Goal: Information Seeking & Learning: Learn about a topic

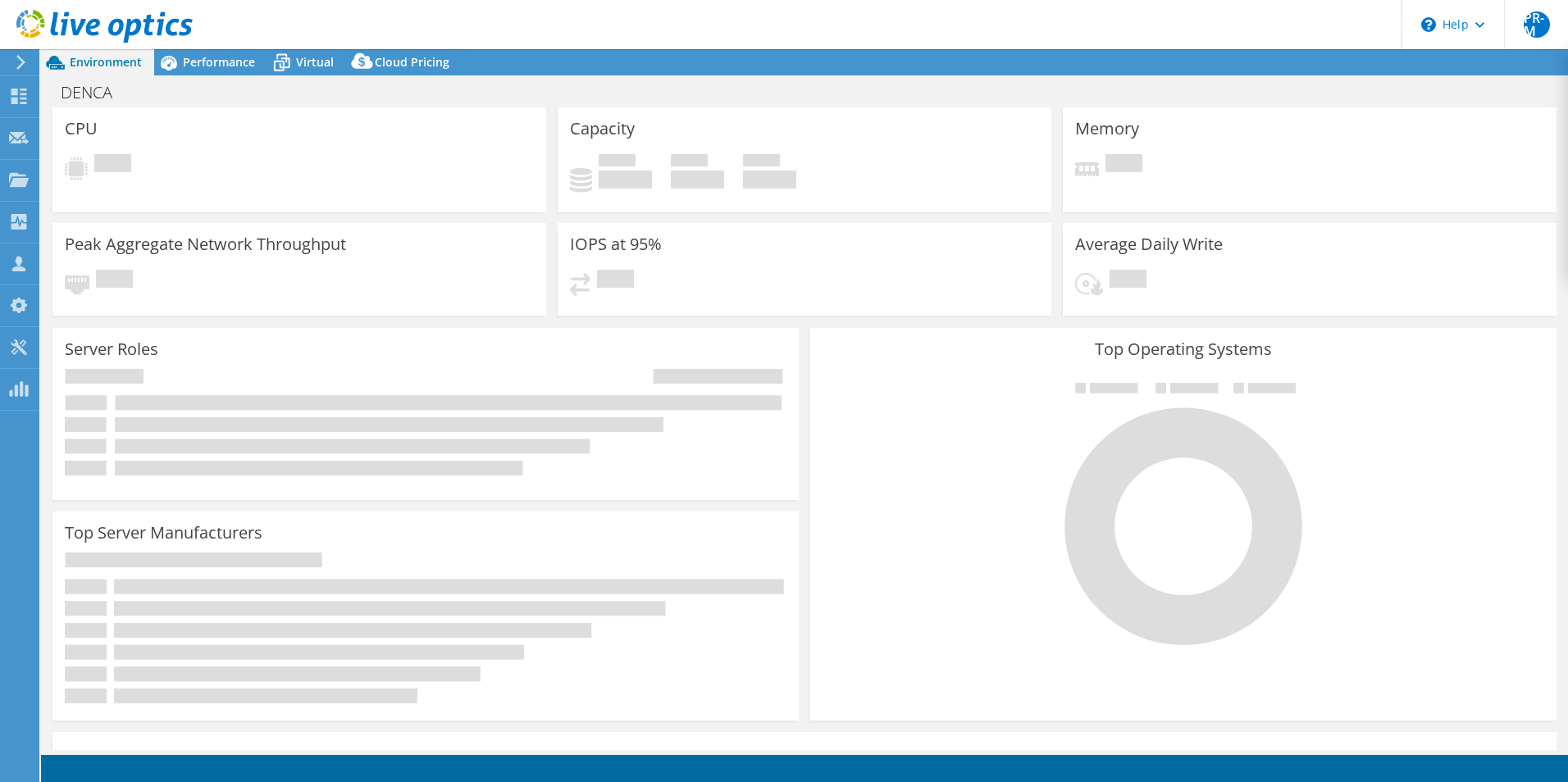
select select "USD"
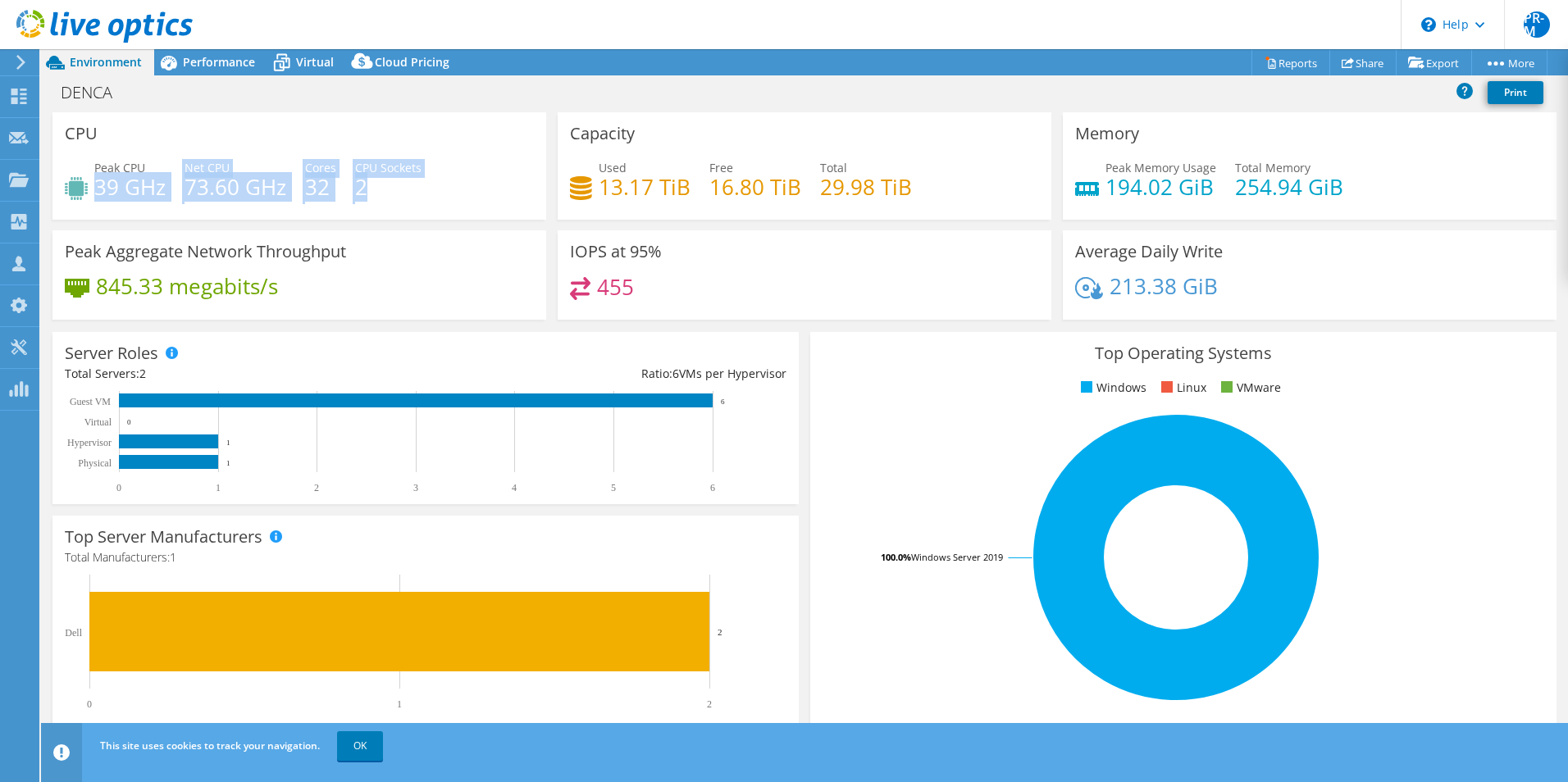
drag, startPoint x: 94, startPoint y: 187, endPoint x: 386, endPoint y: 193, distance: 292.1
click at [386, 193] on div "Peak CPU 39 GHz Net CPU 73.60 GHz Cores 32 CPU Sockets 2" at bounding box center [299, 185] width 469 height 53
click at [886, 427] on rect at bounding box center [1176, 557] width 707 height 287
click at [445, 198] on div "Peak CPU 39 GHz Net CPU 73.60 GHz Cores 32 CPU Sockets 2" at bounding box center [299, 185] width 469 height 53
drag, startPoint x: 97, startPoint y: 185, endPoint x: 375, endPoint y: 195, distance: 278.2
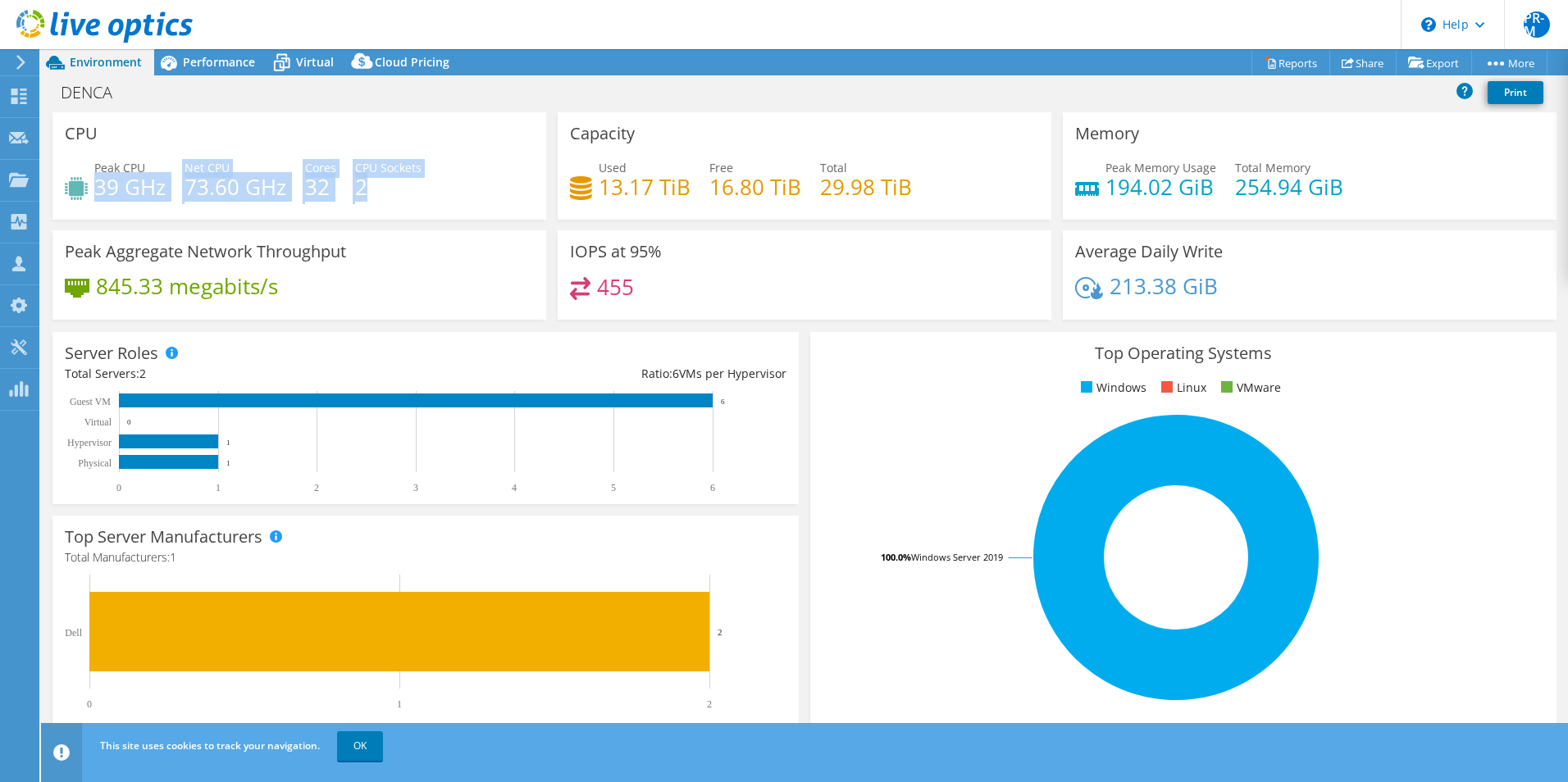
click at [375, 195] on div "Peak CPU 39 GHz Net CPU 73.60 GHz Cores 32 CPU Sockets 2" at bounding box center [299, 185] width 469 height 53
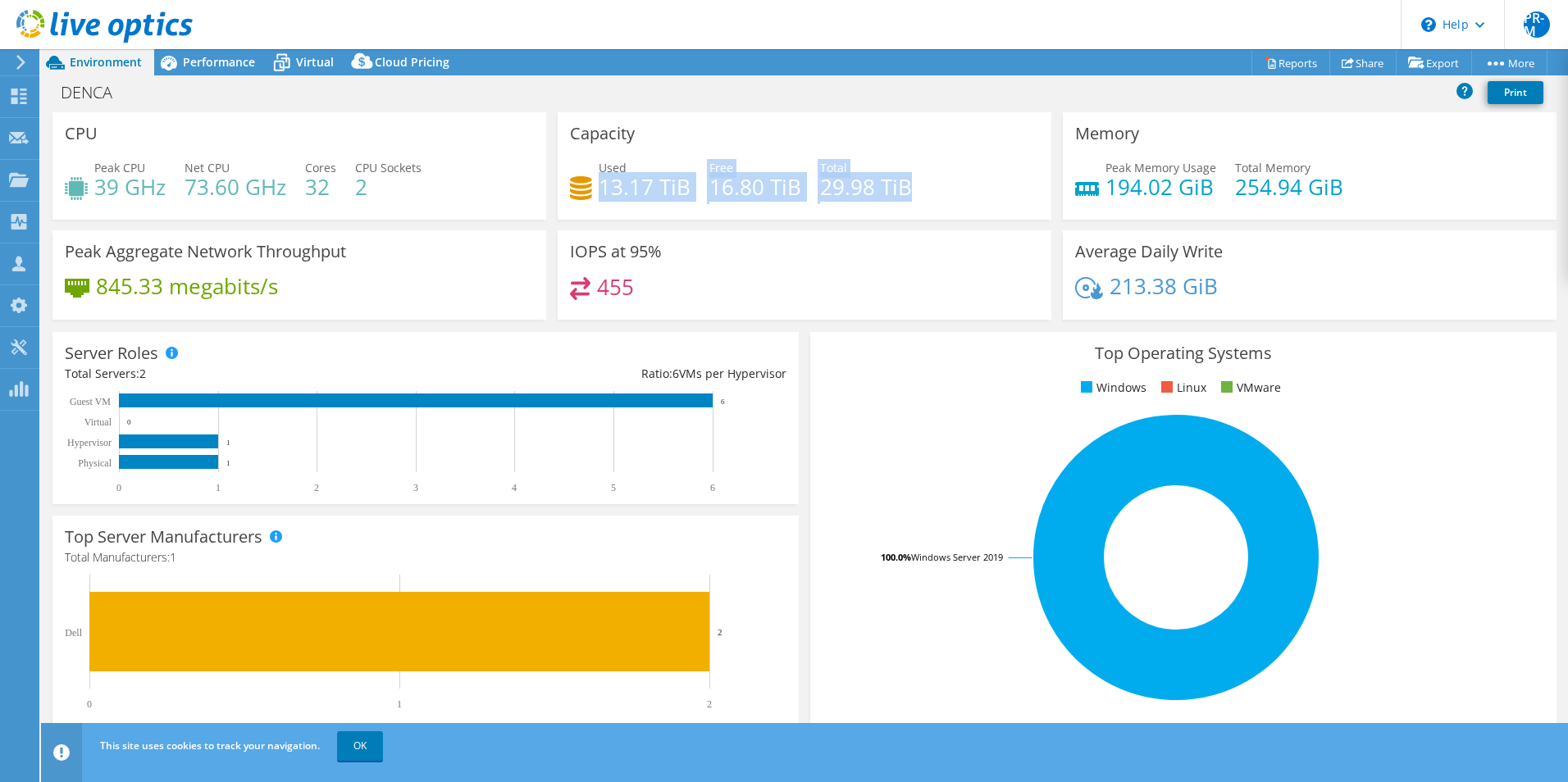
drag, startPoint x: 600, startPoint y: 190, endPoint x: 958, endPoint y: 205, distance: 358.3
click at [958, 205] on div "Used 13.17 TiB Free 16.80 TiB Total 29.98 TiB" at bounding box center [805, 185] width 469 height 53
click at [1322, 213] on div "Memory Peak Memory Usage 194.02 GiB Total Memory 254.94 GiB" at bounding box center [1309, 166] width 493 height 108
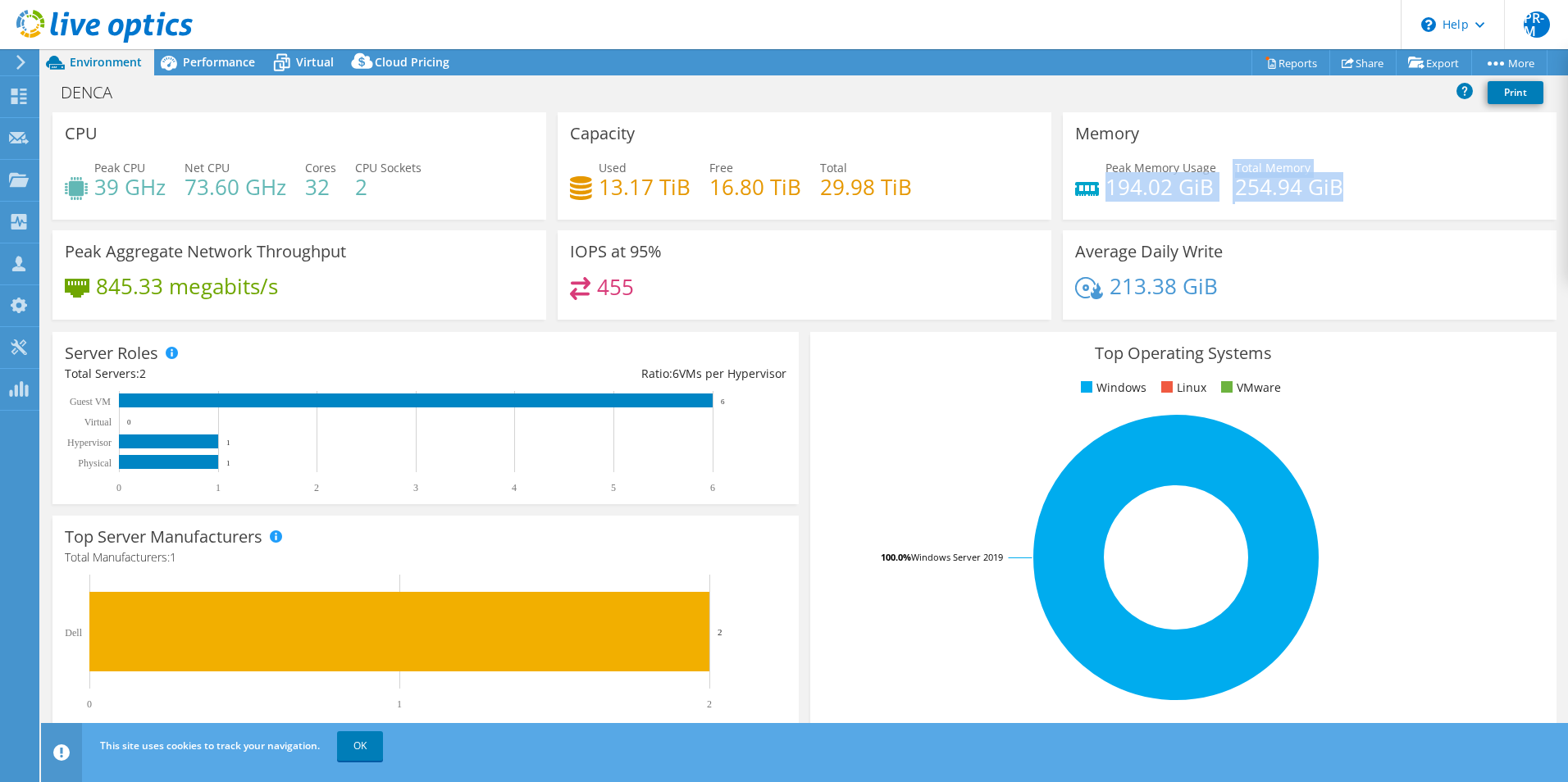
drag, startPoint x: 1101, startPoint y: 186, endPoint x: 1337, endPoint y: 197, distance: 236.3
click at [1337, 197] on div "Peak Memory Usage 194.02 GiB Total Memory 254.94 GiB" at bounding box center [1309, 185] width 469 height 53
click at [213, 62] on span "Performance" at bounding box center [219, 62] width 72 height 15
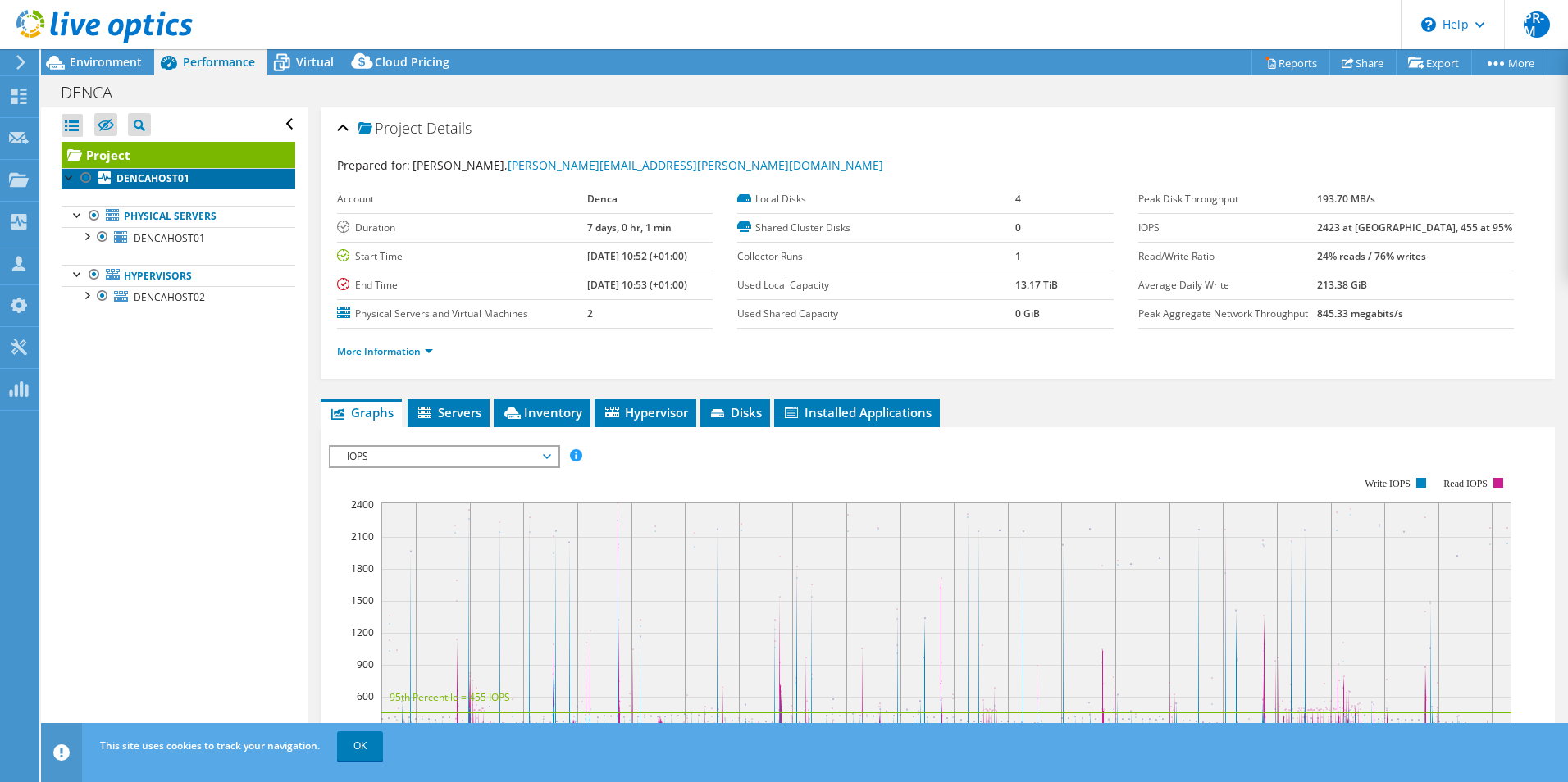
click at [142, 177] on b "DENCAHOST01" at bounding box center [152, 178] width 73 height 14
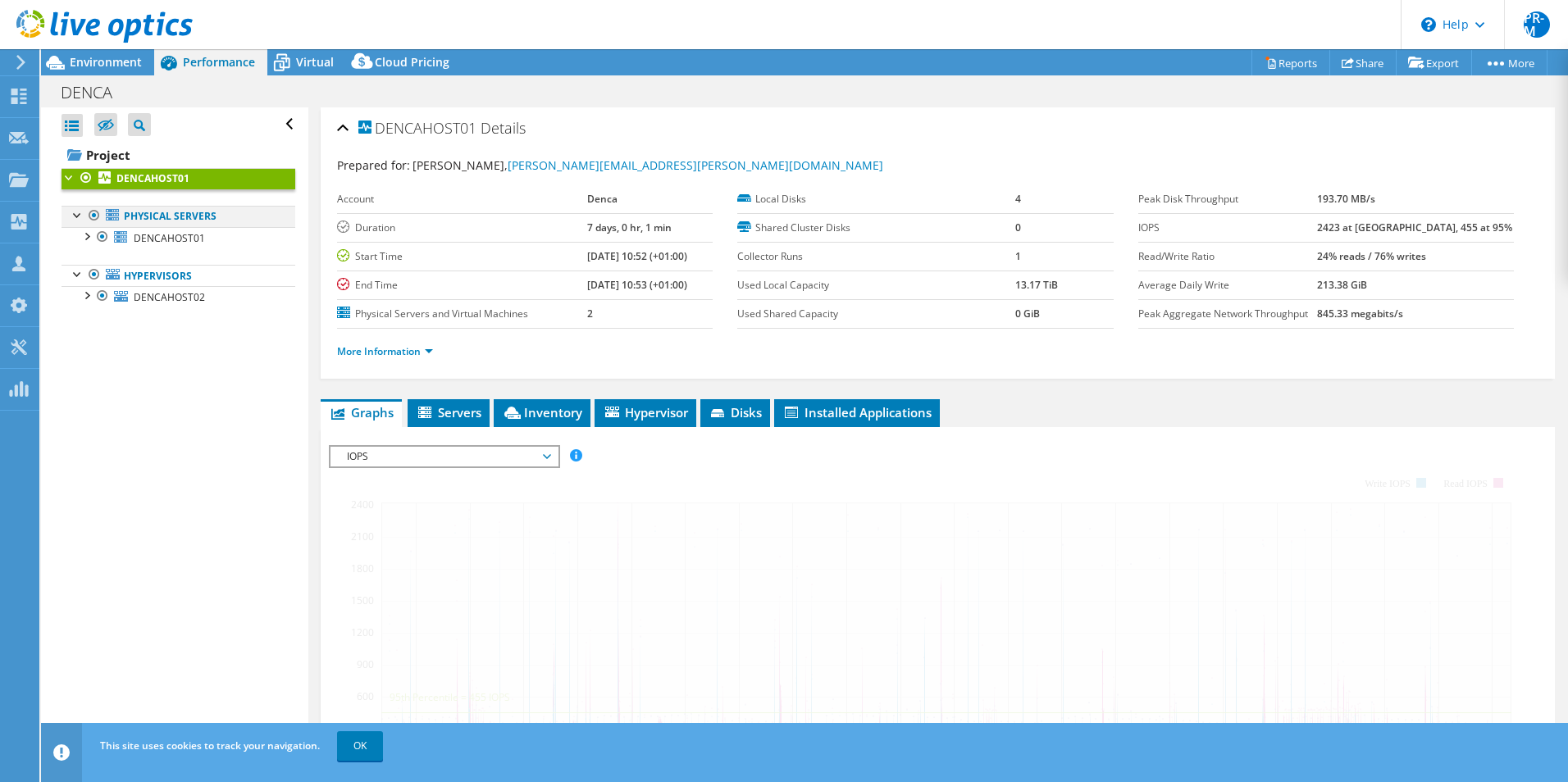
click at [75, 216] on div at bounding box center [78, 214] width 16 height 16
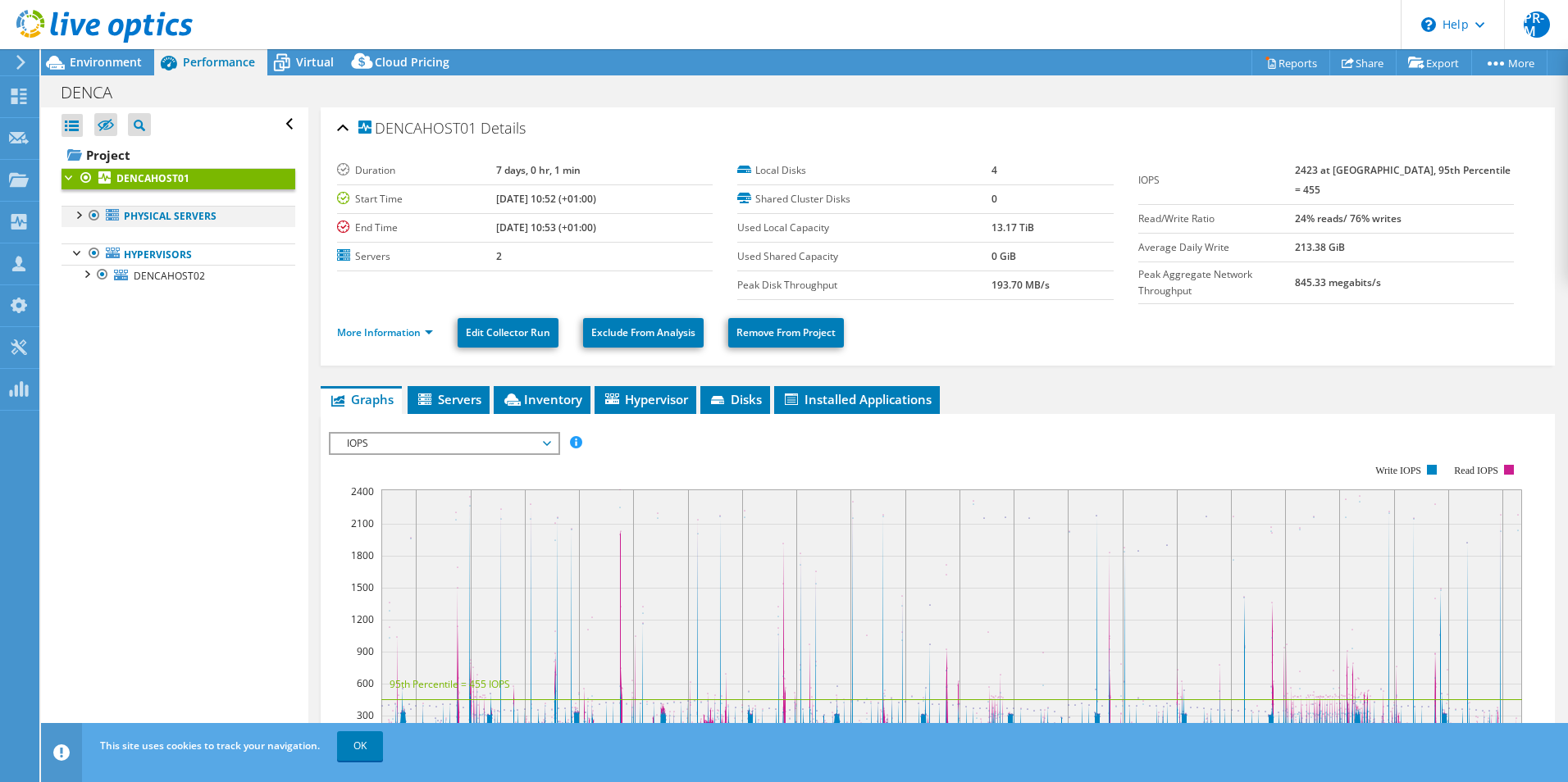
click at [79, 218] on div at bounding box center [78, 214] width 16 height 16
click at [93, 272] on div at bounding box center [94, 274] width 16 height 20
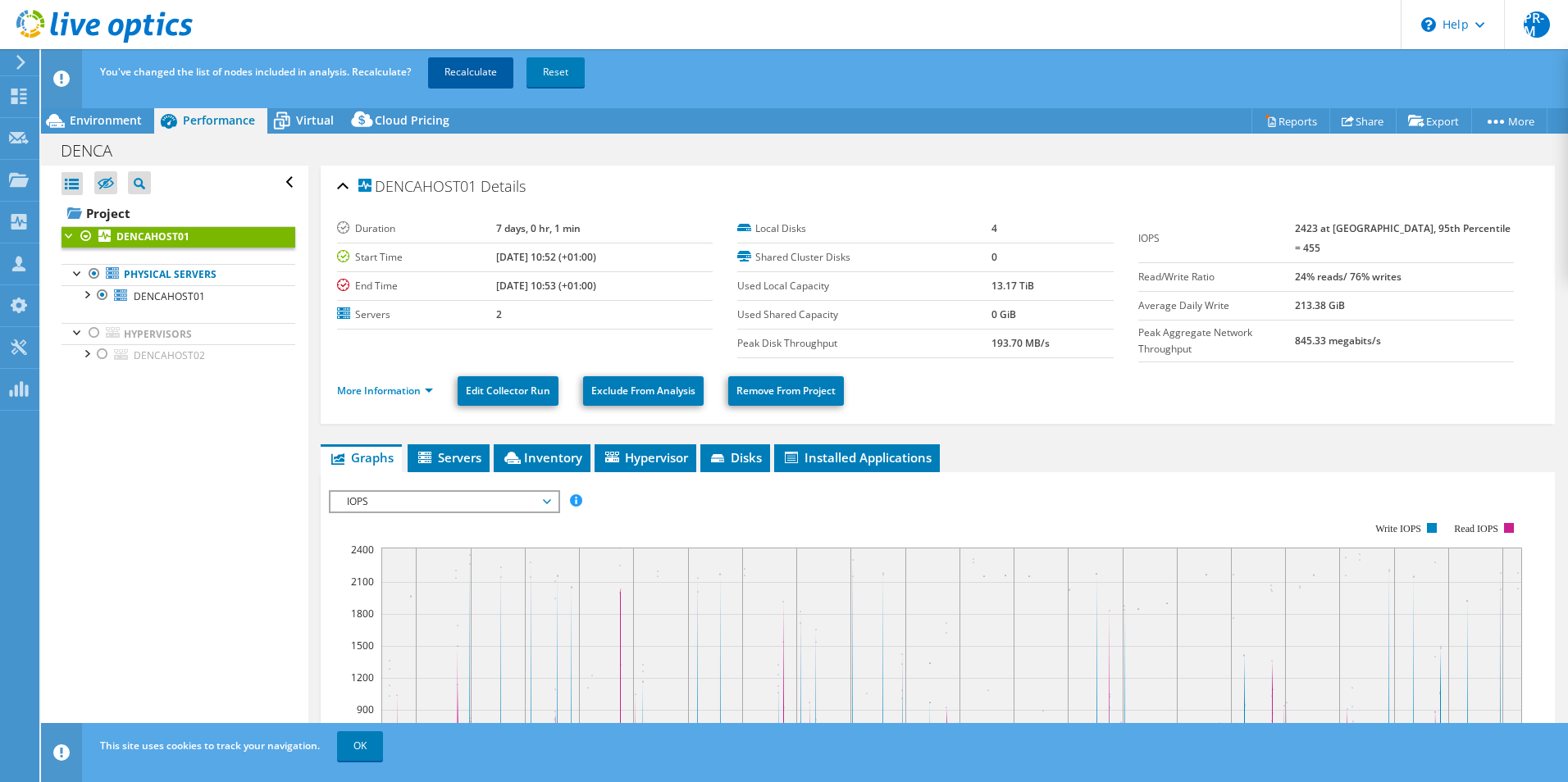
click at [470, 73] on link "Recalculate" at bounding box center [471, 72] width 85 height 30
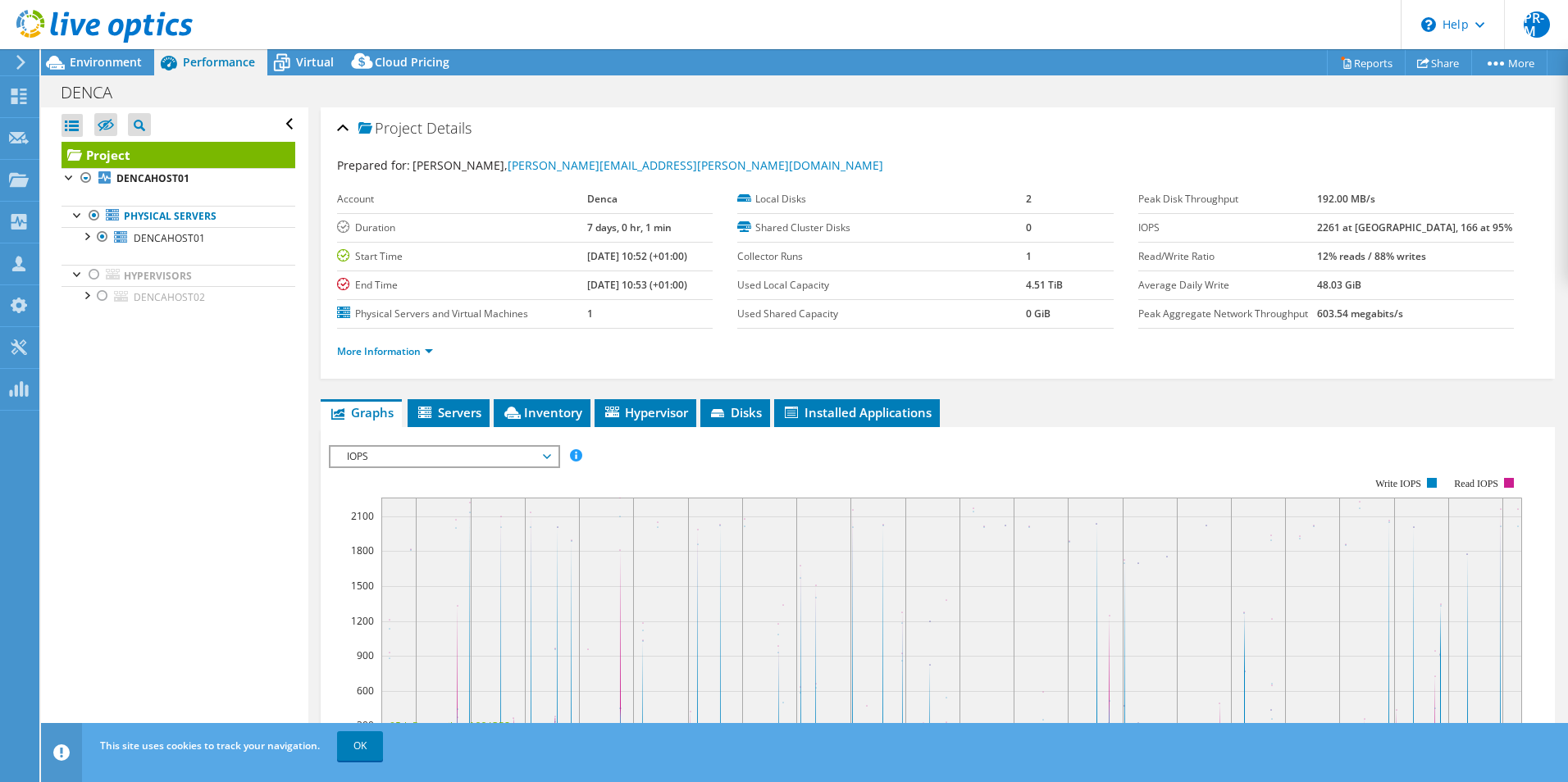
click at [933, 462] on rect at bounding box center [925, 619] width 1193 height 328
click at [310, 63] on span "Virtual" at bounding box center [315, 62] width 38 height 15
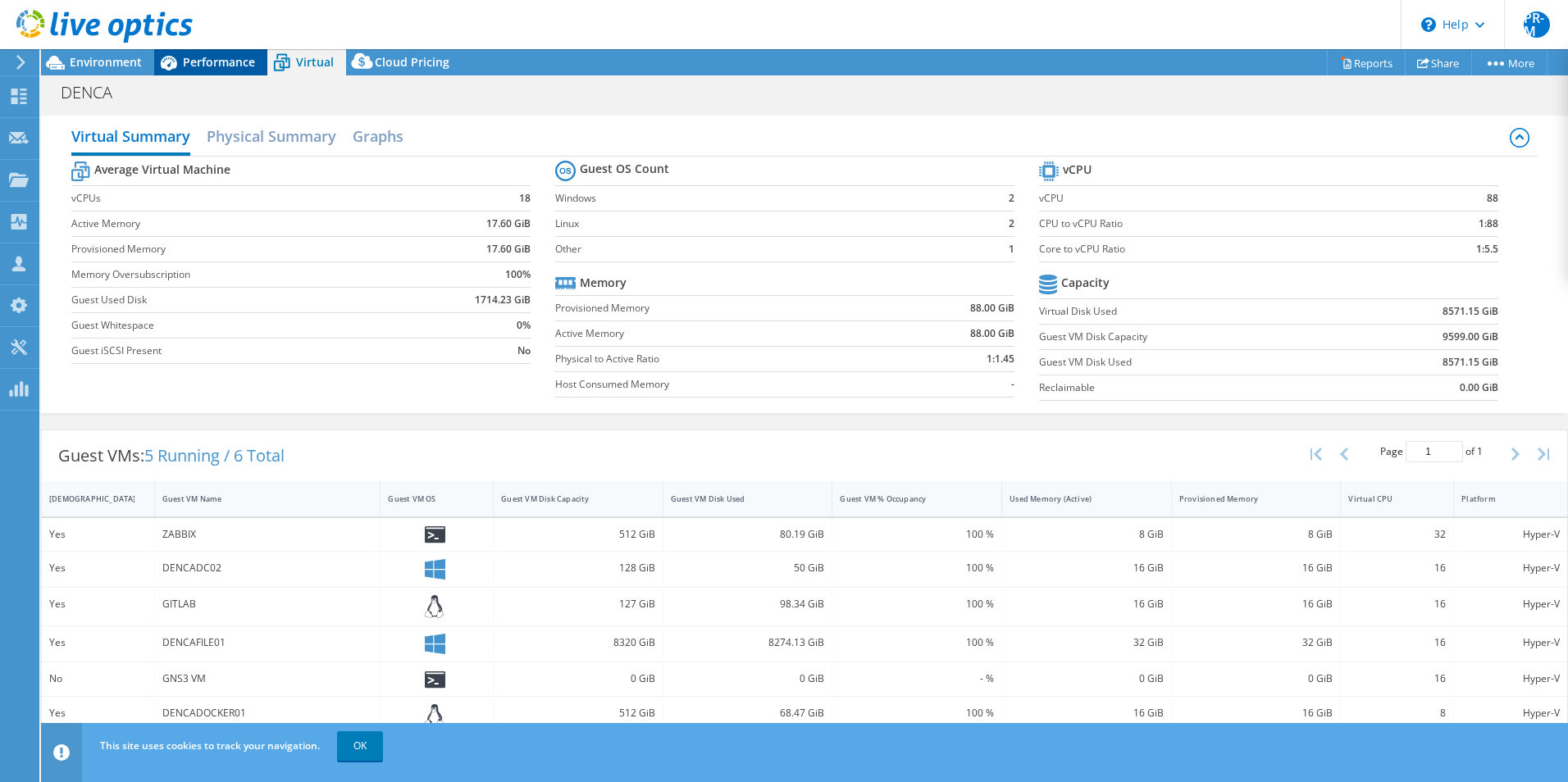
click at [207, 53] on div "Performance" at bounding box center [210, 62] width 113 height 26
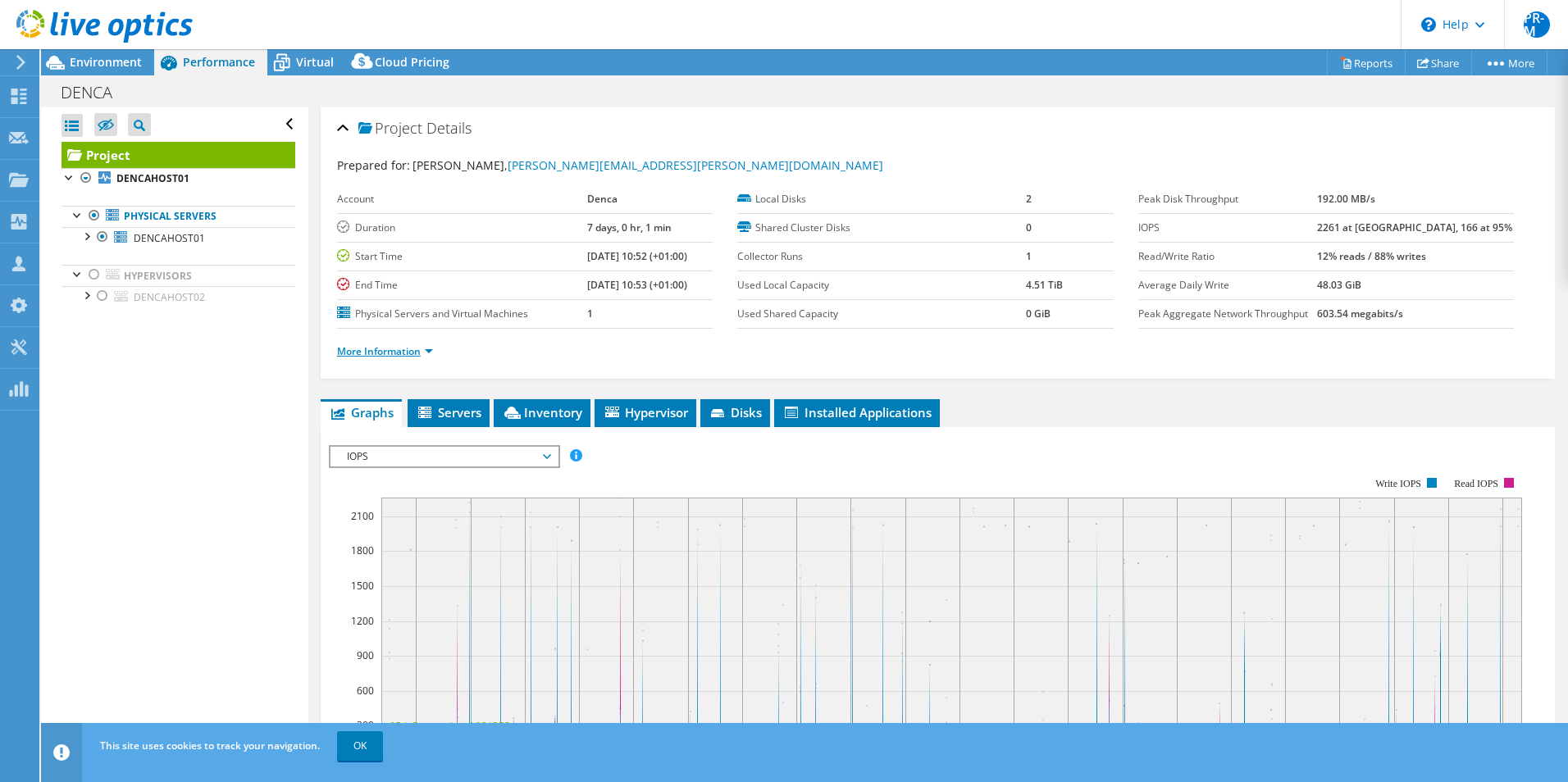
click at [431, 350] on link "More Information" at bounding box center [385, 351] width 96 height 14
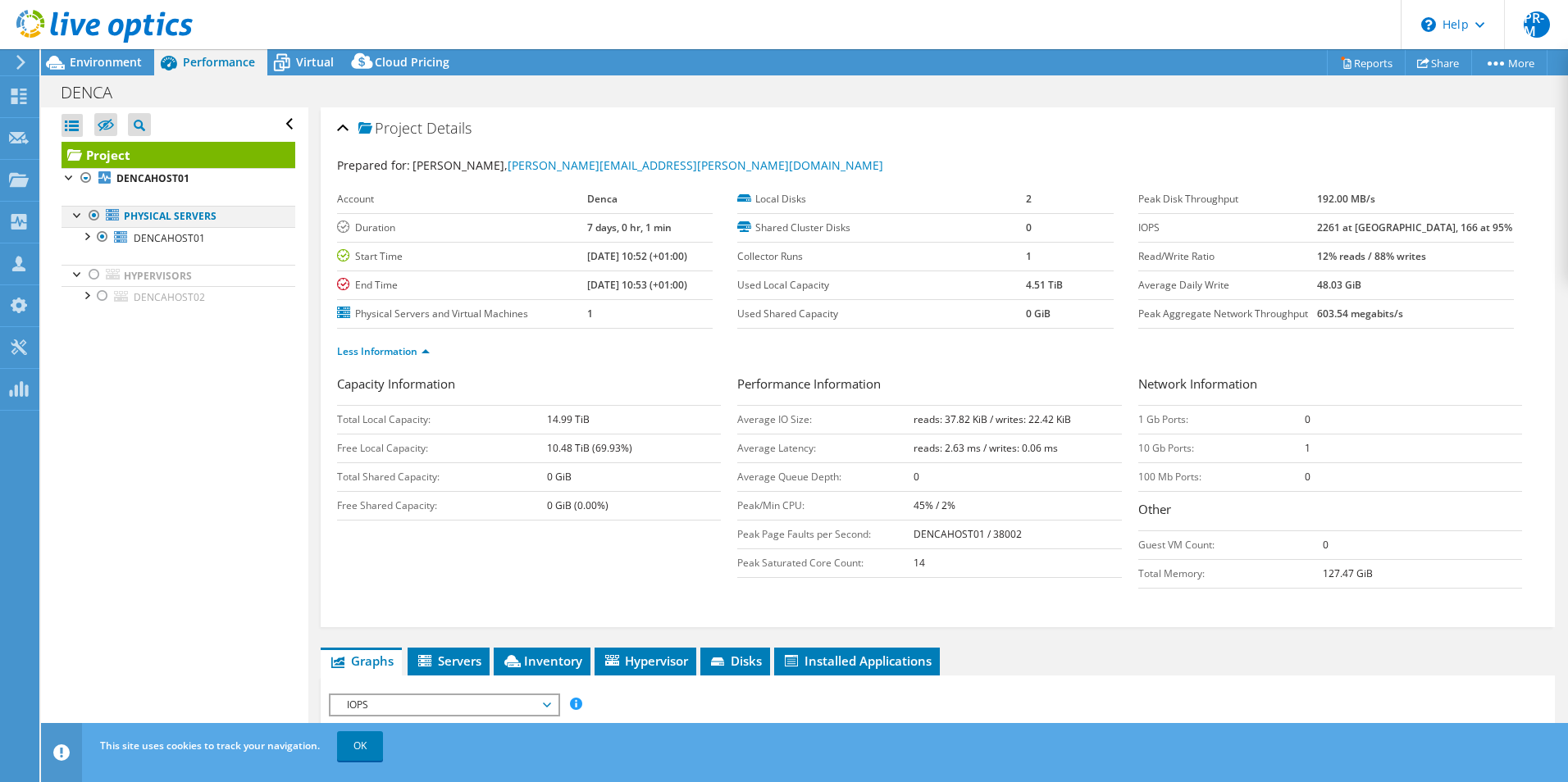
click at [95, 214] on div at bounding box center [94, 215] width 16 height 20
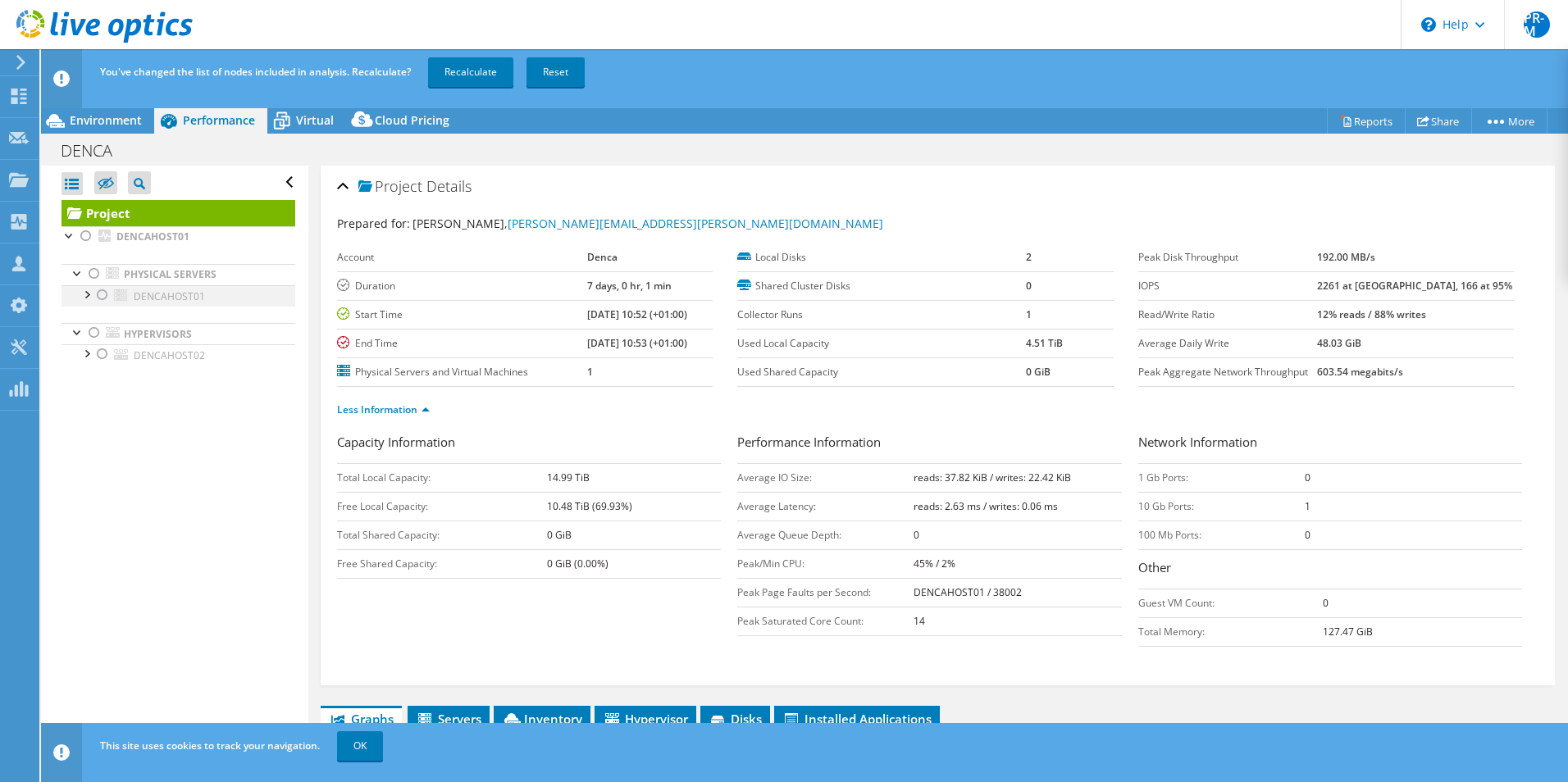
click at [103, 294] on div at bounding box center [102, 295] width 16 height 20
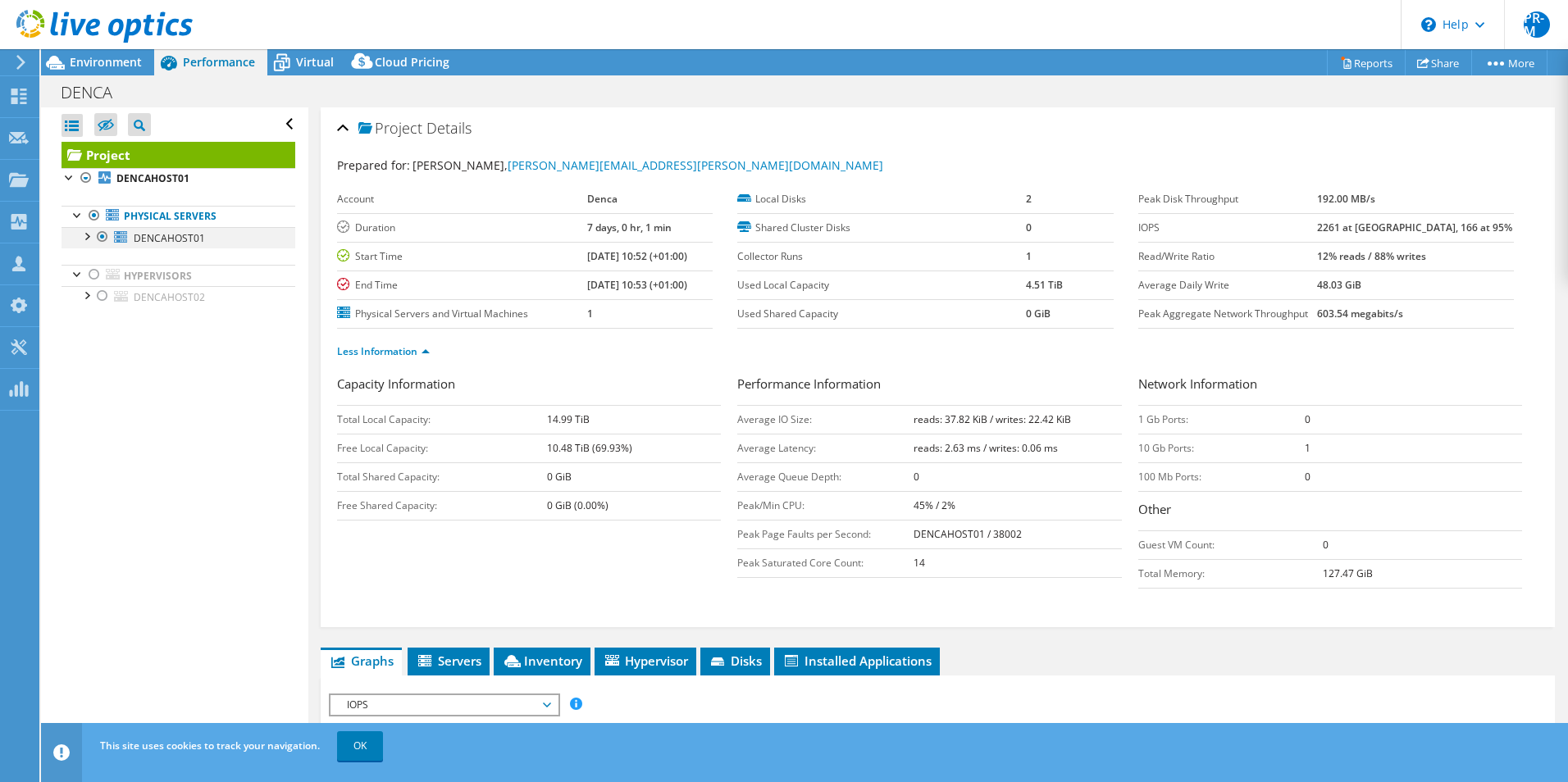
click at [86, 237] on div at bounding box center [85, 235] width 16 height 16
click at [109, 59] on span "Environment" at bounding box center [106, 62] width 72 height 15
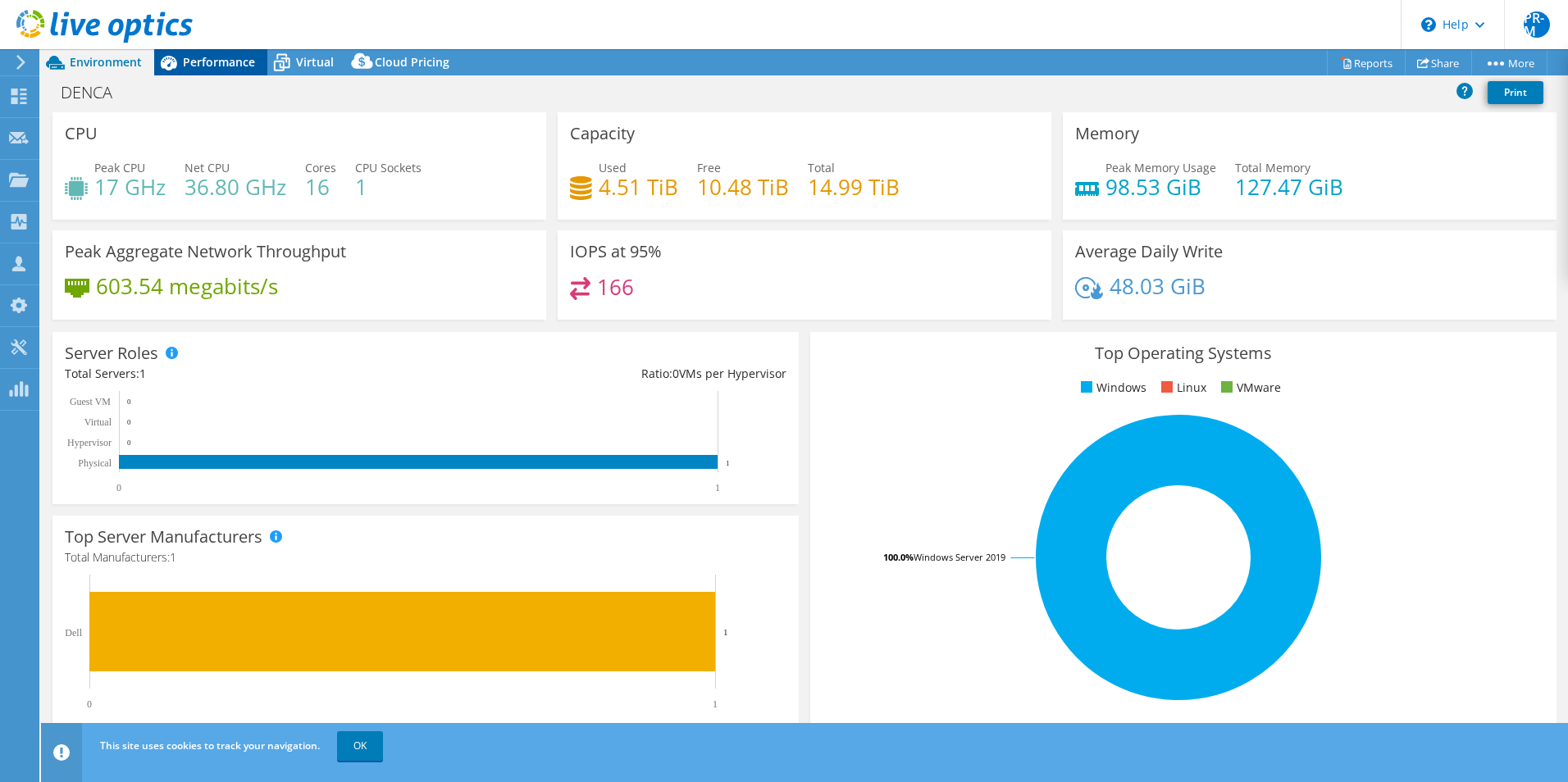
click at [203, 62] on span "Performance" at bounding box center [219, 62] width 72 height 15
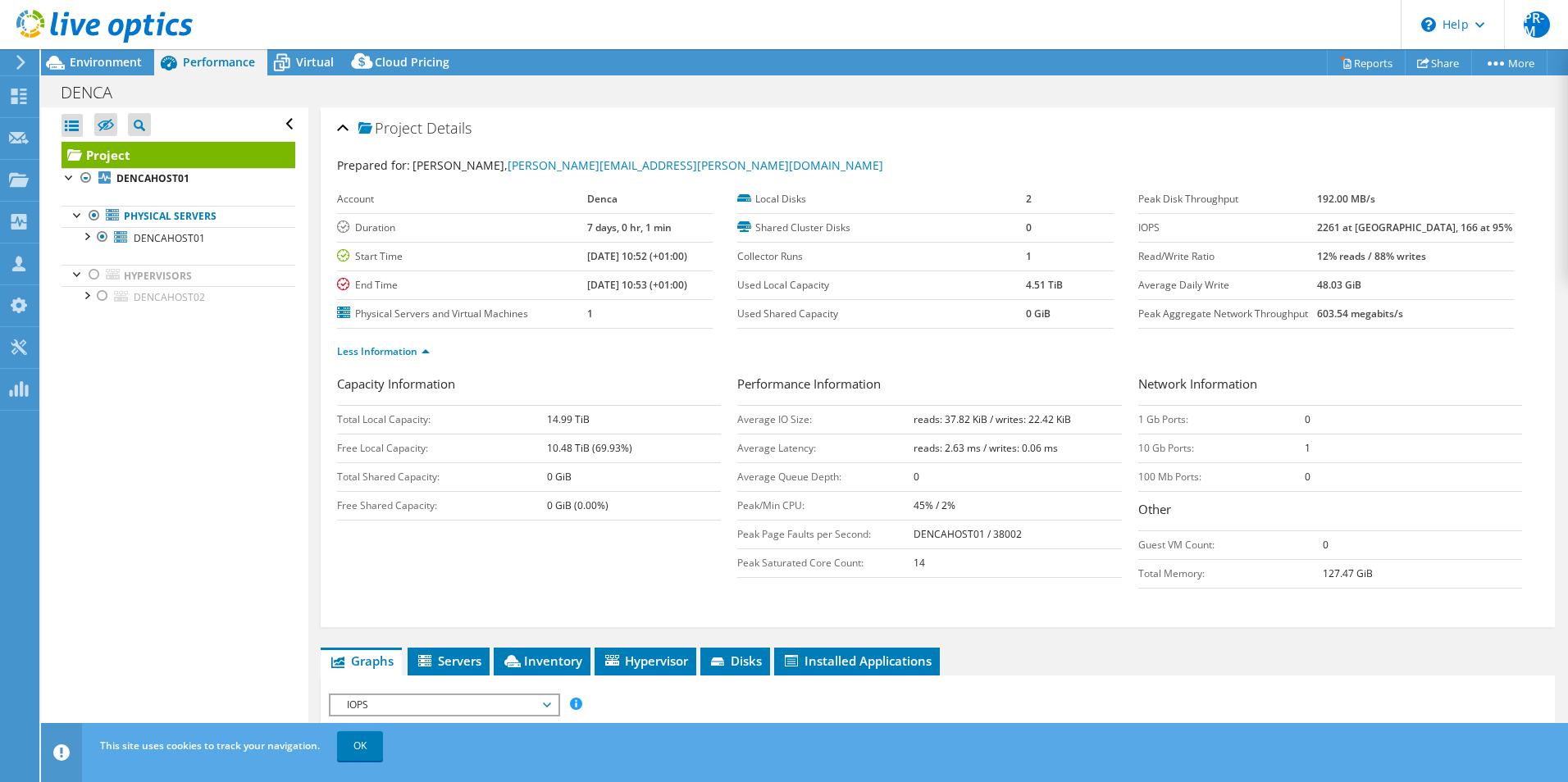
drag, startPoint x: 110, startPoint y: 64, endPoint x: 106, endPoint y: 121, distance: 57.1
click at [110, 67] on span "Environment" at bounding box center [106, 62] width 72 height 15
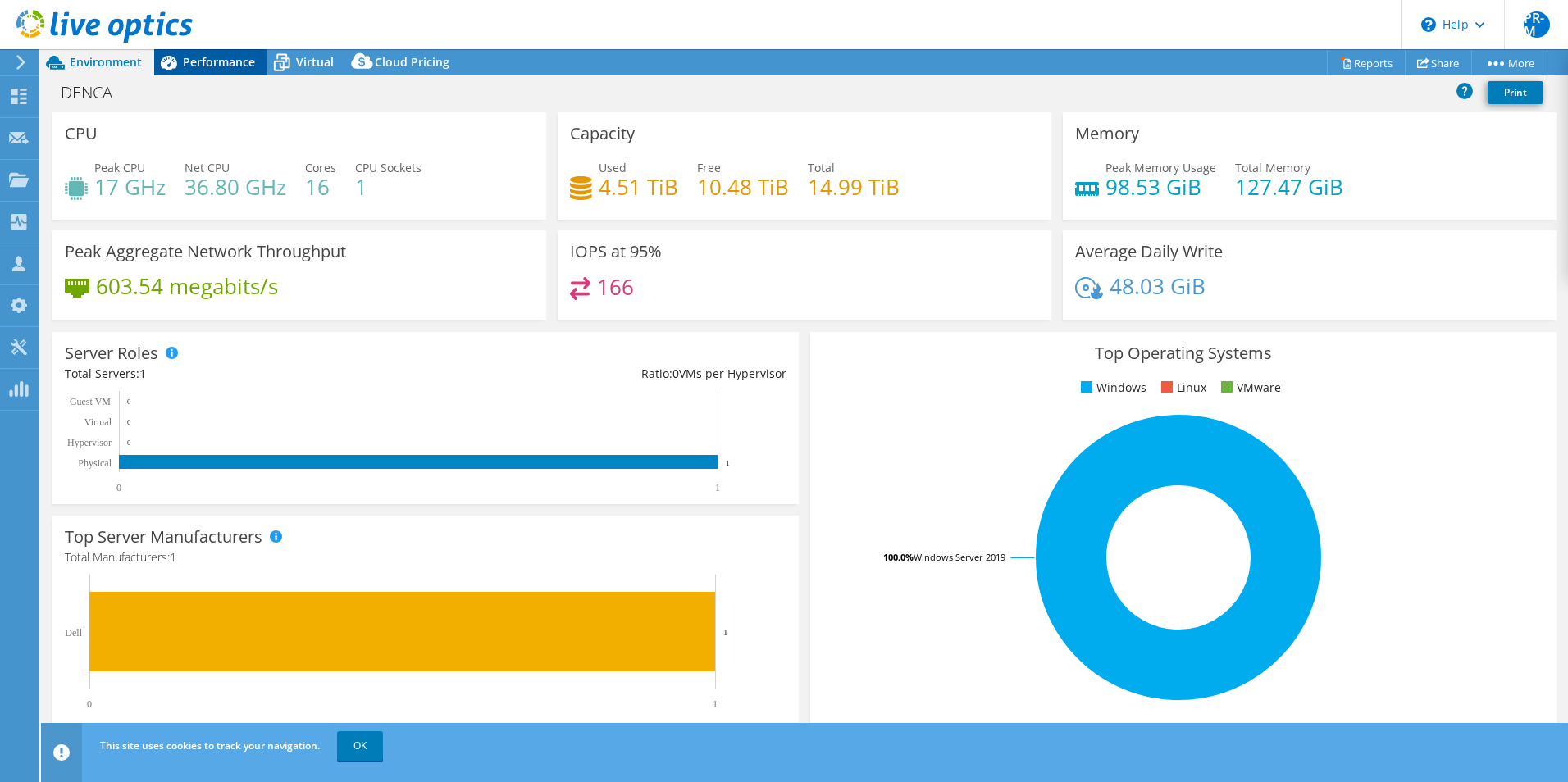
click at [233, 65] on span "Performance" at bounding box center [219, 62] width 72 height 15
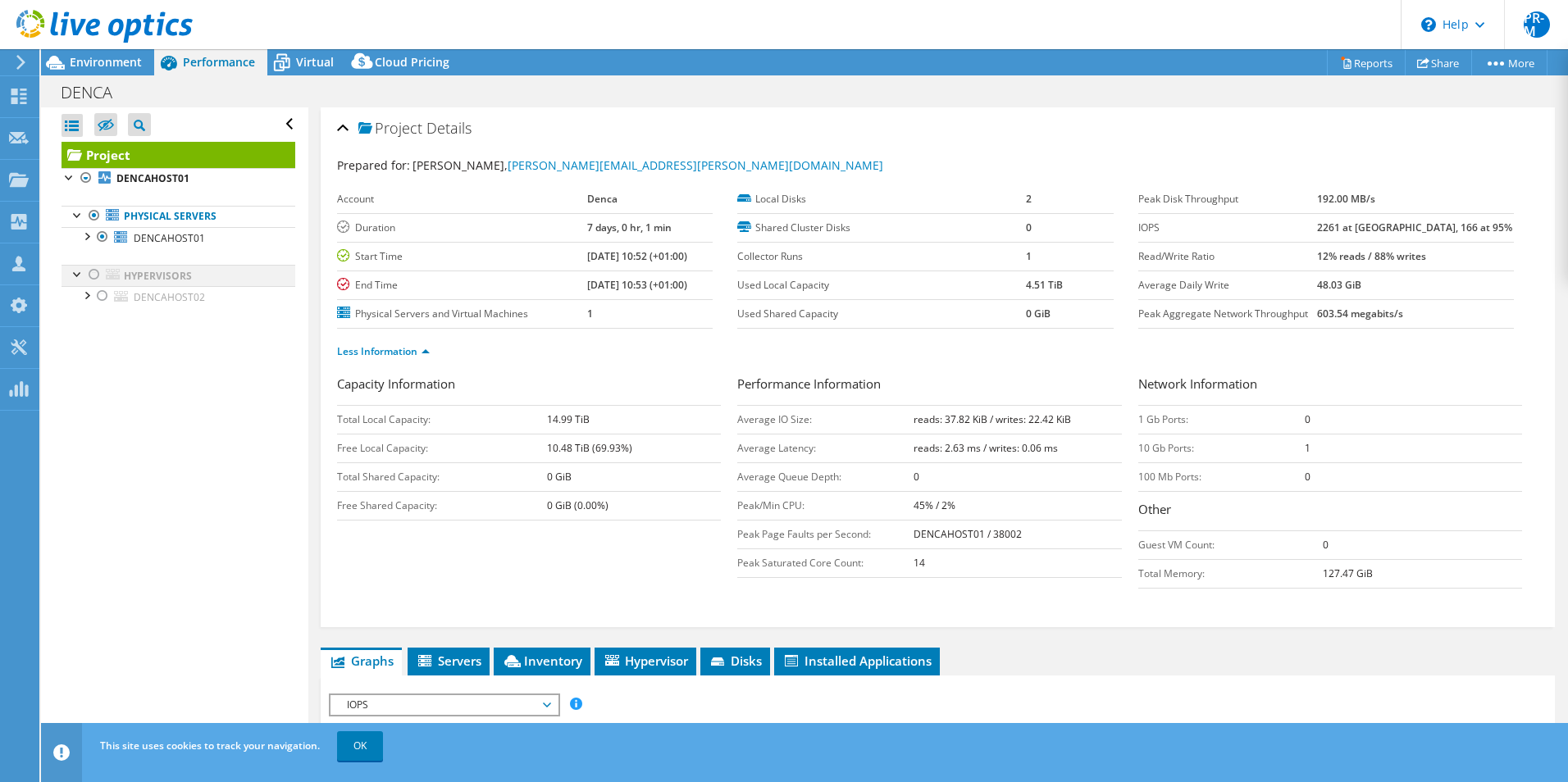
click at [91, 274] on div at bounding box center [94, 274] width 16 height 20
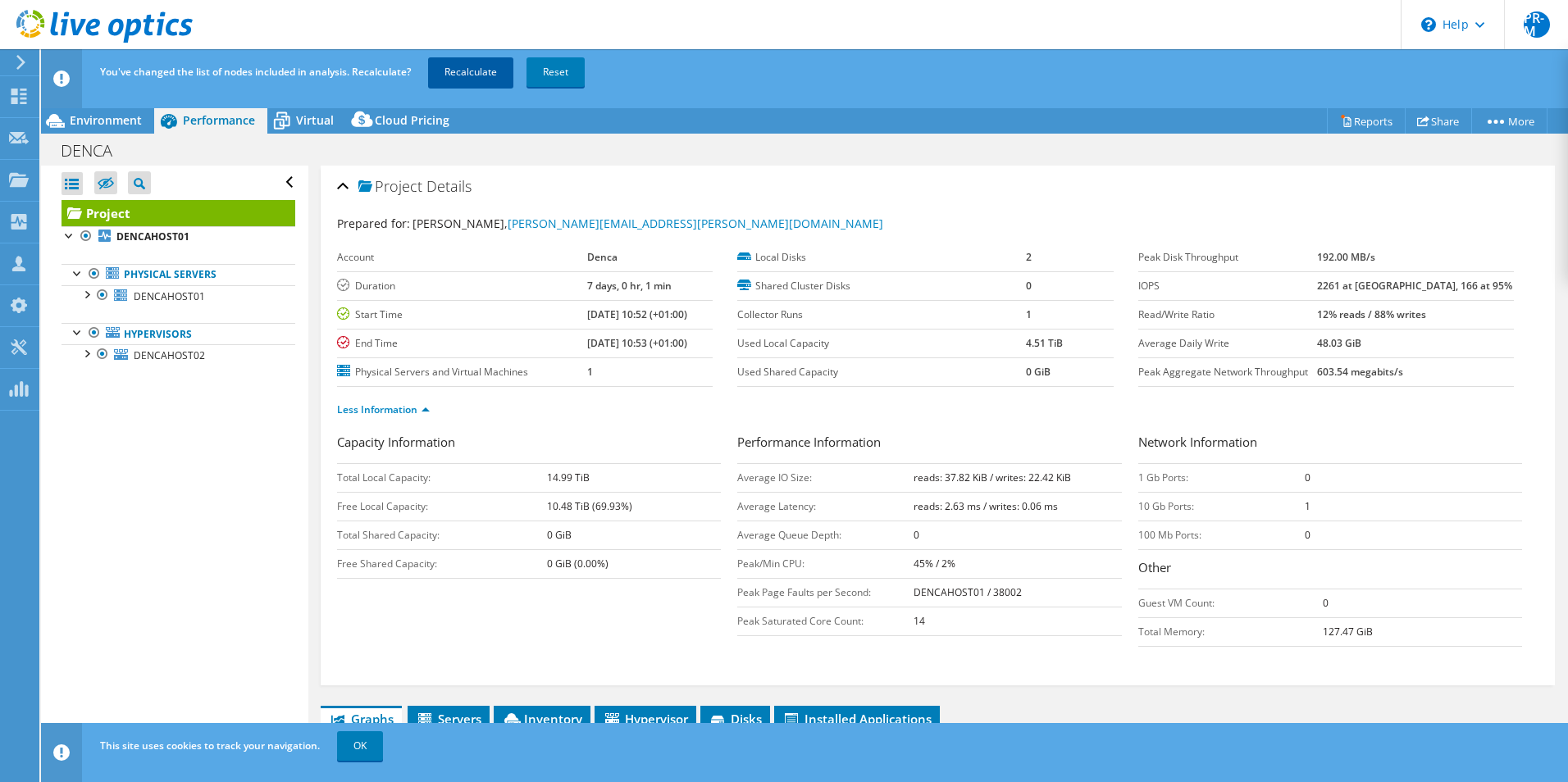
click at [484, 71] on link "Recalculate" at bounding box center [471, 72] width 85 height 30
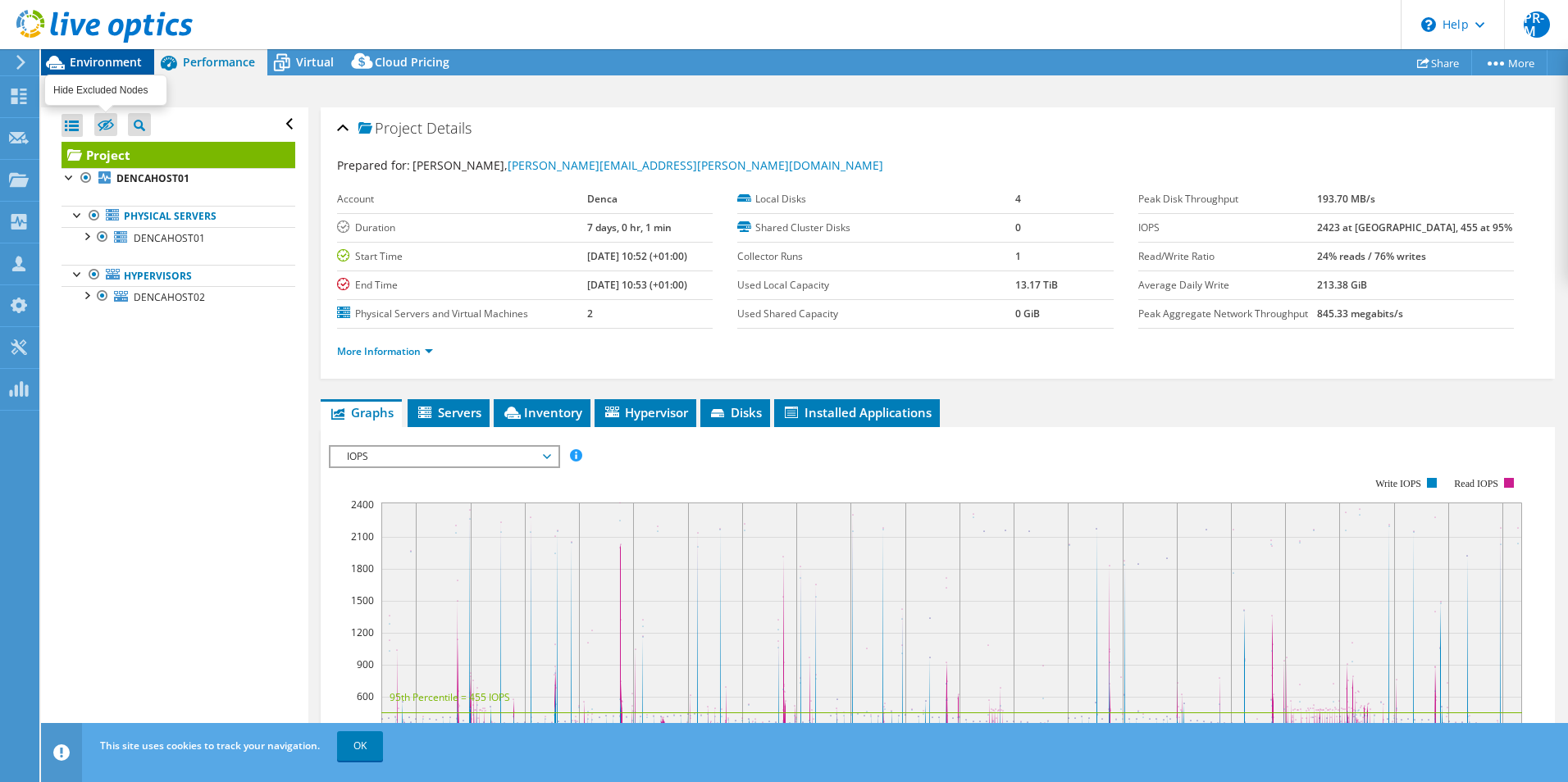
click at [103, 62] on span "Environment" at bounding box center [106, 62] width 72 height 15
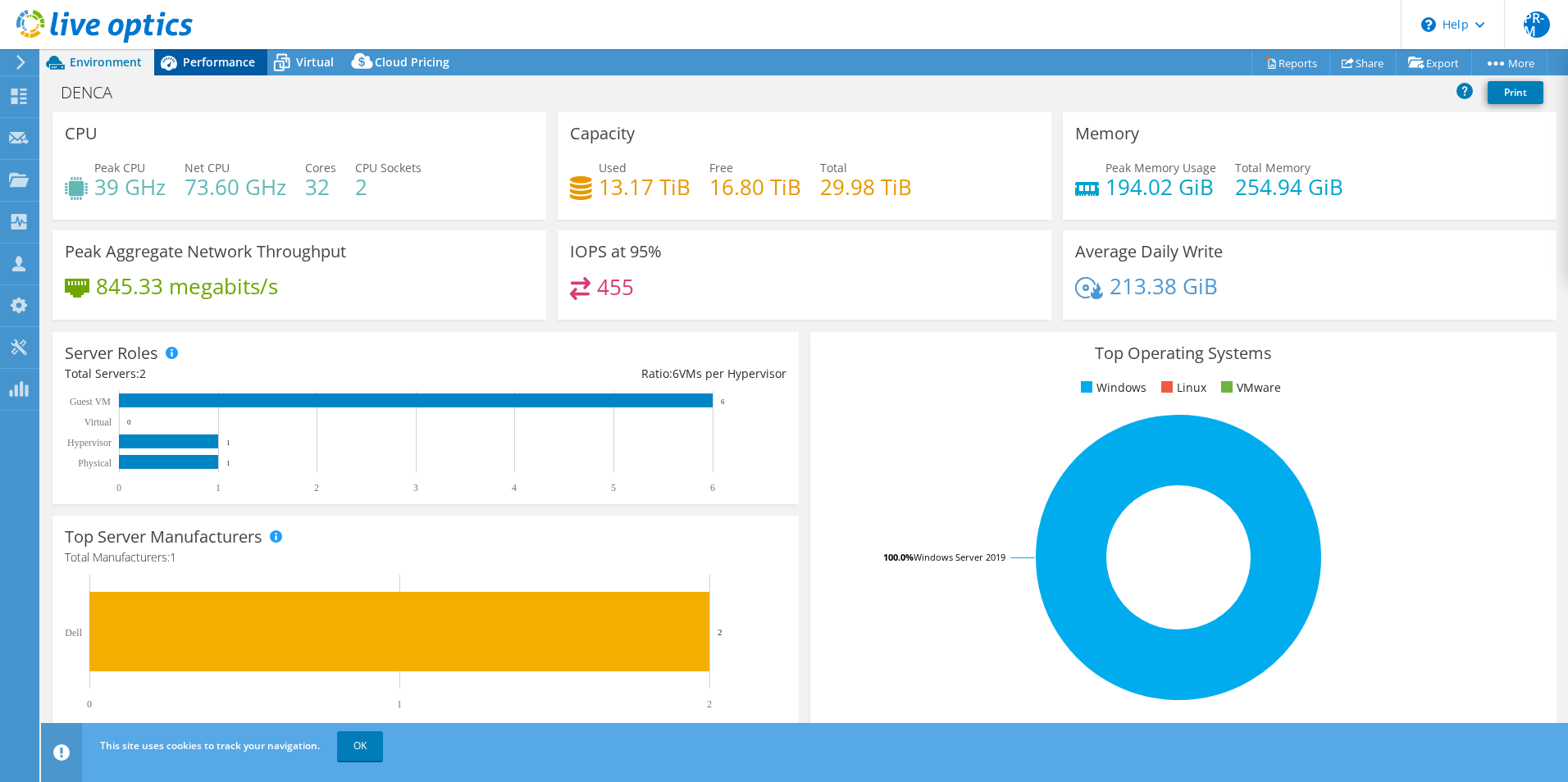
click at [216, 64] on span "Performance" at bounding box center [219, 62] width 72 height 15
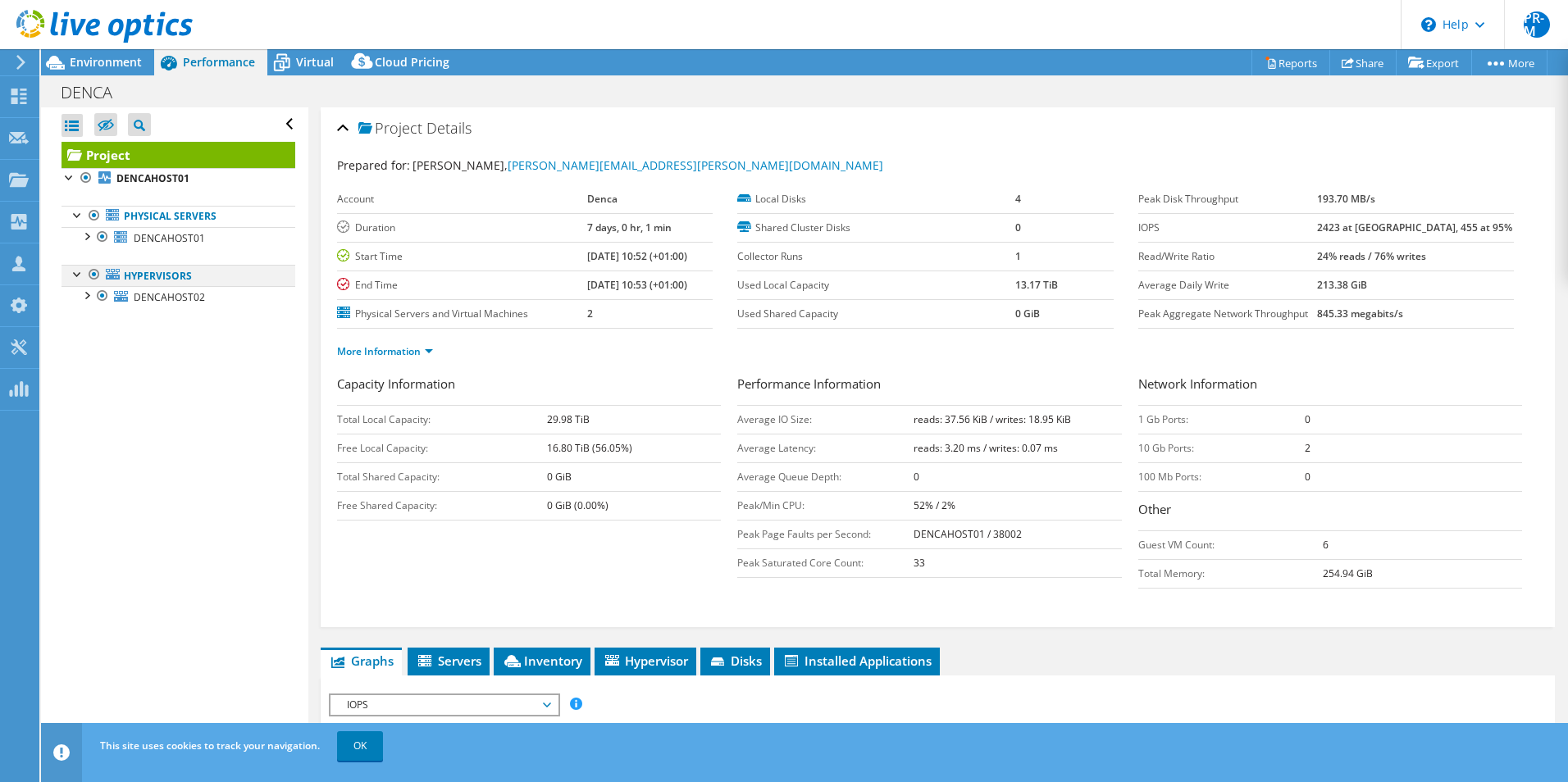
click at [92, 274] on div at bounding box center [94, 274] width 16 height 20
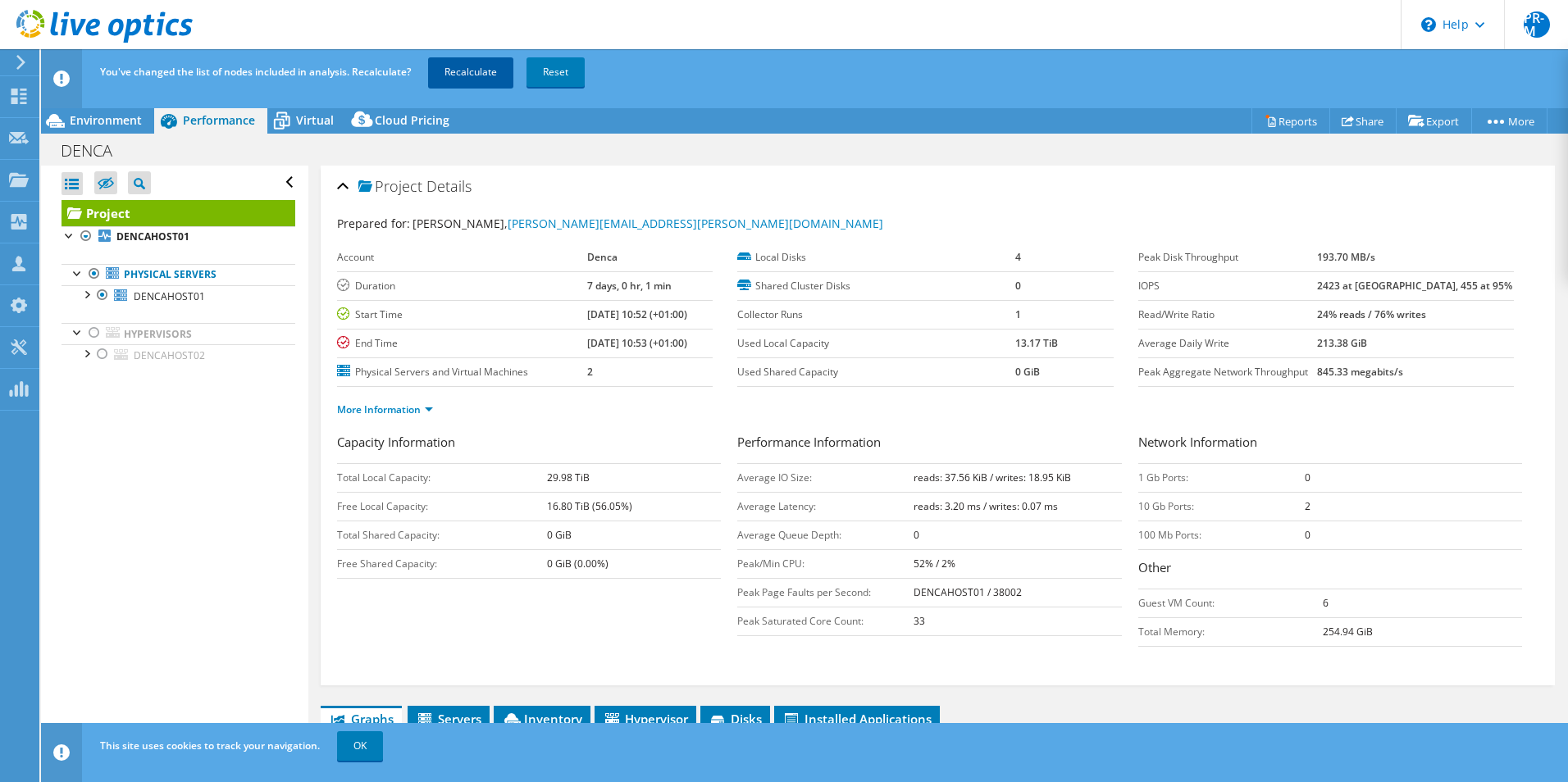
click at [463, 71] on link "Recalculate" at bounding box center [471, 72] width 85 height 30
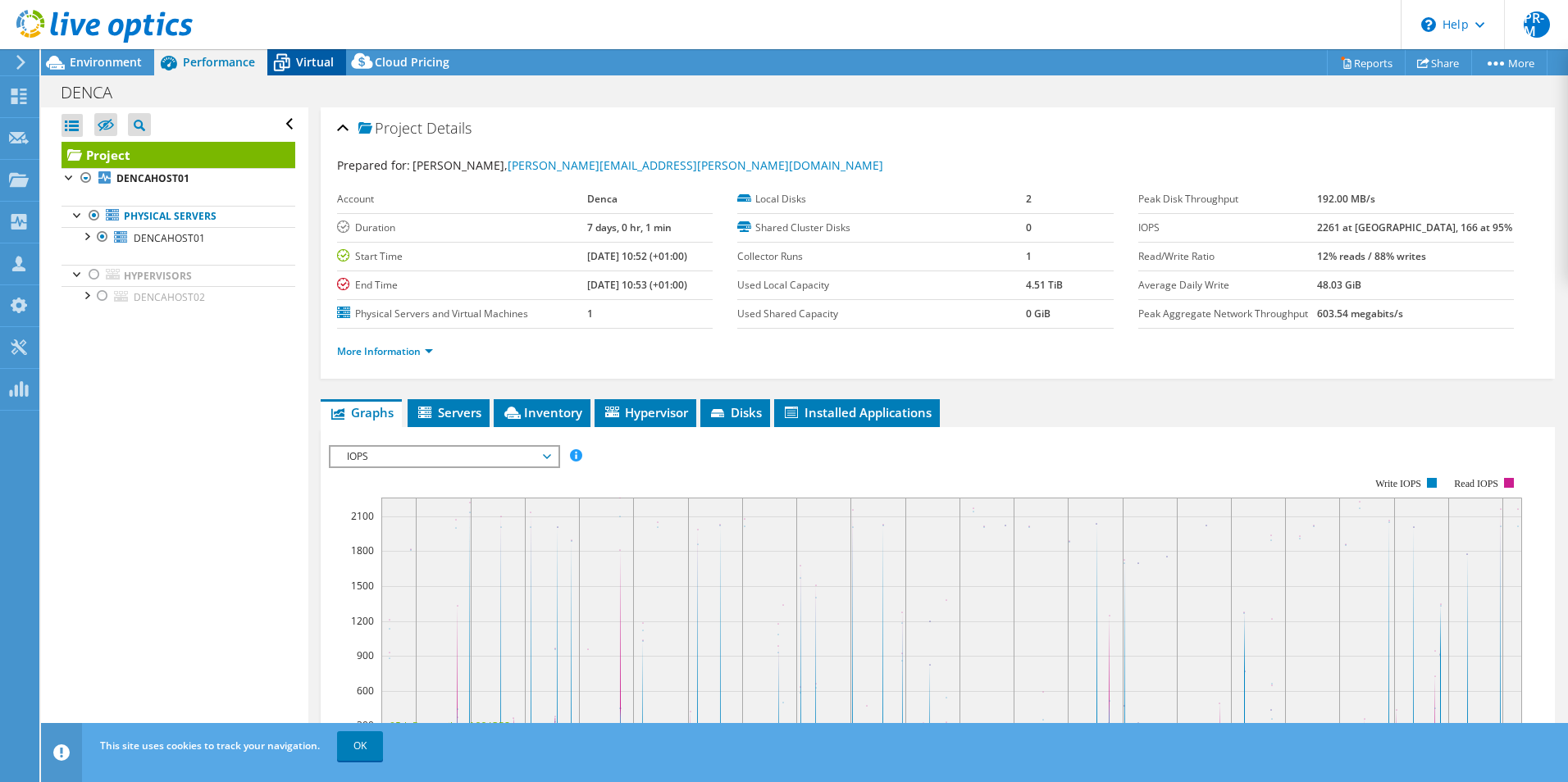
click at [306, 57] on span "Virtual" at bounding box center [315, 62] width 38 height 15
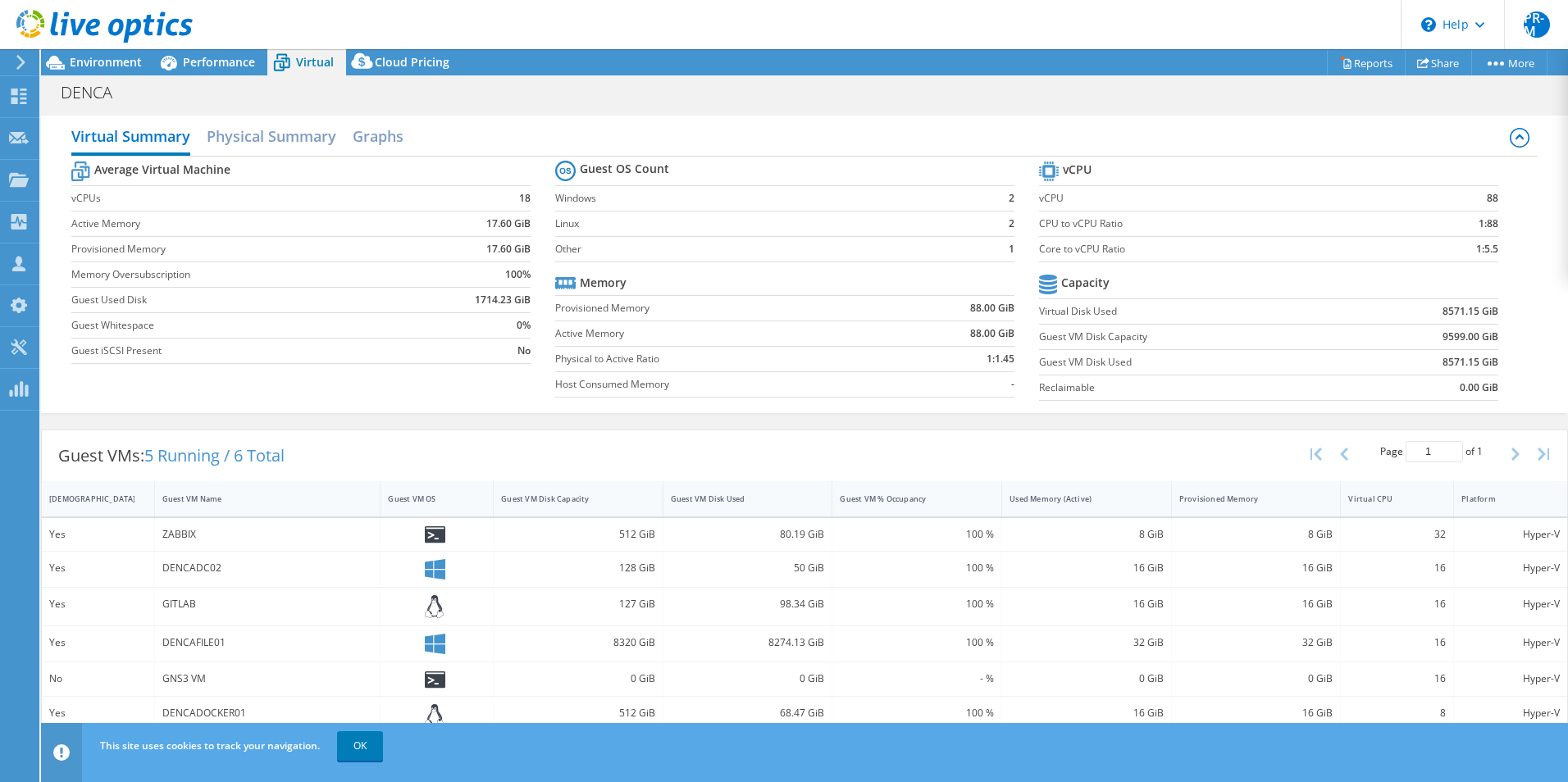
click at [1052, 196] on label "vCPU" at bounding box center [1224, 198] width 371 height 16
drag, startPoint x: 1040, startPoint y: 203, endPoint x: 1064, endPoint y: 198, distance: 24.5
click at [1064, 198] on label "vCPU" at bounding box center [1224, 198] width 371 height 16
drag, startPoint x: 970, startPoint y: 306, endPoint x: 1036, endPoint y: 301, distance: 66.2
click at [1036, 301] on section "Guest OS Count Windows 2 Linux 2 Other 1 Memory Provisioned Memory 88.00 GiB Ac…" at bounding box center [797, 281] width 484 height 250
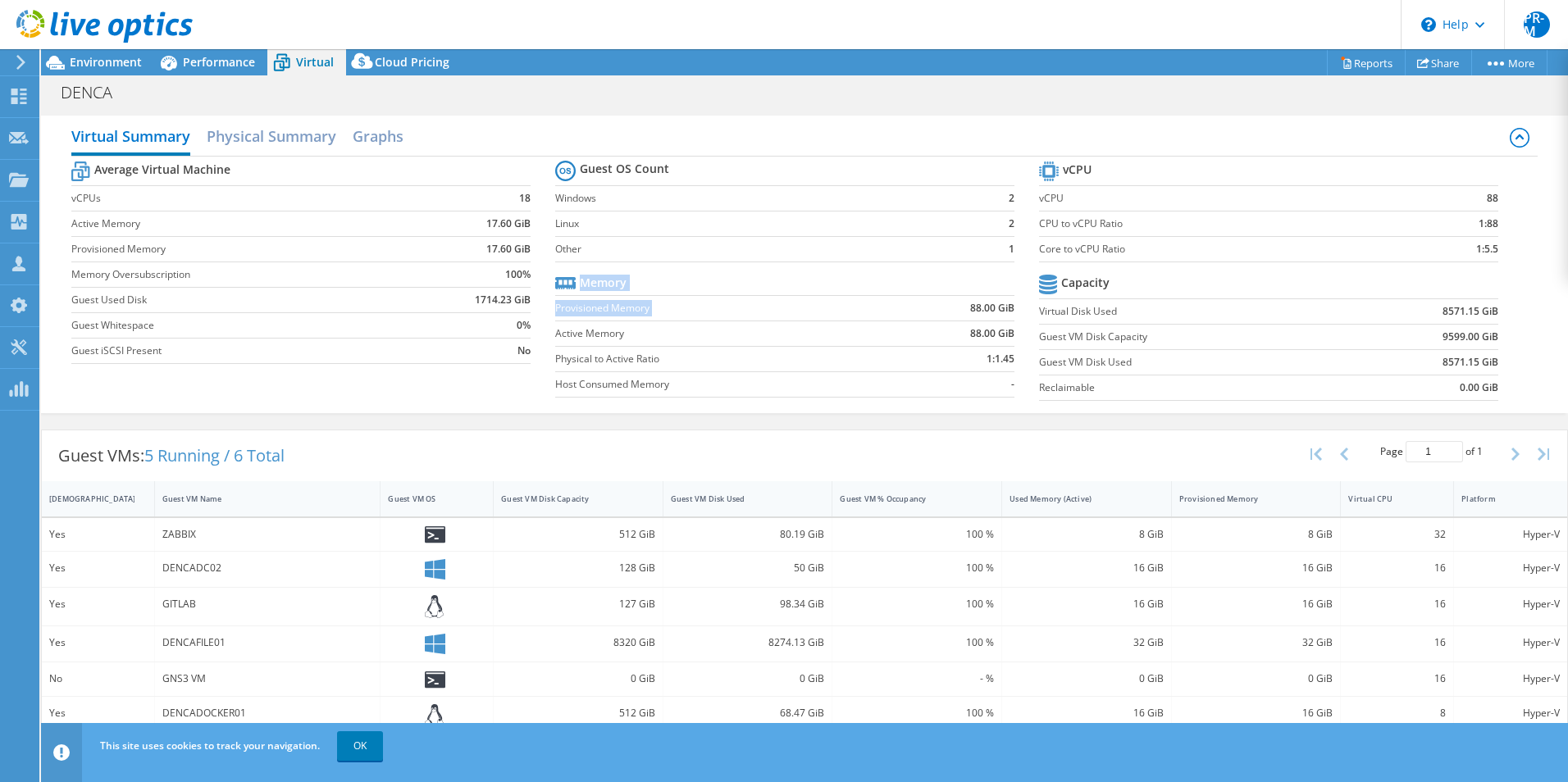
click at [781, 409] on div "Virtual Summary Physical Summary Graphs Average Virtual Machine vCPUs 18 Active…" at bounding box center [805, 264] width 1527 height 297
click at [222, 67] on span "Performance" at bounding box center [219, 62] width 72 height 15
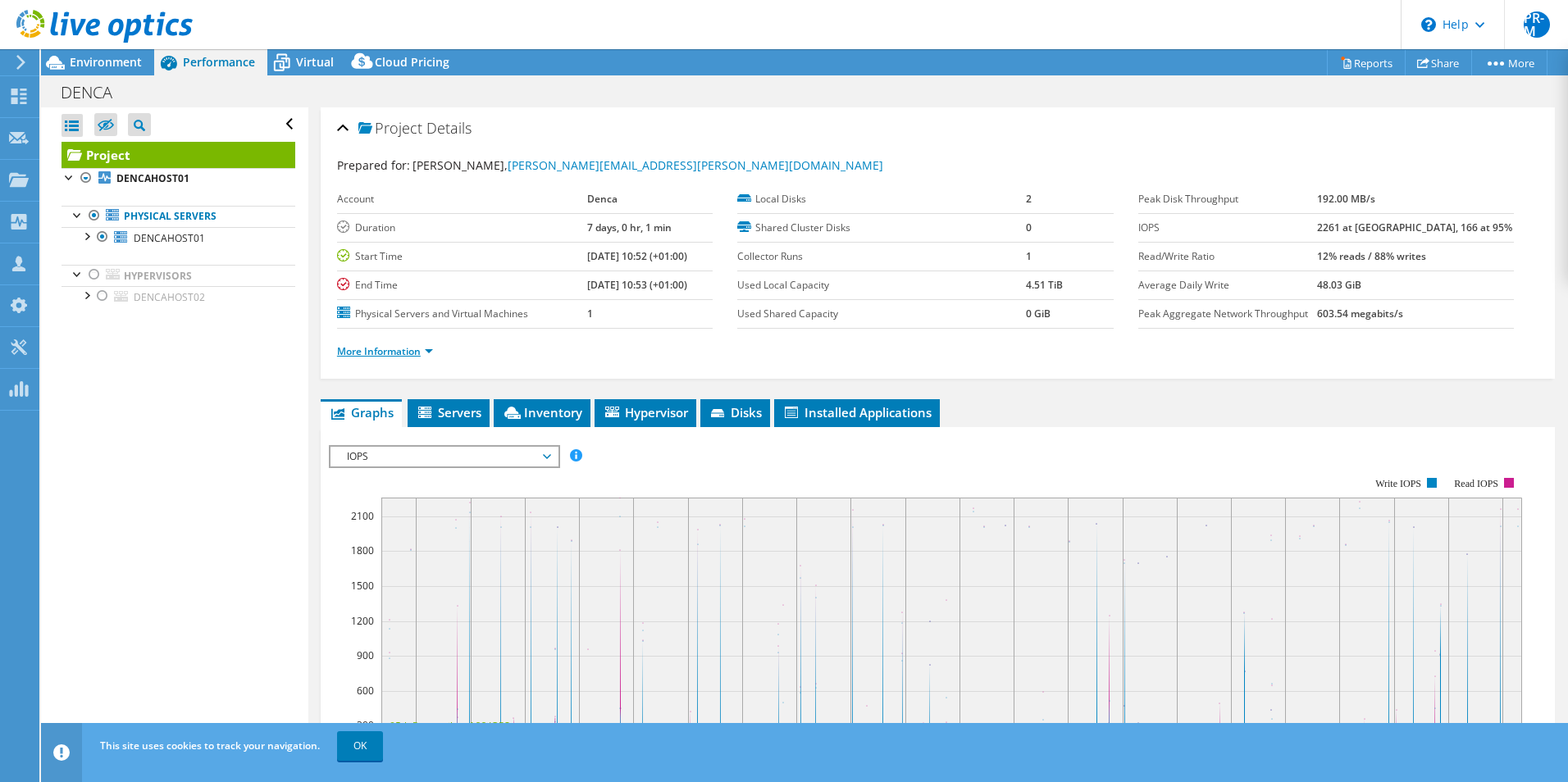
click at [428, 350] on link "More Information" at bounding box center [385, 351] width 96 height 14
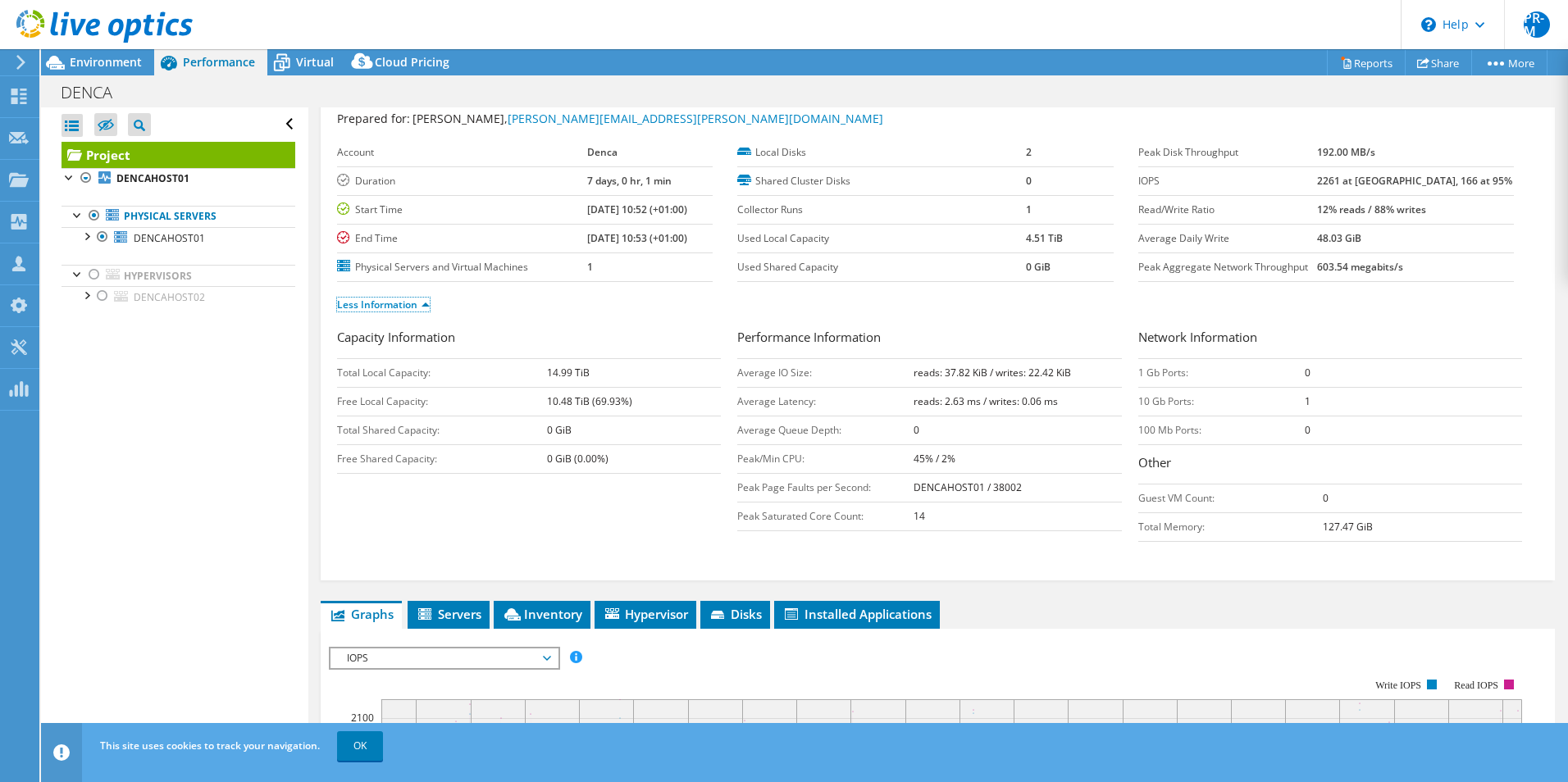
scroll to position [82, 0]
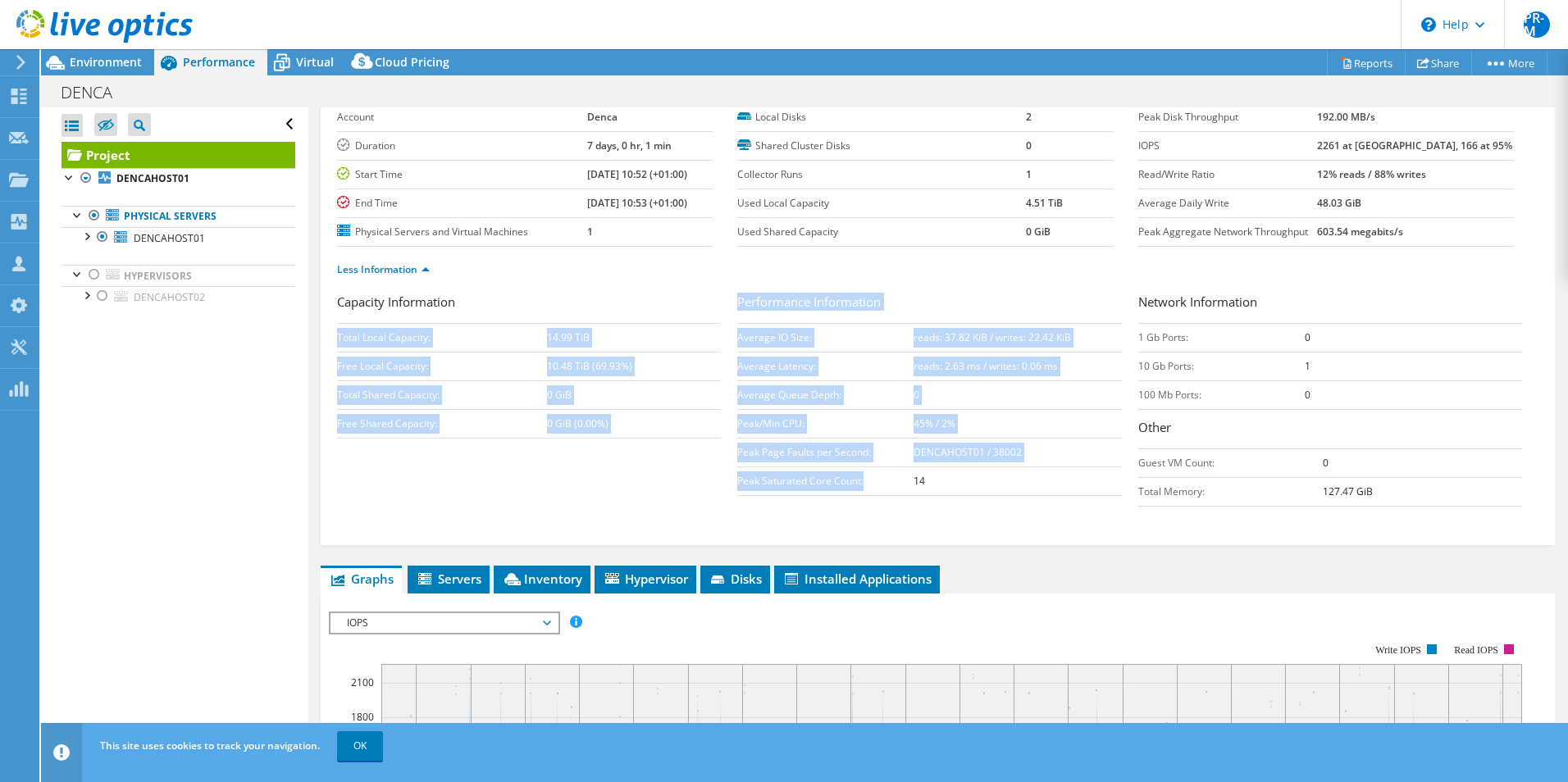
drag, startPoint x: 731, startPoint y: 334, endPoint x: 878, endPoint y: 484, distance: 210.0
click at [878, 484] on div "Capacity Information Total Local Capacity: 14.99 TiB Free Local Capacity: 10.48…" at bounding box center [937, 403] width 1201 height 222
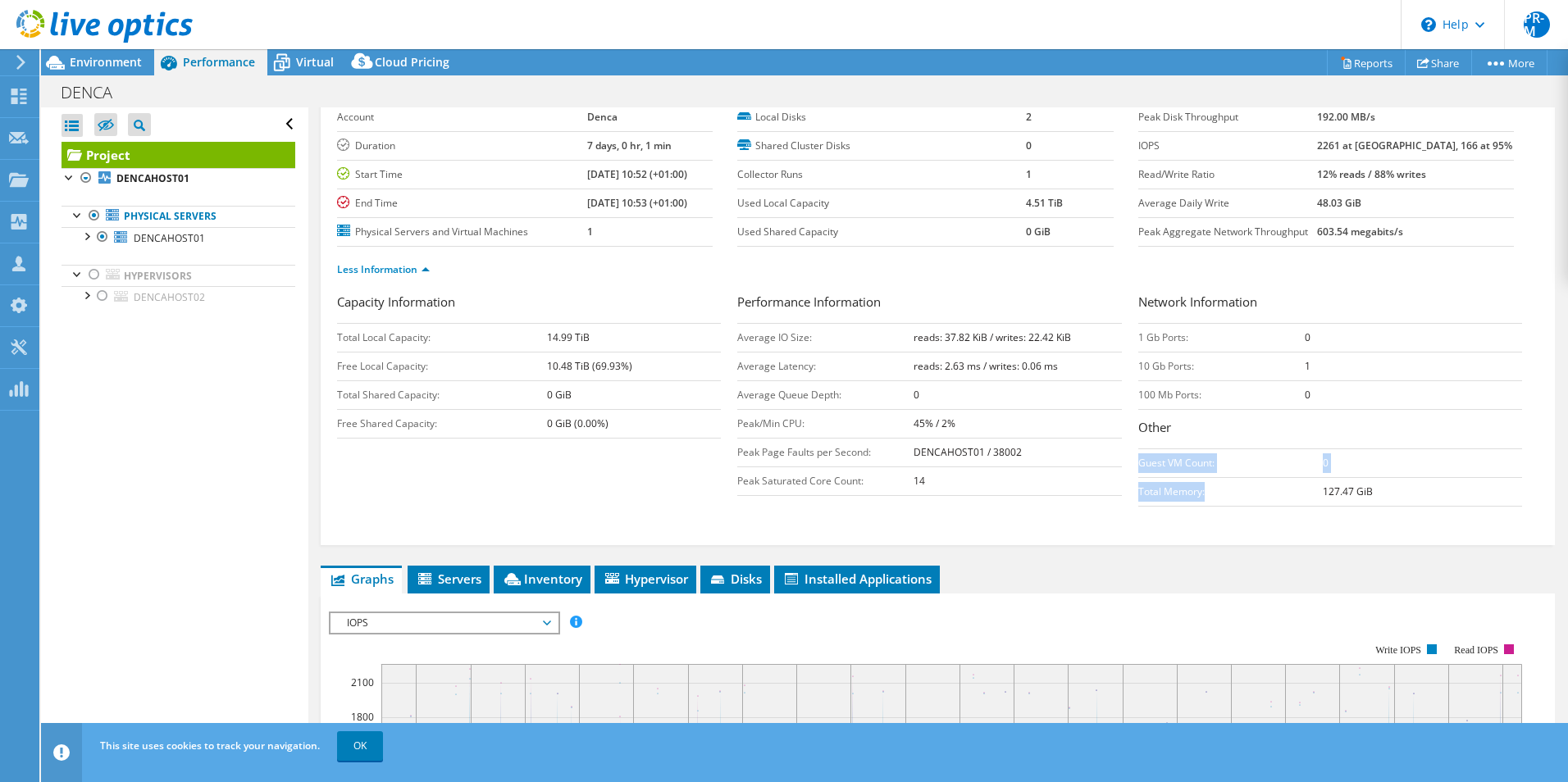
drag, startPoint x: 1132, startPoint y: 462, endPoint x: 1224, endPoint y: 491, distance: 96.5
click at [1224, 491] on tbody "Guest VM Count: 0 Total Memory: 127.47 GiB" at bounding box center [1329, 477] width 384 height 57
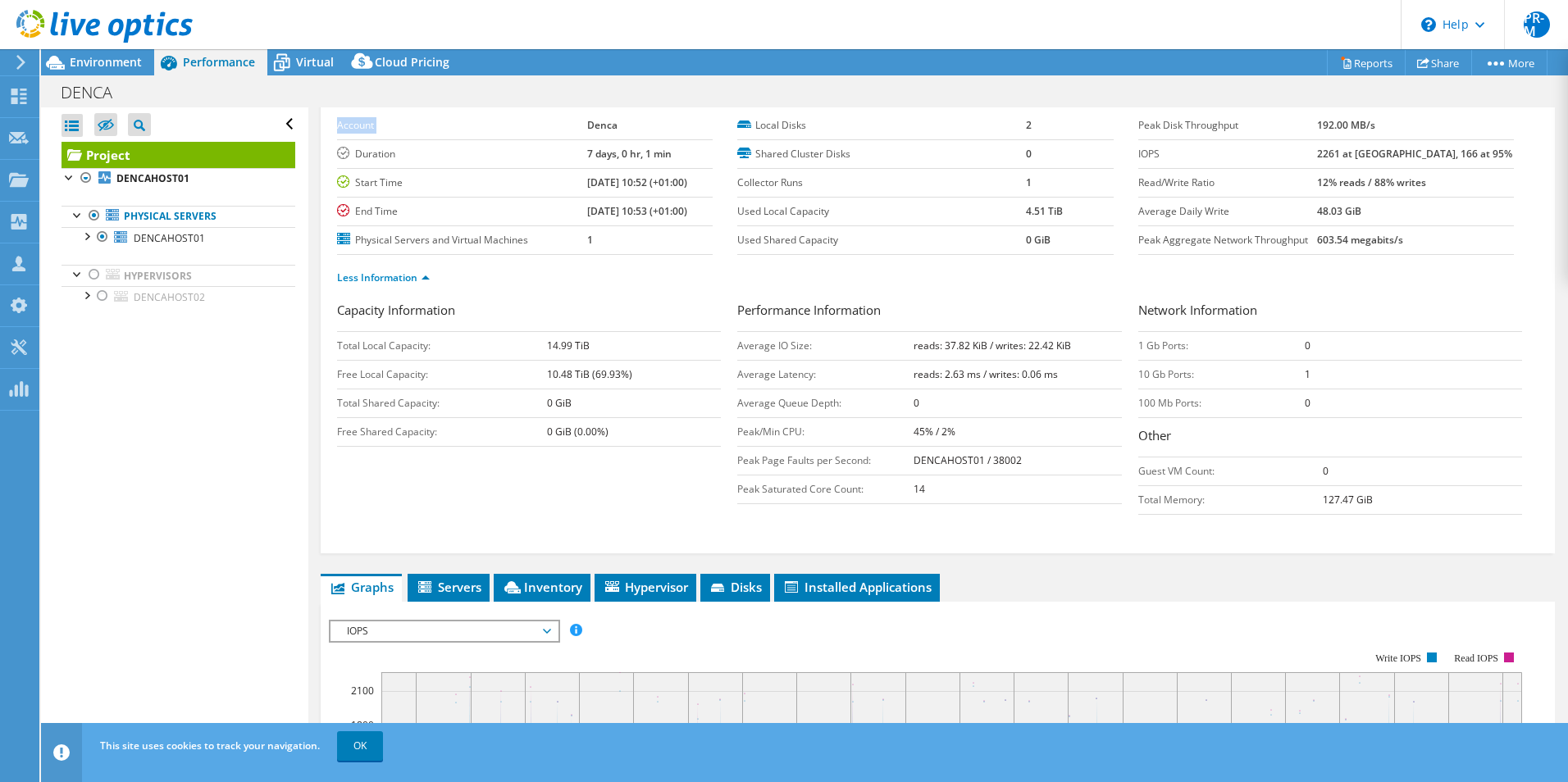
drag, startPoint x: 569, startPoint y: 115, endPoint x: 724, endPoint y: 238, distance: 197.9
click at [724, 238] on div "Account Denca Duration 7 days, 0 hr, 1 min Start Time 07/08/2025, 10:52 (+01:00…" at bounding box center [537, 183] width 400 height 144
click at [104, 63] on span "Environment" at bounding box center [106, 62] width 72 height 15
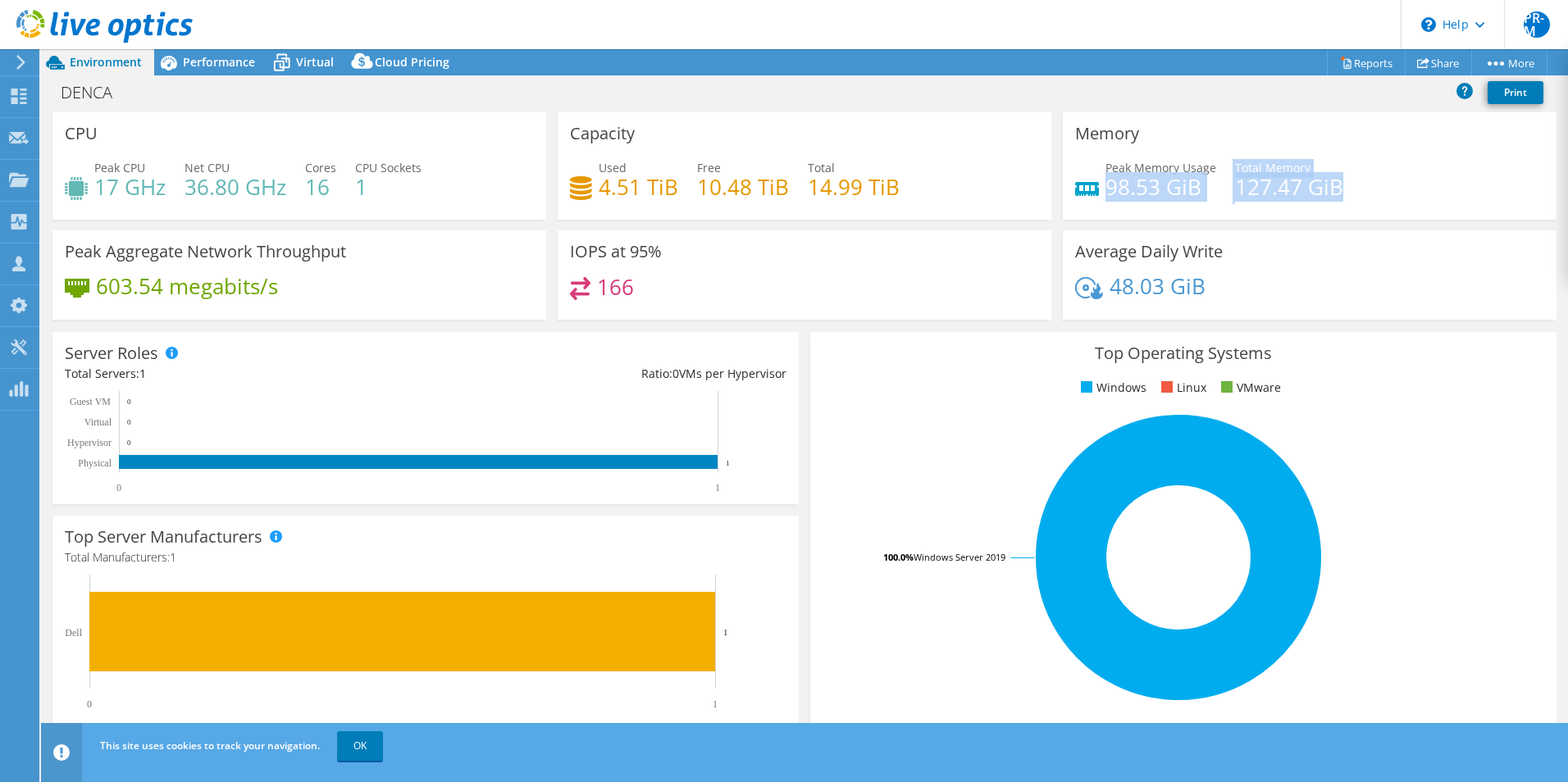
drag, startPoint x: 1099, startPoint y: 188, endPoint x: 1359, endPoint y: 186, distance: 260.0
click at [1359, 186] on div "Peak Memory Usage 98.53 GiB Total Memory 127.47 GiB" at bounding box center [1309, 185] width 469 height 53
click at [831, 100] on div "DENCA Print" at bounding box center [805, 91] width 1527 height 30
click at [304, 63] on span "Virtual" at bounding box center [315, 62] width 38 height 15
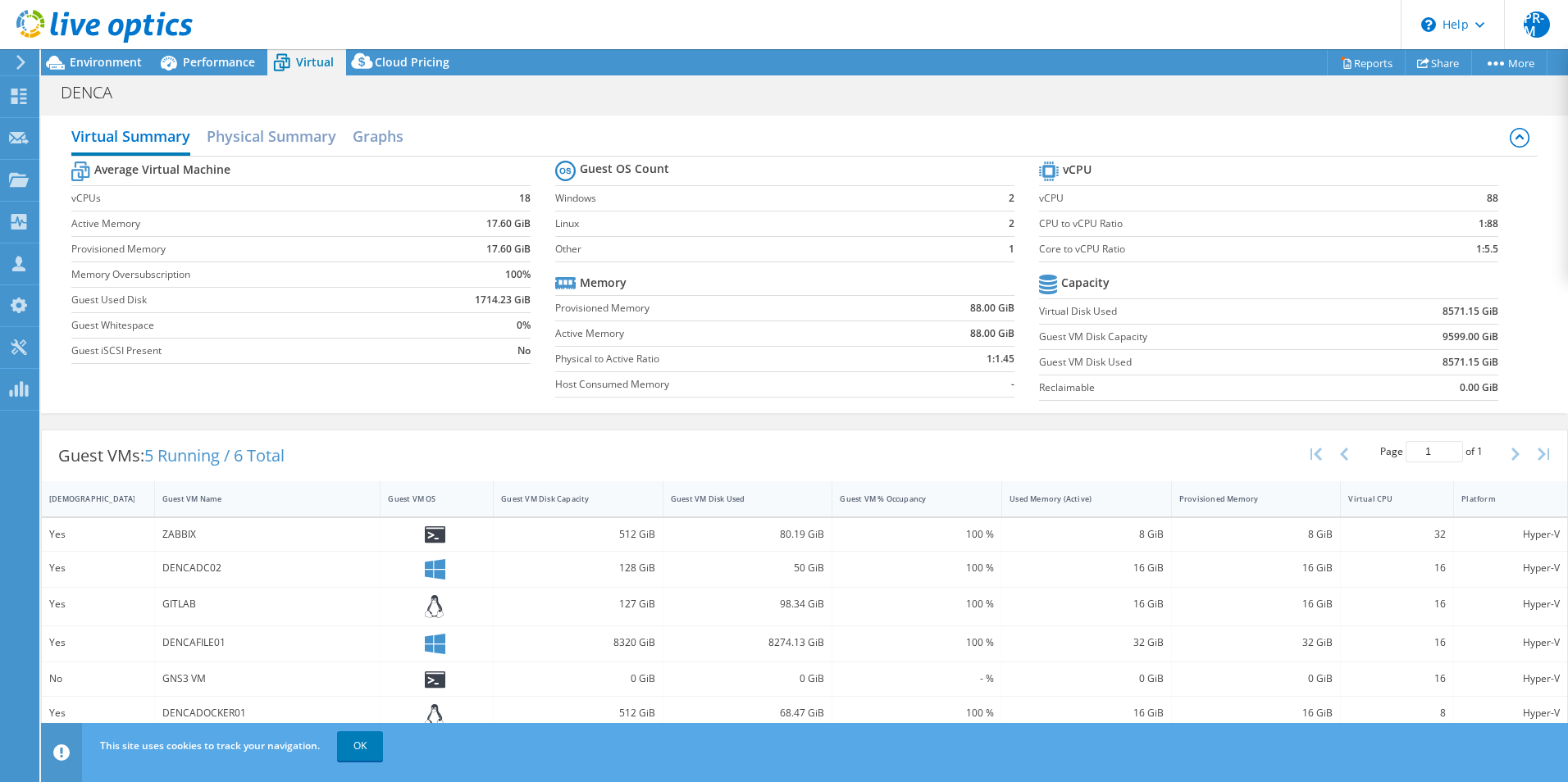
click at [557, 305] on label "Provisioned Memory" at bounding box center [723, 308] width 337 height 16
drag, startPoint x: 555, startPoint y: 309, endPoint x: 1021, endPoint y: 309, distance: 466.0
click at [1021, 309] on section "Guest OS Count Windows 2 Linux 2 Other 1 Memory Provisioned Memory 88.00 GiB Ac…" at bounding box center [797, 281] width 484 height 250
click at [746, 408] on div "Average Virtual Machine vCPUs 18 Active Memory 17.60 GiB Provisioned Memory 17.…" at bounding box center [804, 282] width 1466 height 252
drag, startPoint x: 971, startPoint y: 308, endPoint x: 1011, endPoint y: 307, distance: 40.0
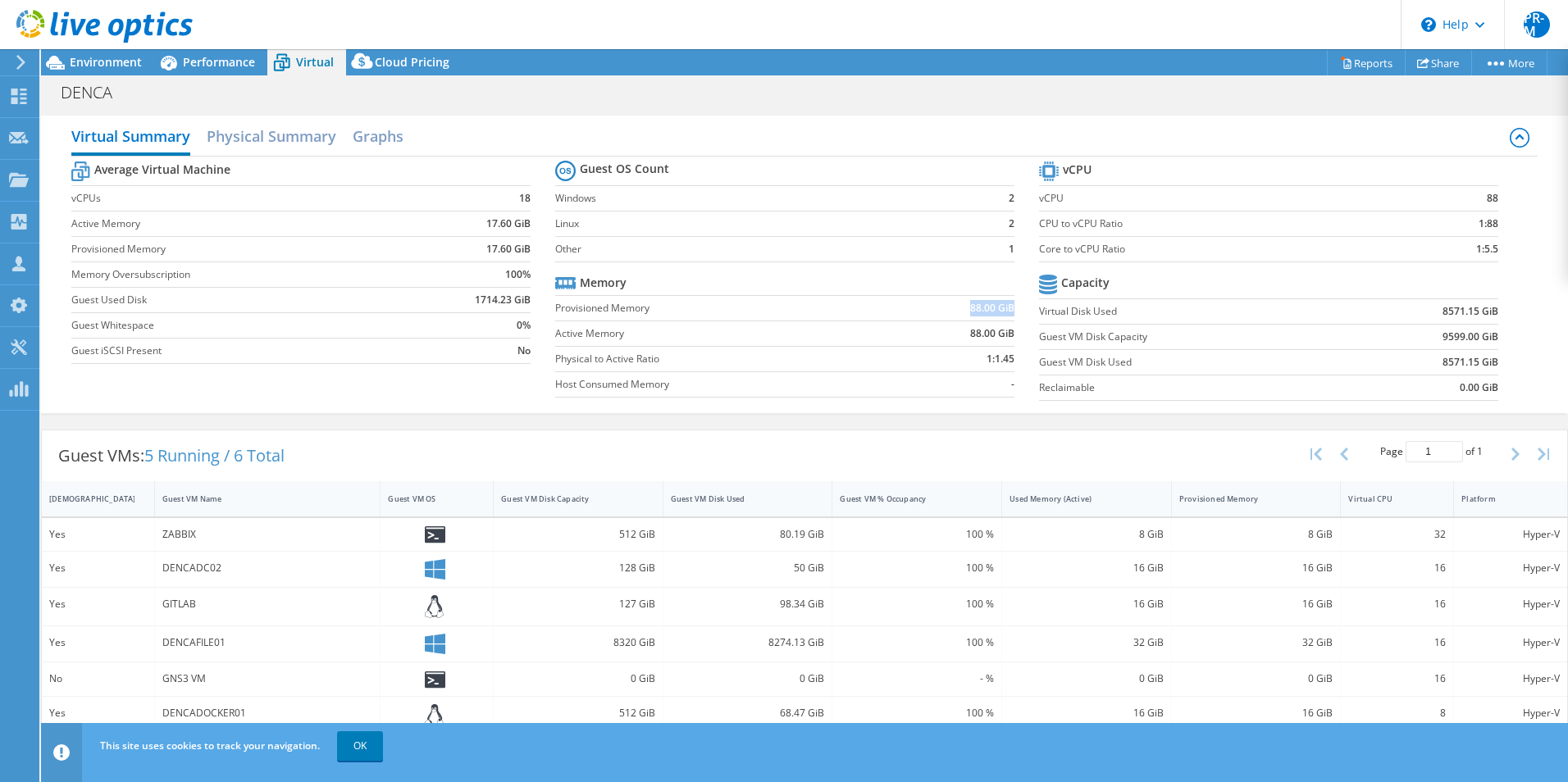
click at [1011, 307] on b "88.00 GiB" at bounding box center [993, 308] width 44 height 16
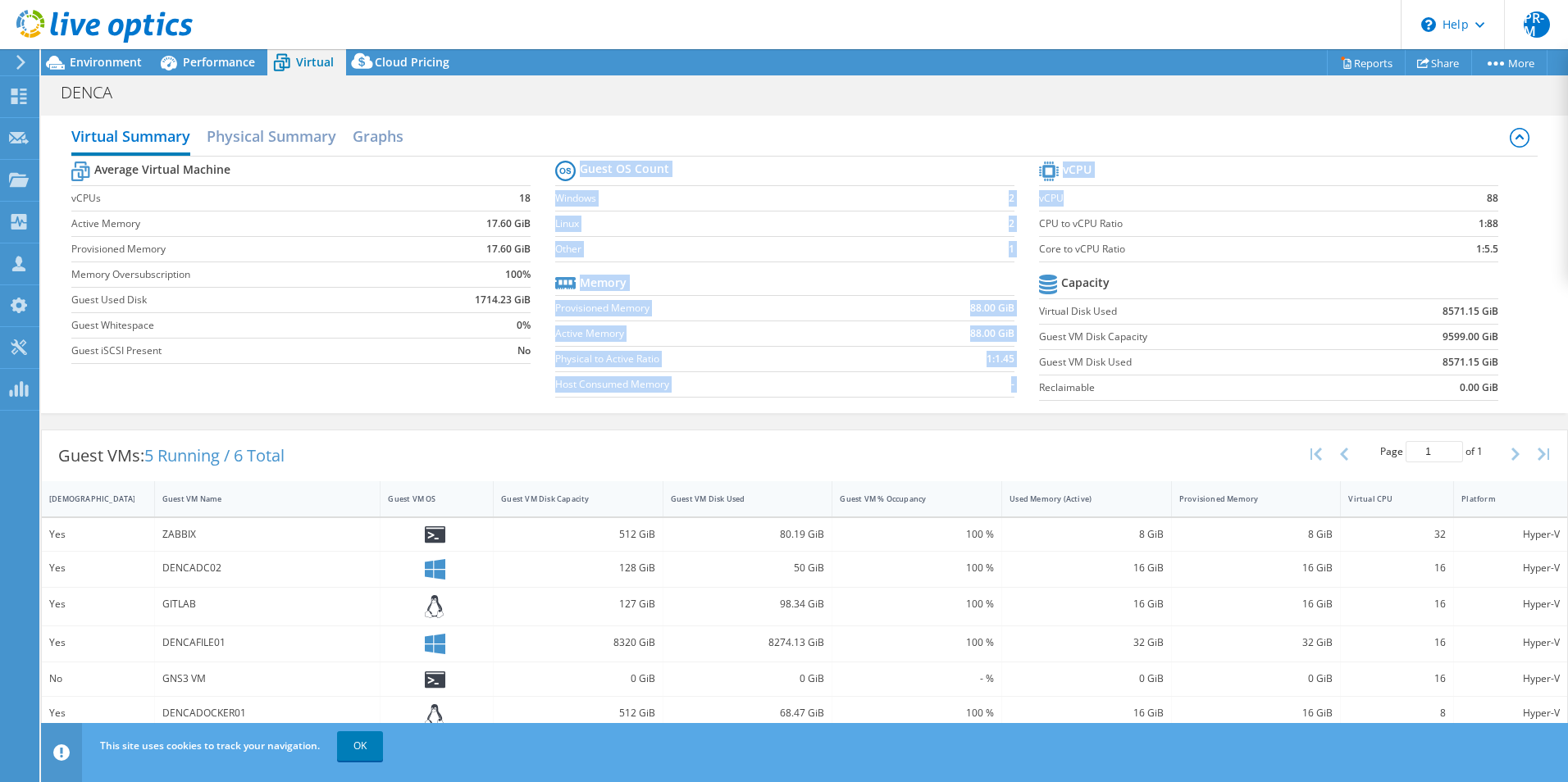
drag, startPoint x: 1035, startPoint y: 203, endPoint x: 1071, endPoint y: 200, distance: 36.1
click at [1071, 200] on div "Average Virtual Machine vCPUs 18 Active Memory 17.60 GiB Provisioned Memory 17.…" at bounding box center [804, 282] width 1466 height 252
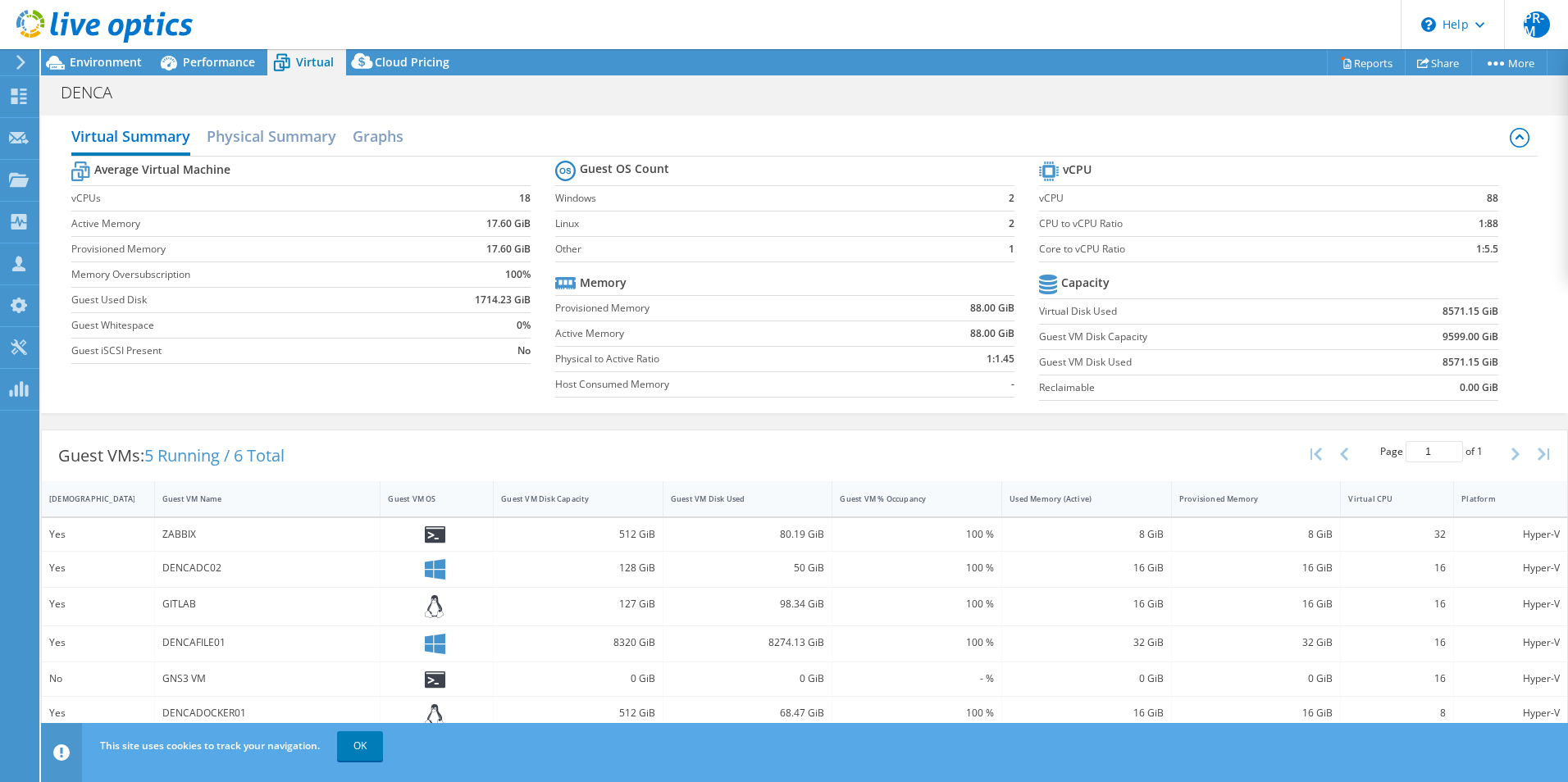
click at [857, 102] on div "DENCA Print" at bounding box center [805, 91] width 1527 height 30
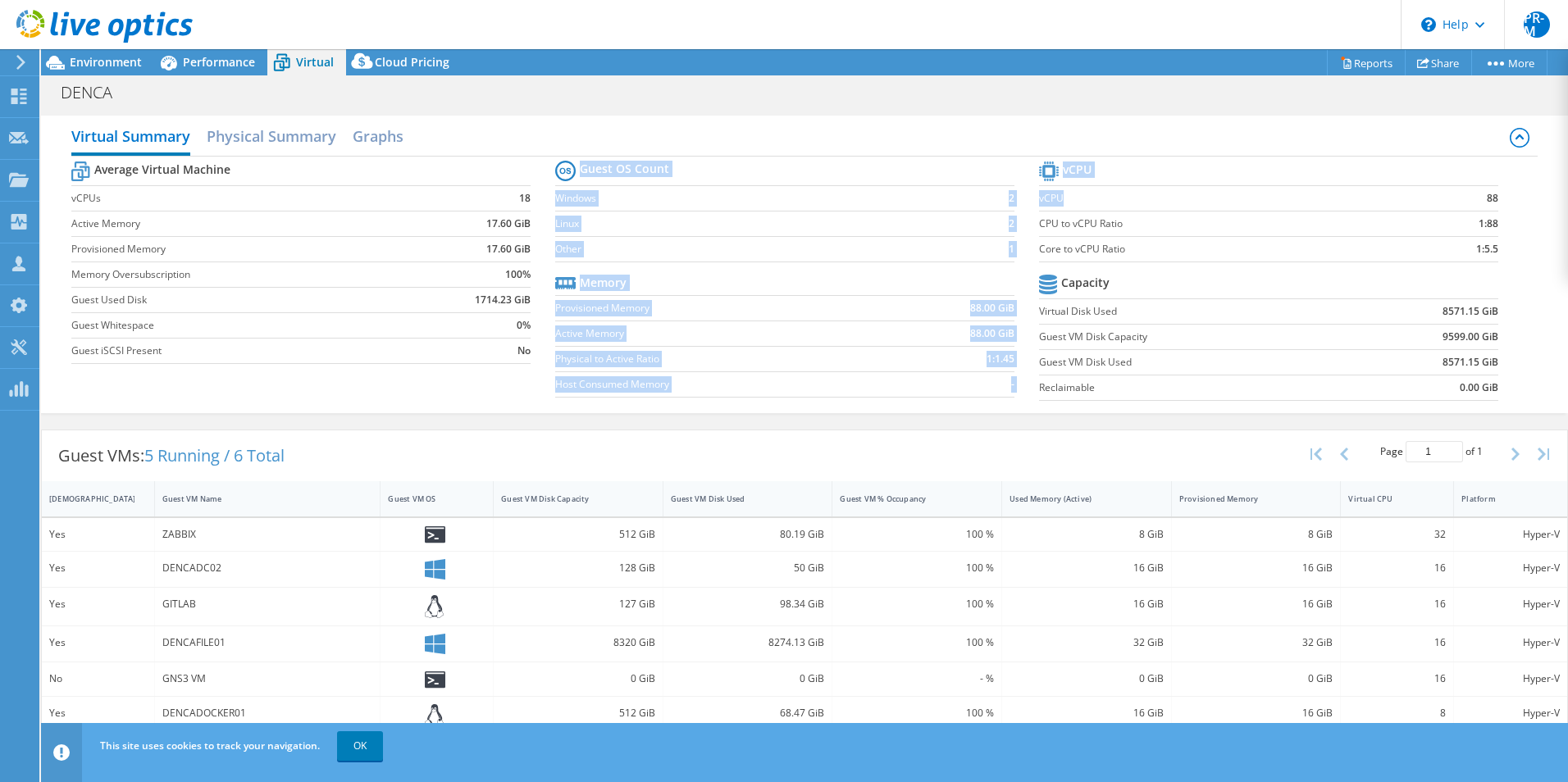
drag, startPoint x: 1037, startPoint y: 203, endPoint x: 1070, endPoint y: 203, distance: 33.0
click at [1070, 203] on div "Average Virtual Machine vCPUs 18 Active Memory 17.60 GiB Provisioned Memory 17.…" at bounding box center [804, 282] width 1466 height 252
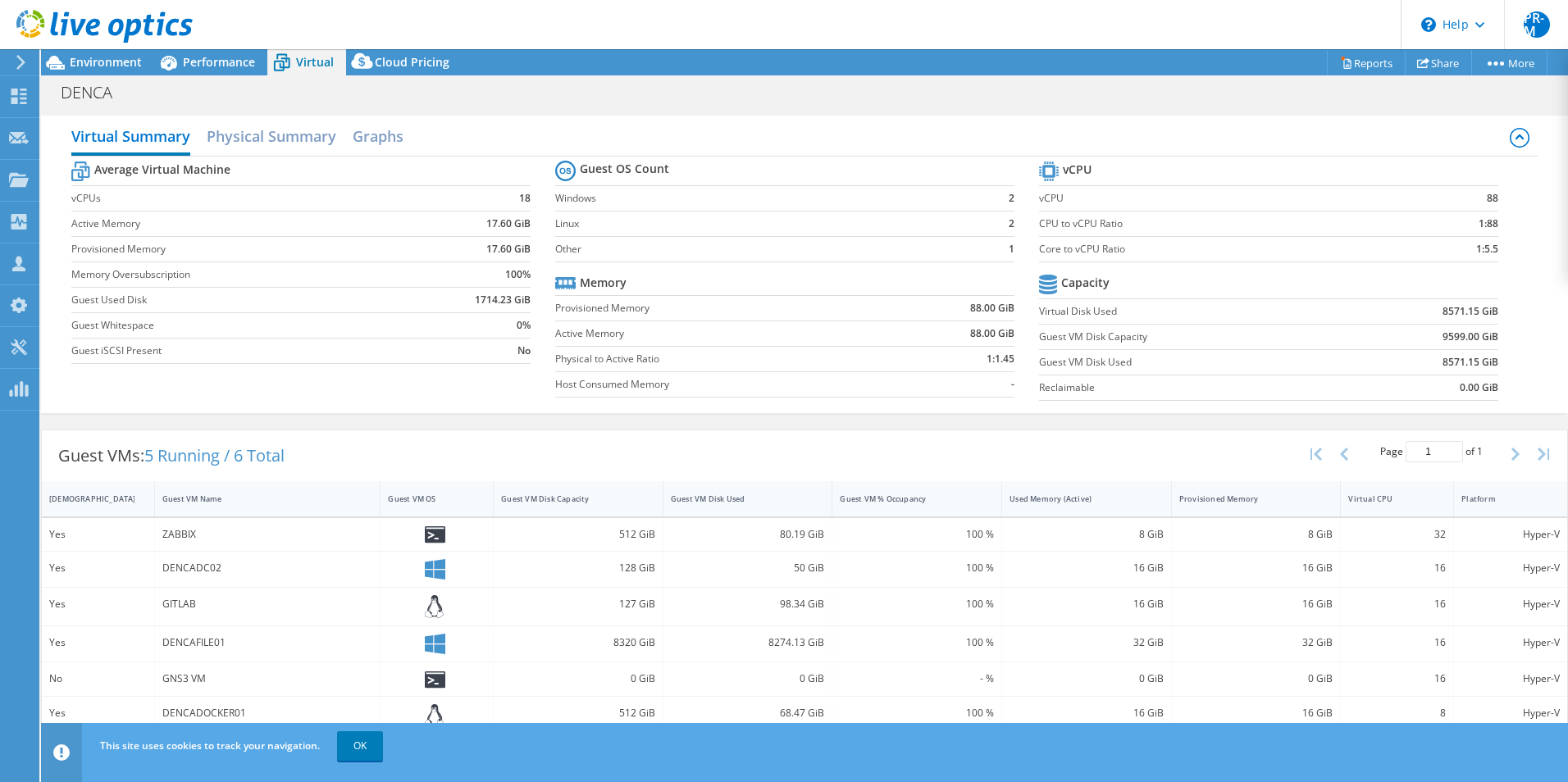
drag, startPoint x: 1070, startPoint y: 203, endPoint x: 893, endPoint y: 121, distance: 195.1
click at [893, 121] on div "Virtual Summary Physical Summary Graphs" at bounding box center [804, 138] width 1466 height 37
click at [1367, 62] on link "Reports" at bounding box center [1366, 63] width 79 height 26
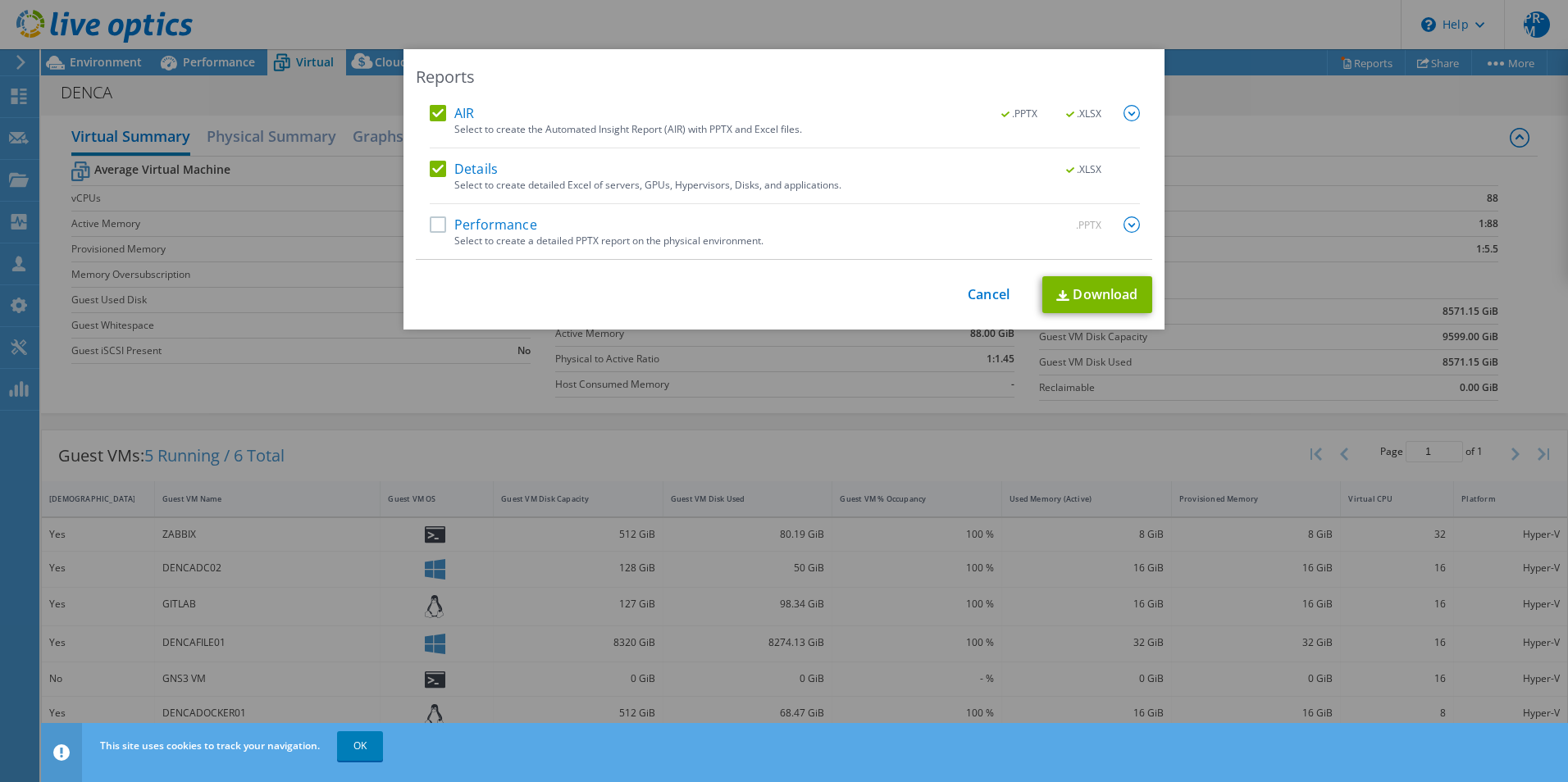
click at [435, 229] on label "Performance" at bounding box center [484, 224] width 108 height 16
click at [0, 0] on input "Performance" at bounding box center [0, 0] width 0 height 0
click at [1088, 290] on link "Download" at bounding box center [1097, 294] width 110 height 37
click at [981, 297] on link "Cancel" at bounding box center [988, 295] width 42 height 15
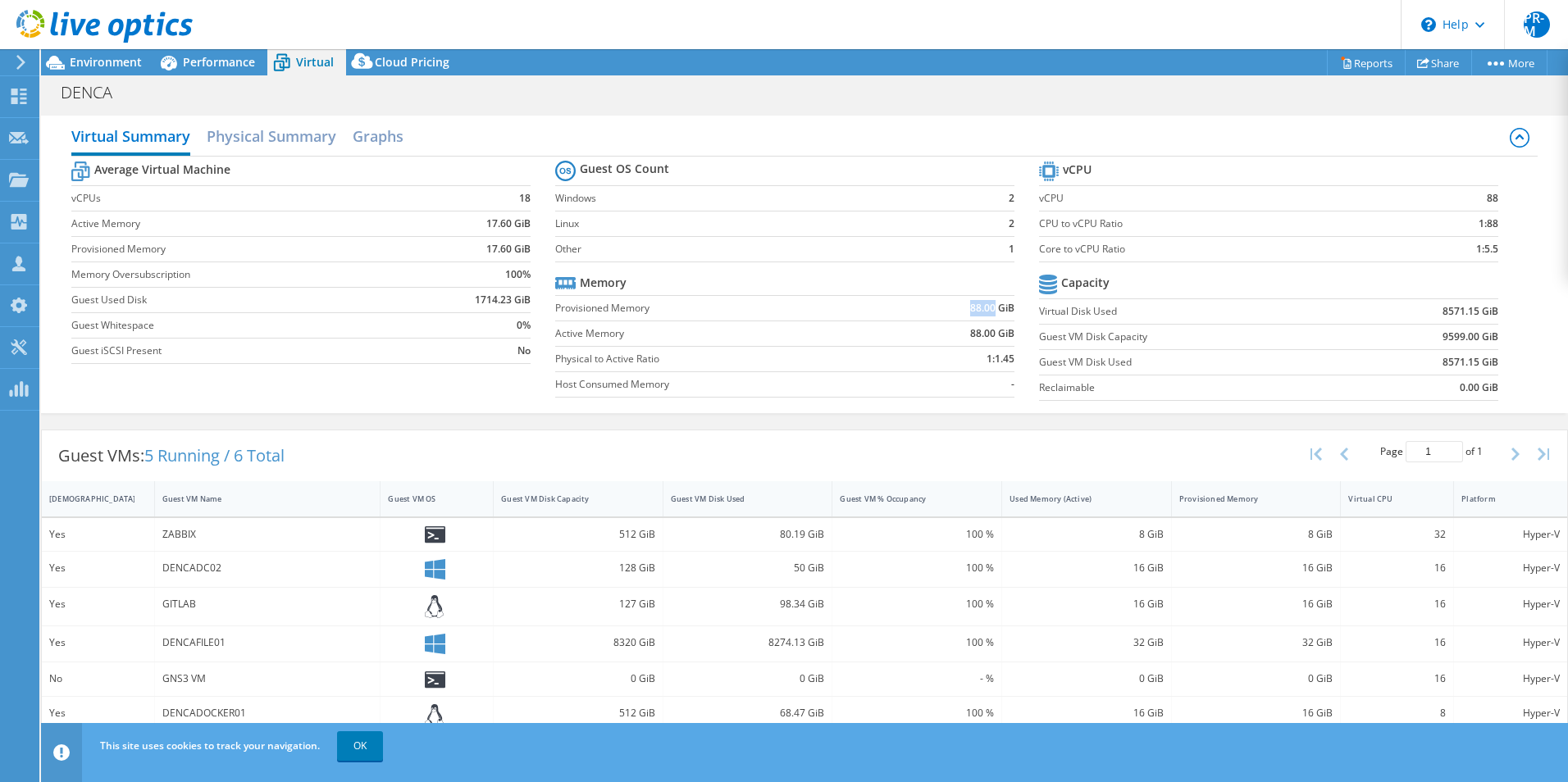
drag, startPoint x: 971, startPoint y: 307, endPoint x: 995, endPoint y: 308, distance: 24.0
click at [995, 308] on b "88.00 GiB" at bounding box center [993, 308] width 44 height 16
copy b "88.00"
drag, startPoint x: 74, startPoint y: 248, endPoint x: 171, endPoint y: 257, distance: 97.4
click at [171, 257] on td "Provisioned Memory" at bounding box center [240, 249] width 339 height 26
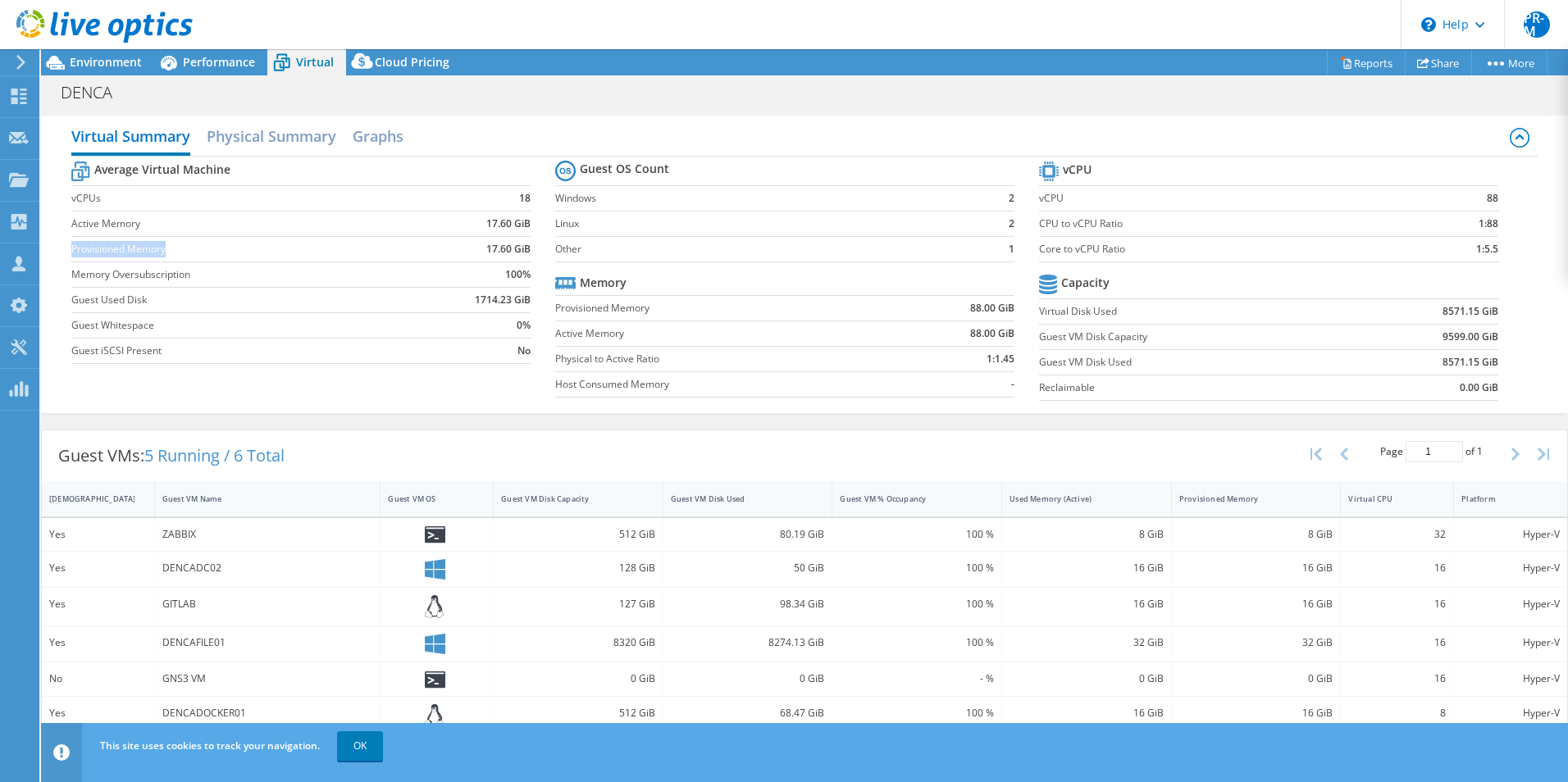
click at [168, 260] on td "Provisioned Memory" at bounding box center [240, 249] width 339 height 26
click at [216, 65] on span "Performance" at bounding box center [219, 62] width 72 height 15
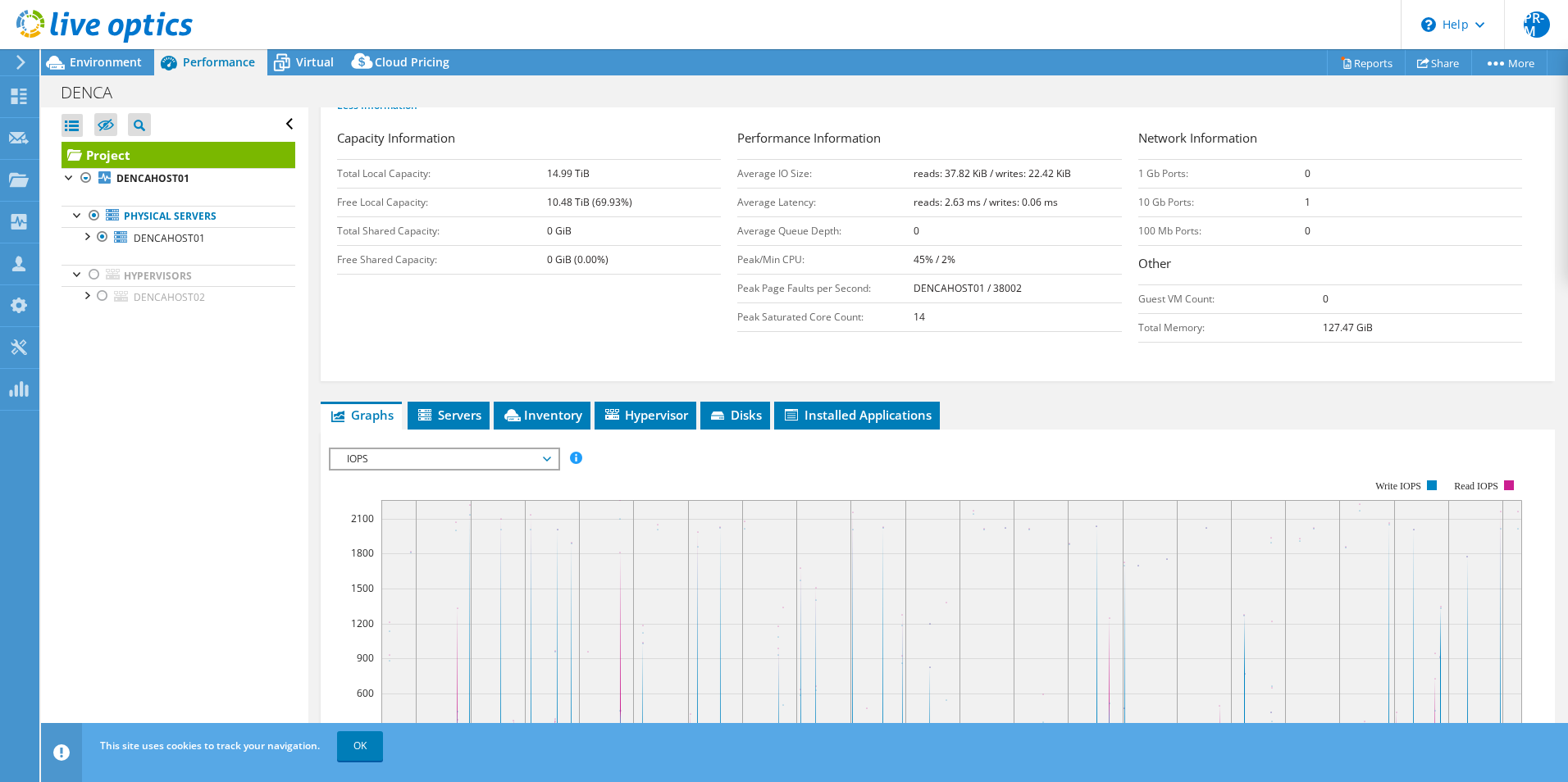
click at [109, 54] on div at bounding box center [96, 27] width 192 height 55
click at [109, 63] on span "Environment" at bounding box center [106, 62] width 72 height 15
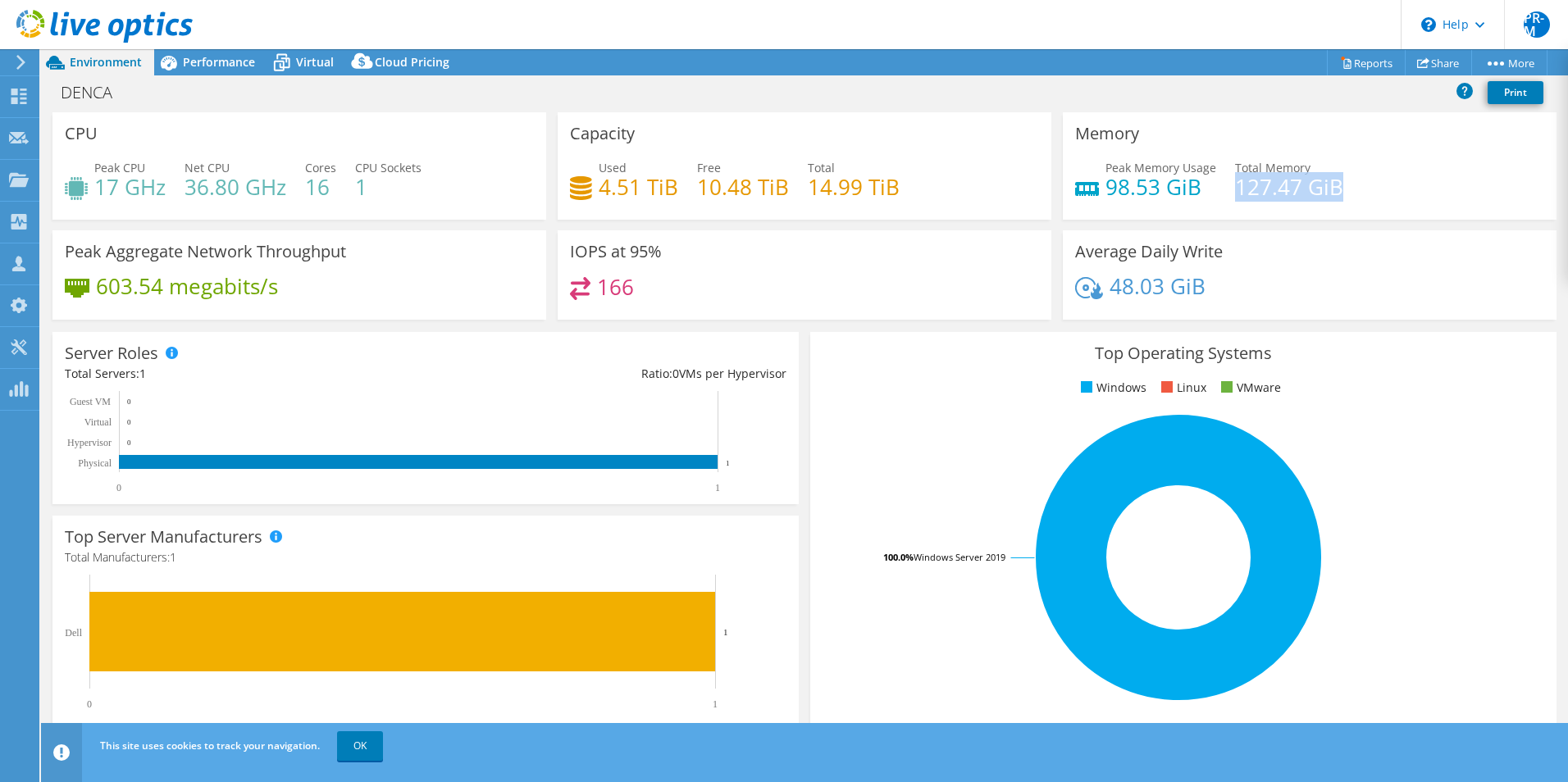
drag, startPoint x: 1227, startPoint y: 183, endPoint x: 1358, endPoint y: 191, distance: 131.2
click at [1358, 191] on div "Peak Memory Usage 98.53 GiB Total Memory 127.47 GiB" at bounding box center [1309, 185] width 469 height 53
click at [1199, 138] on div "Memory Peak Memory Usage 98.53 GiB Total Memory 127.47 GiB" at bounding box center [1309, 166] width 493 height 108
click at [304, 62] on span "Virtual" at bounding box center [315, 62] width 38 height 15
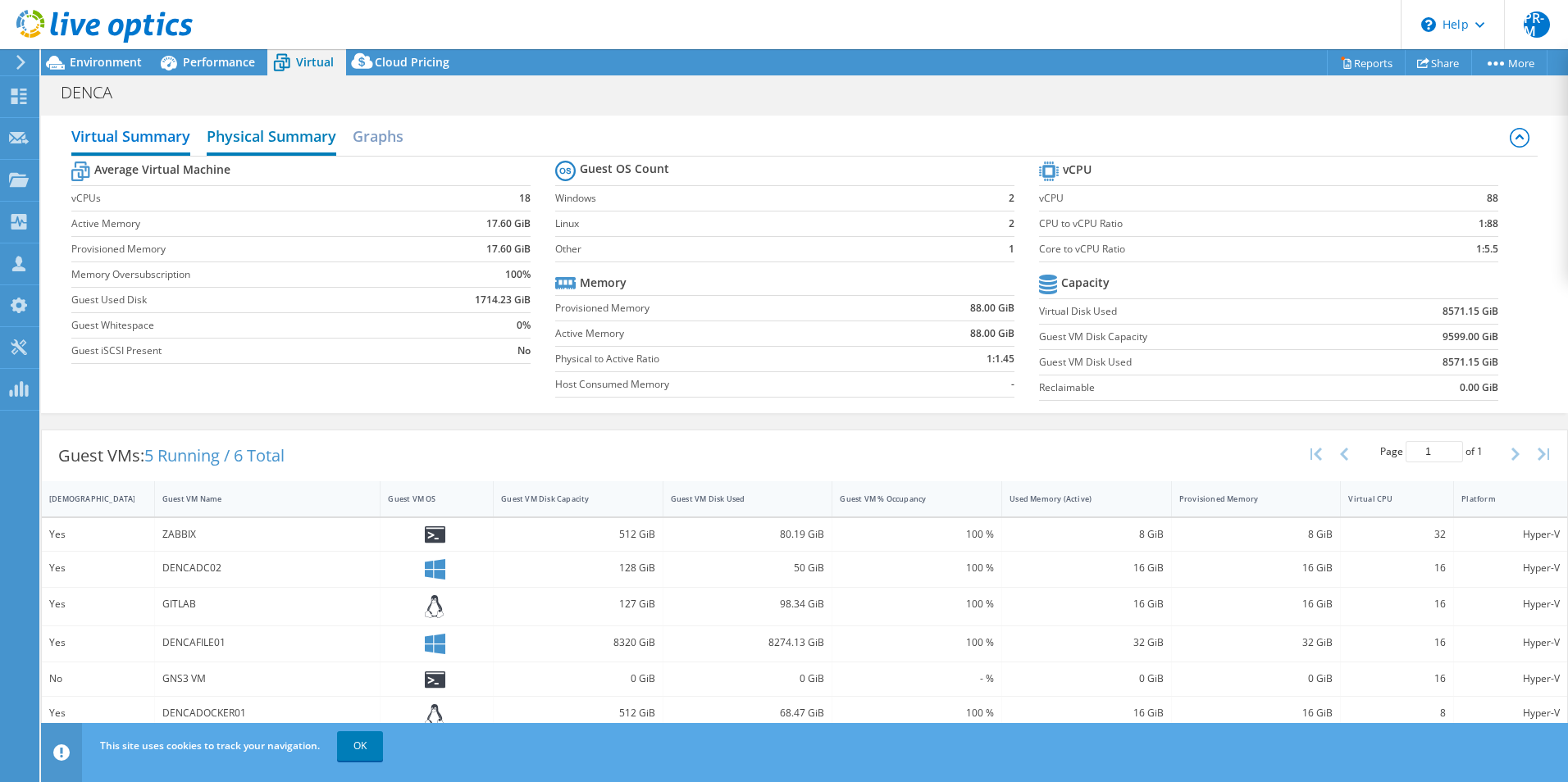
click at [281, 138] on h2 "Physical Summary" at bounding box center [272, 138] width 130 height 36
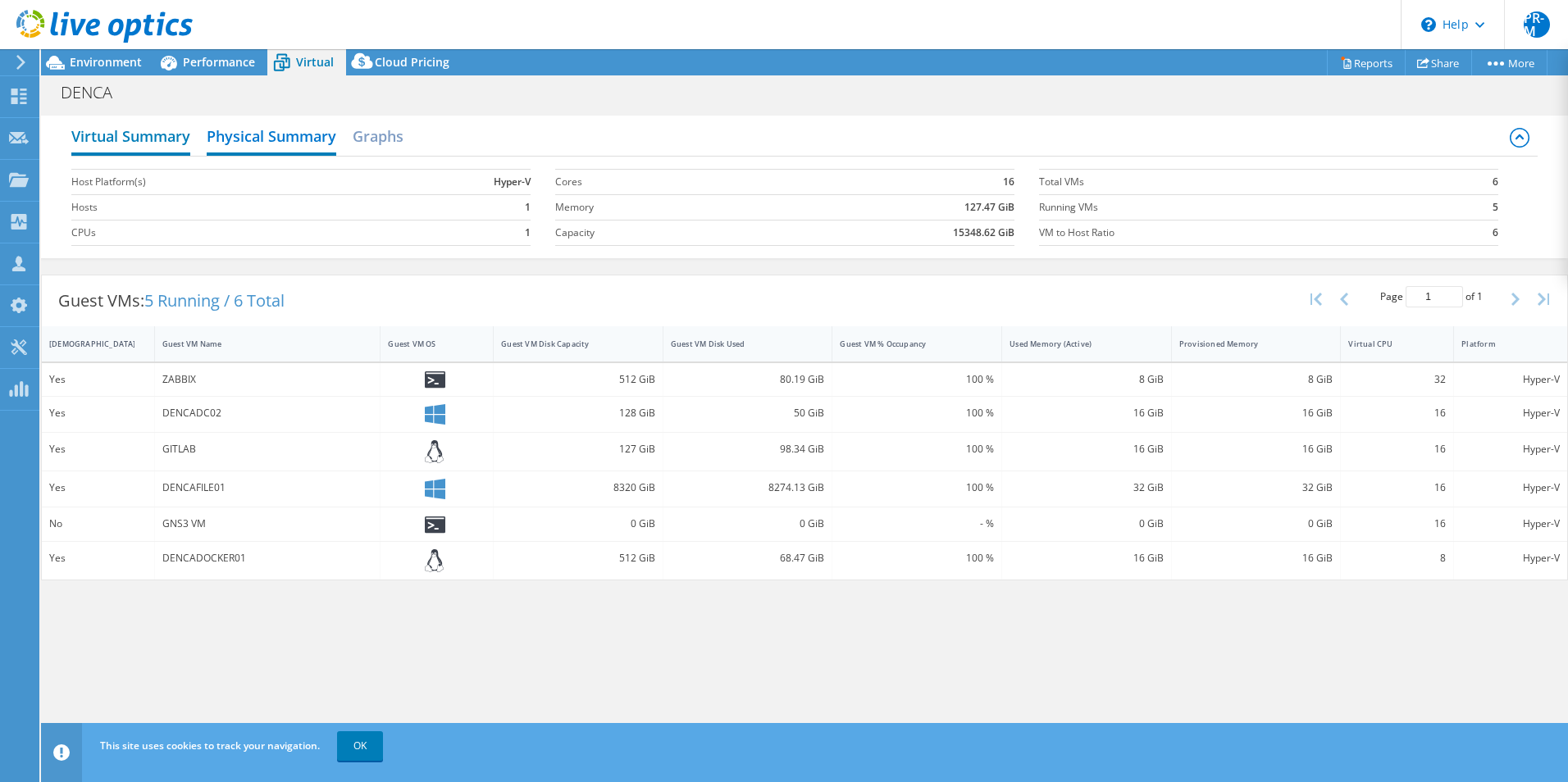
click at [170, 137] on h2 "Virtual Summary" at bounding box center [130, 138] width 119 height 36
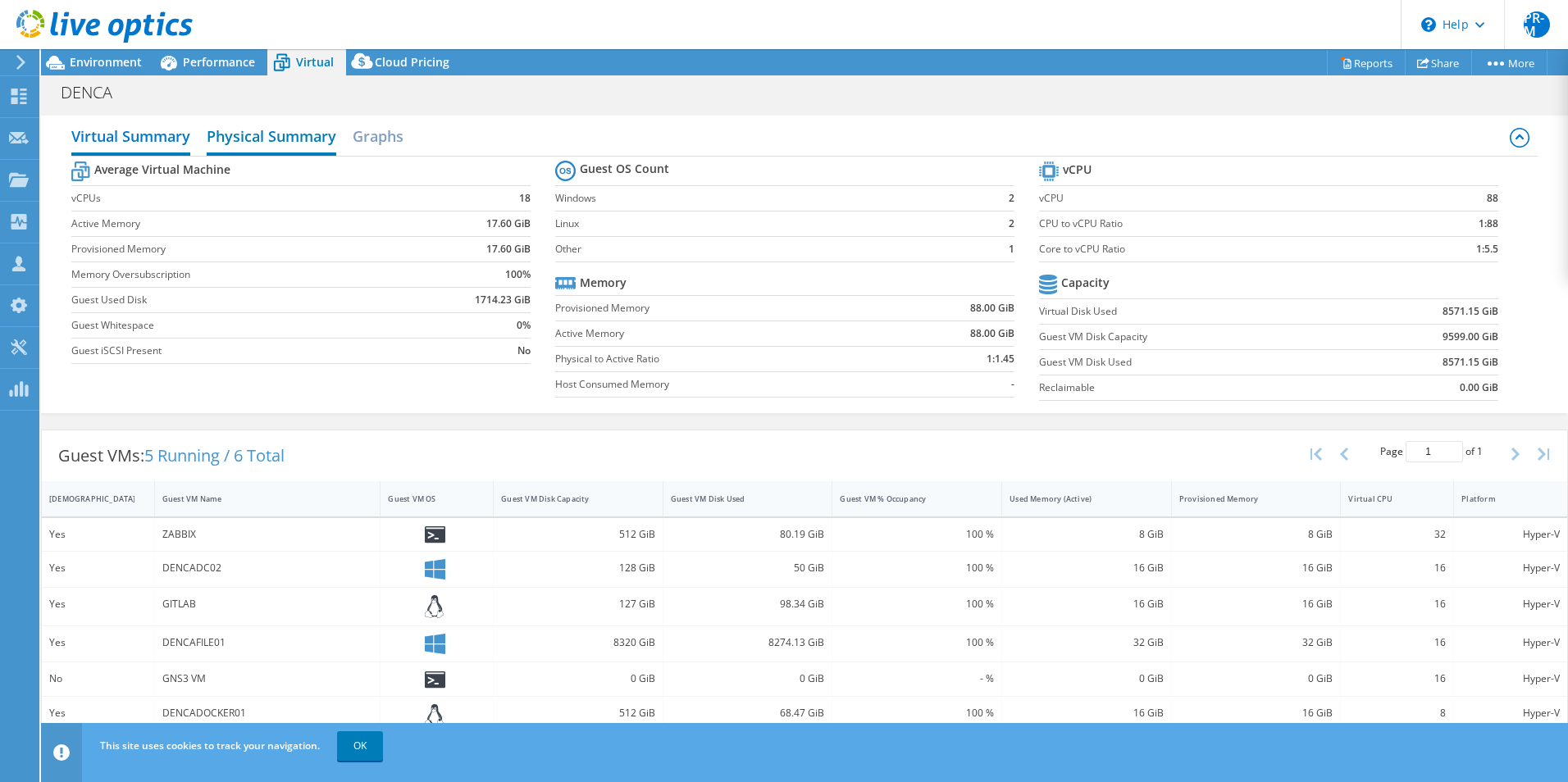
click at [262, 137] on h2 "Physical Summary" at bounding box center [272, 138] width 130 height 36
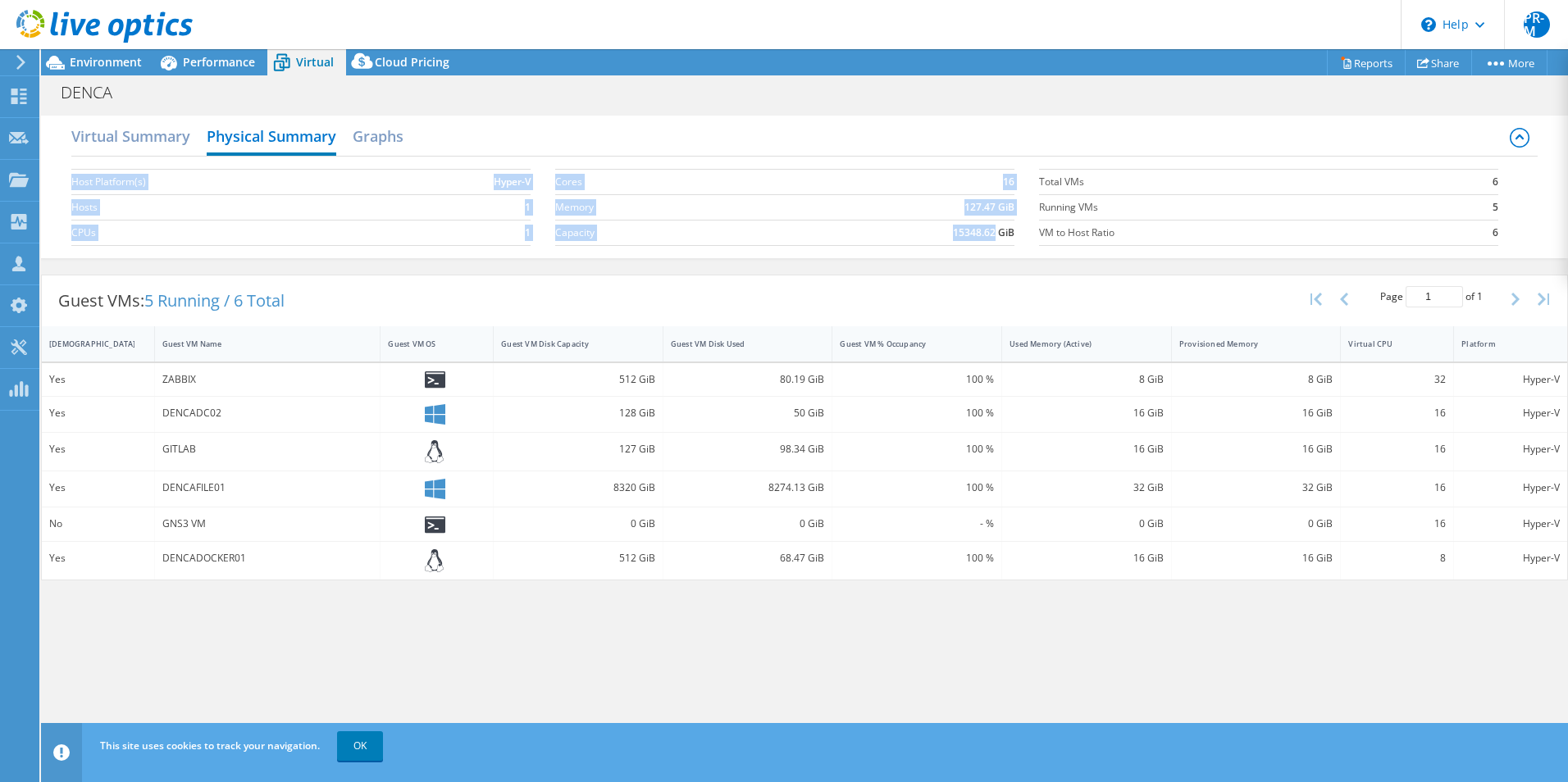
drag, startPoint x: 69, startPoint y: 209, endPoint x: 995, endPoint y: 231, distance: 926.3
click at [995, 231] on div "Virtual Summary Physical Summary Graphs Host Platform(s) Hyper-V Hosts 1 CPUs 1…" at bounding box center [805, 186] width 1527 height 143
drag, startPoint x: 995, startPoint y: 231, endPoint x: 997, endPoint y: 273, distance: 42.0
click at [997, 274] on div "Guest VMs: 5 Running / 6 Total Page 1 of 1 5 rows 10 rows 20 rows 25 rows 50 ro…" at bounding box center [805, 427] width 1527 height 307
drag, startPoint x: 966, startPoint y: 205, endPoint x: 1018, endPoint y: 205, distance: 52.0
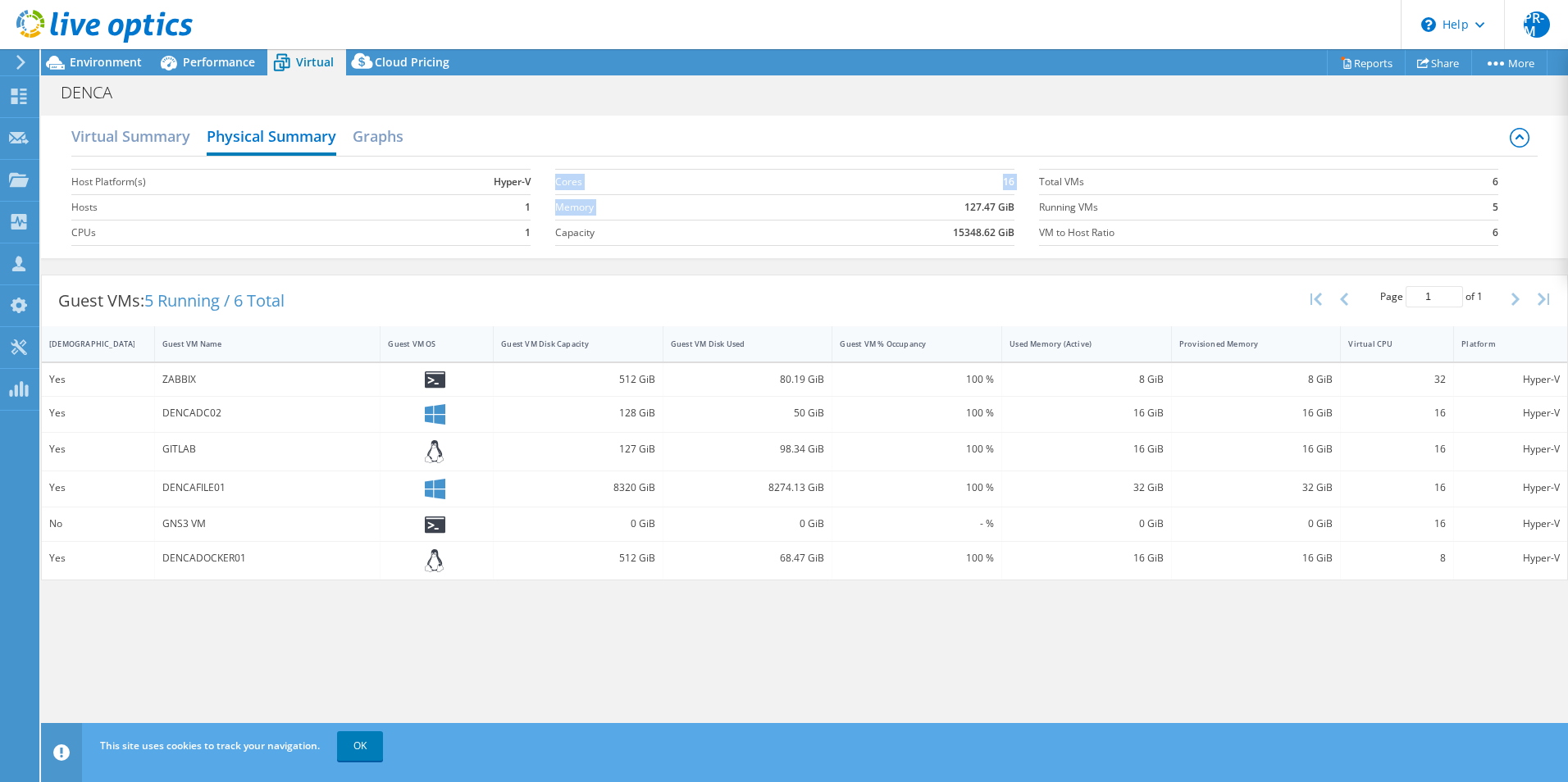
click at [1018, 205] on section "Cores 16 Memory 127.47 GiB Capacity 15348.62 GiB" at bounding box center [797, 207] width 484 height 93
click at [213, 66] on span "Performance" at bounding box center [219, 62] width 72 height 15
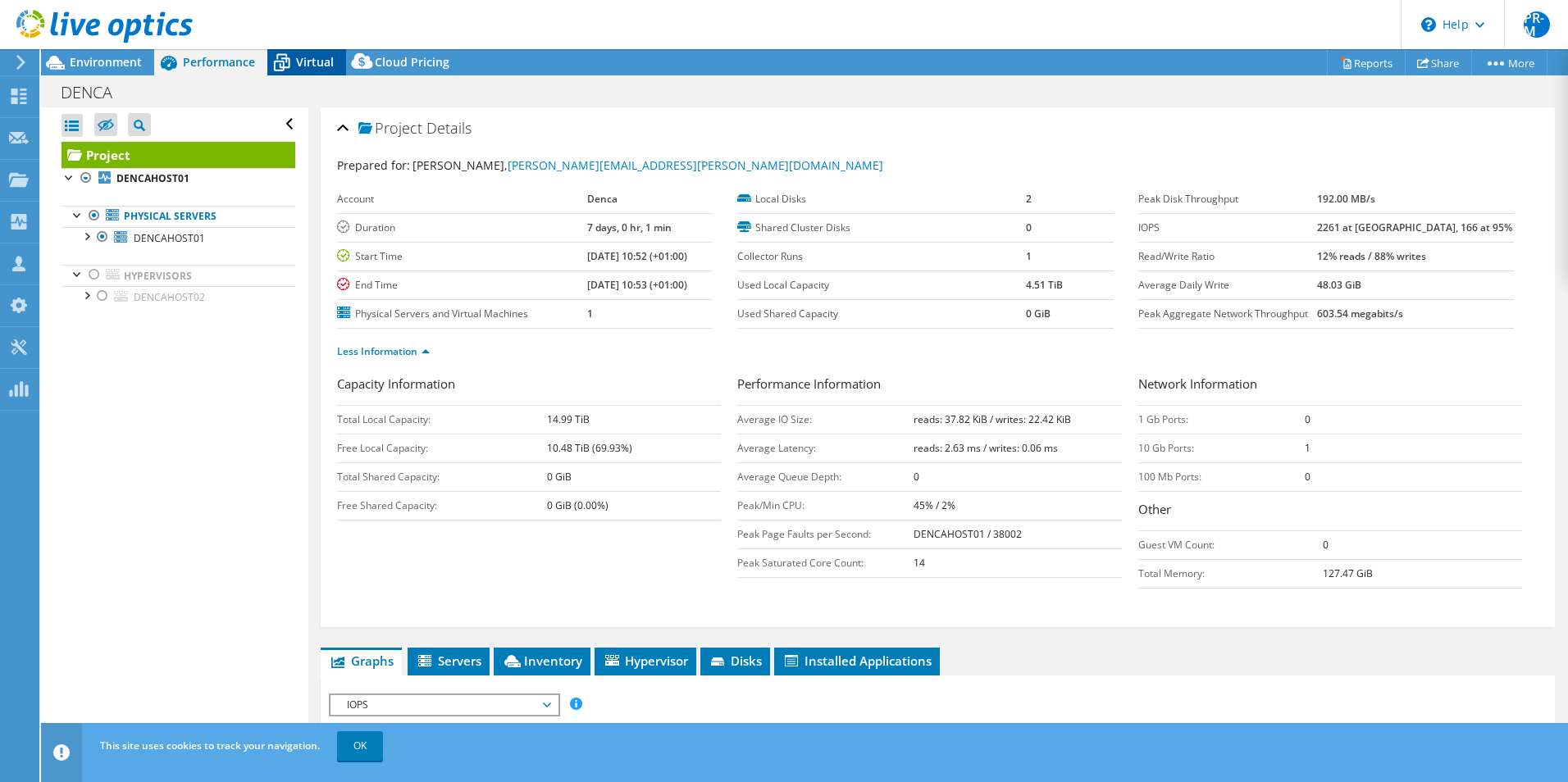
click at [305, 56] on span "Virtual" at bounding box center [315, 62] width 38 height 15
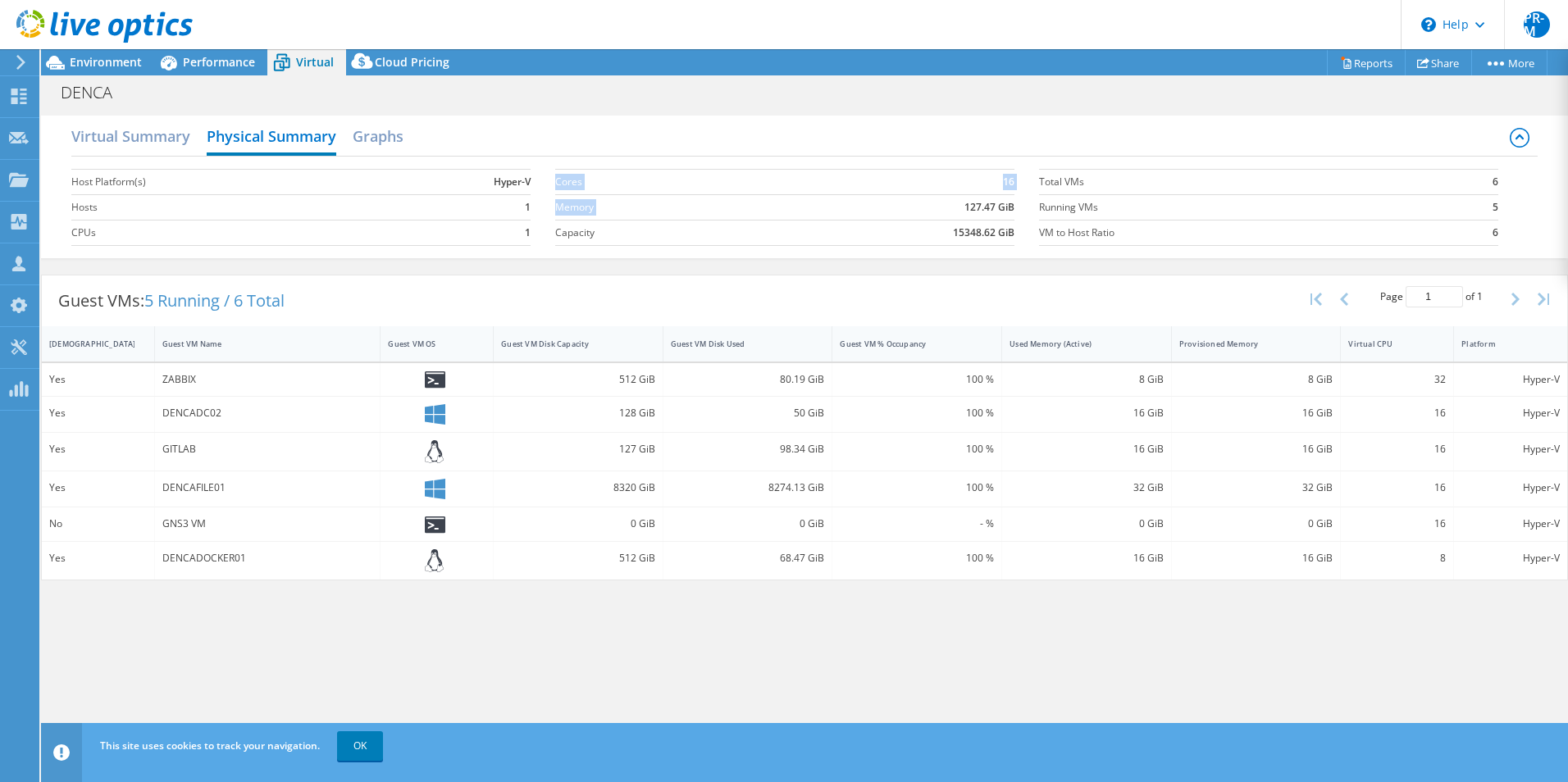
drag, startPoint x: 555, startPoint y: 184, endPoint x: 976, endPoint y: 196, distance: 421.2
click at [976, 196] on tbody "Cores 16 Memory 127.47 GiB Capacity 15348.62 GiB" at bounding box center [784, 203] width 459 height 85
click at [160, 139] on h2 "Virtual Summary" at bounding box center [130, 138] width 119 height 36
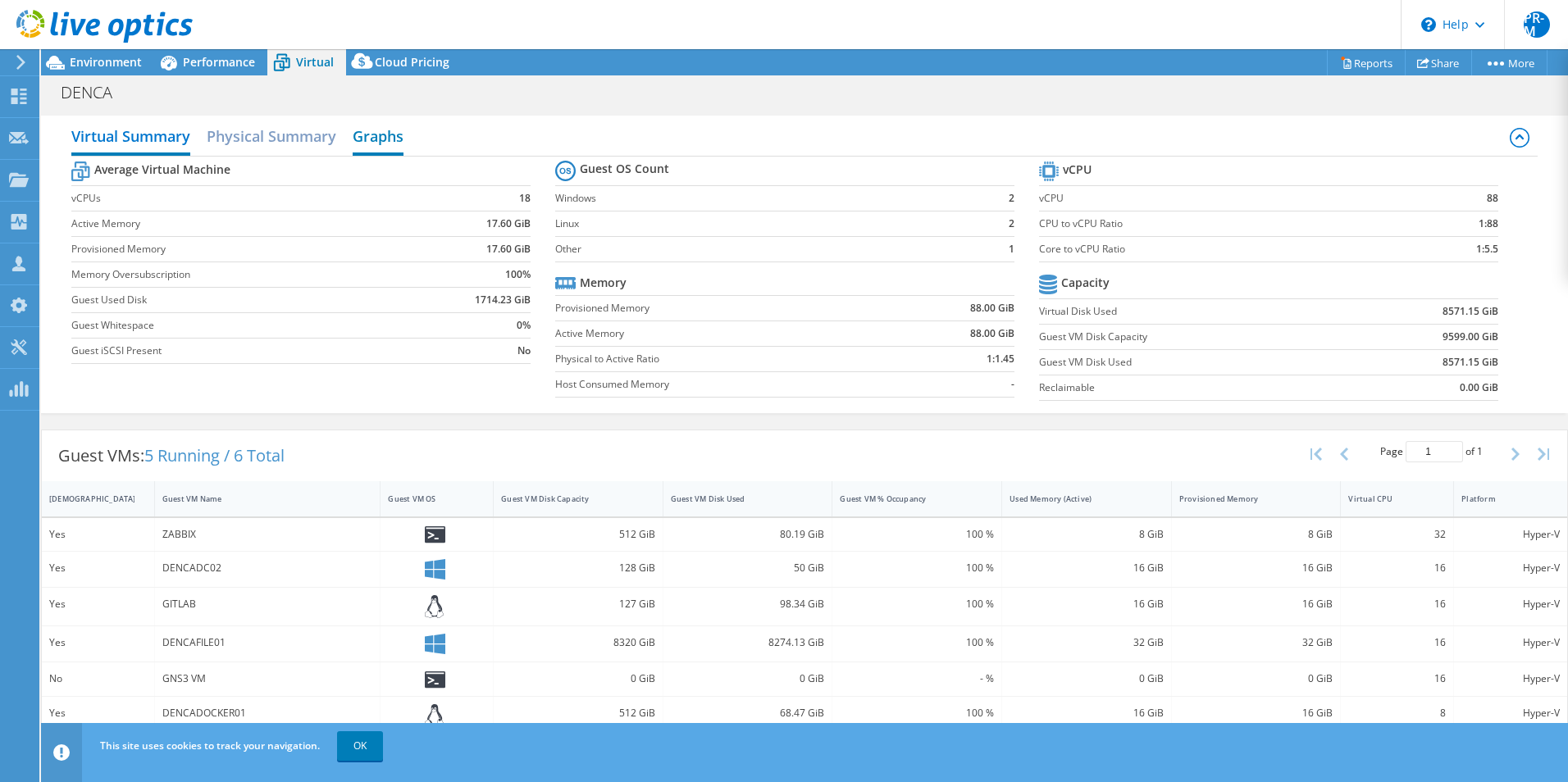
click at [364, 133] on h2 "Graphs" at bounding box center [377, 138] width 50 height 36
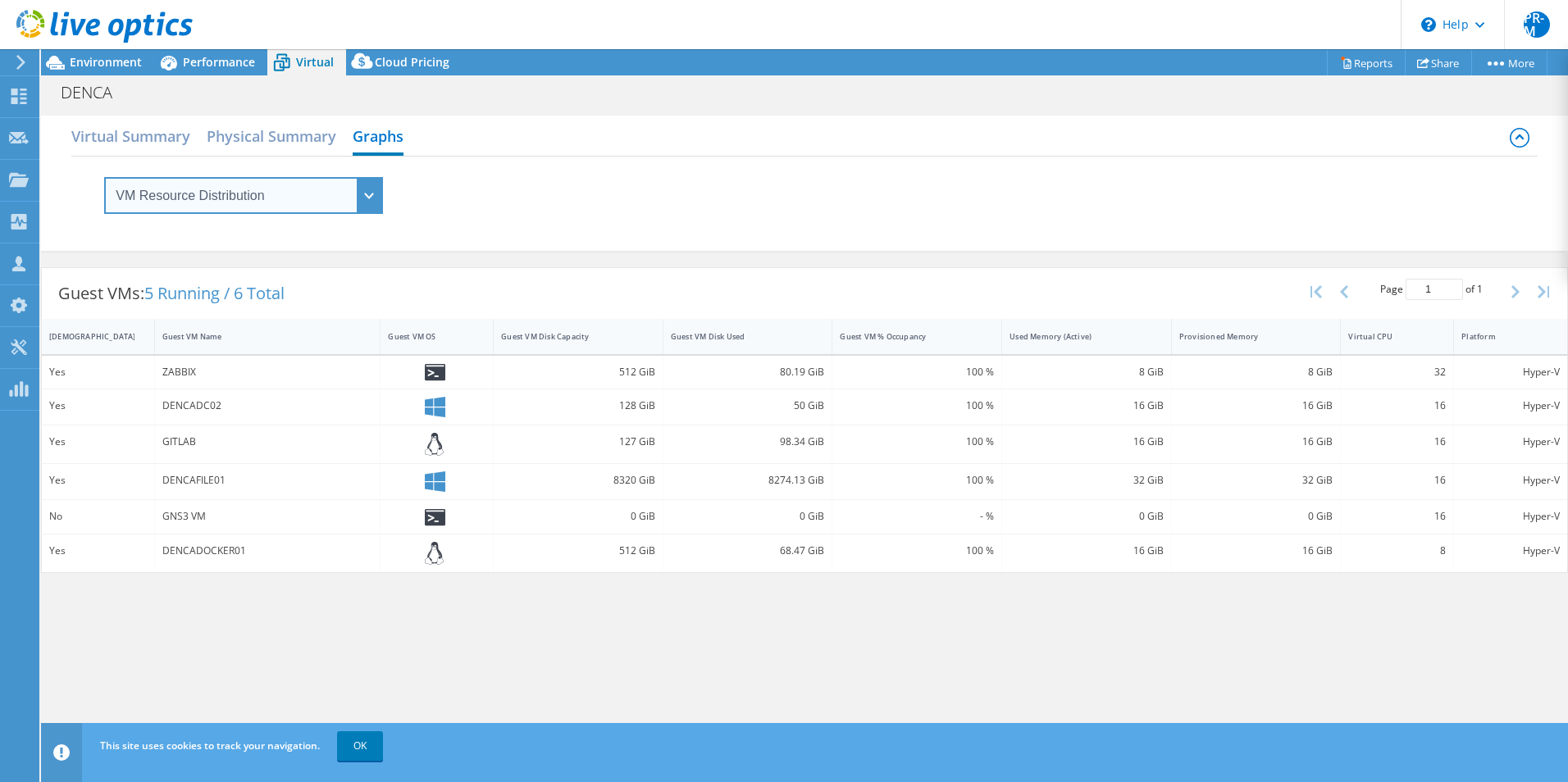
click at [367, 197] on select "VM Resource Distribution Provisioning Contrast Over Provisioning" at bounding box center [244, 195] width 279 height 37
click at [137, 135] on h2 "Virtual Summary" at bounding box center [130, 138] width 119 height 36
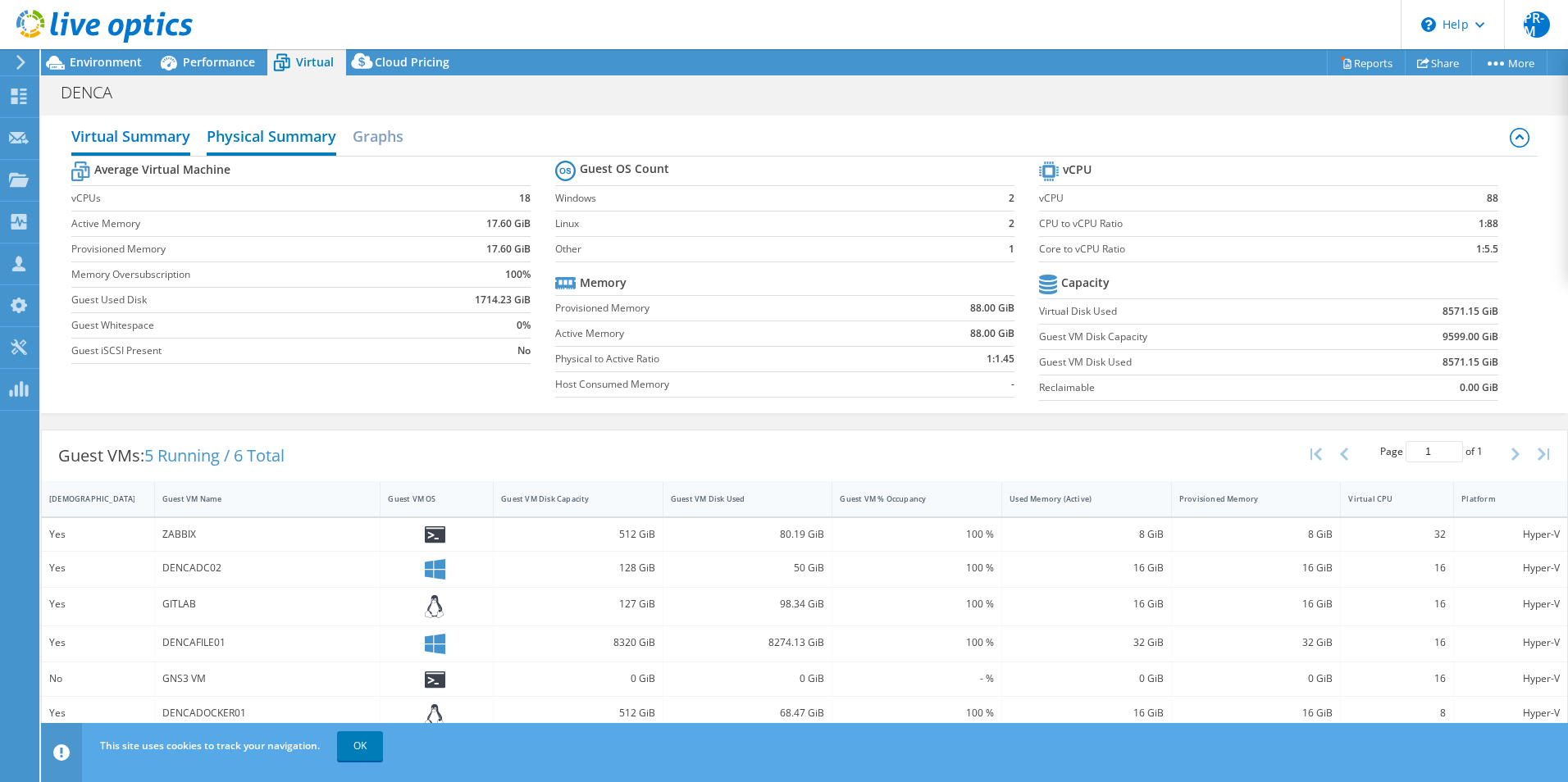
click at [261, 141] on h2 "Physical Summary" at bounding box center [272, 138] width 130 height 36
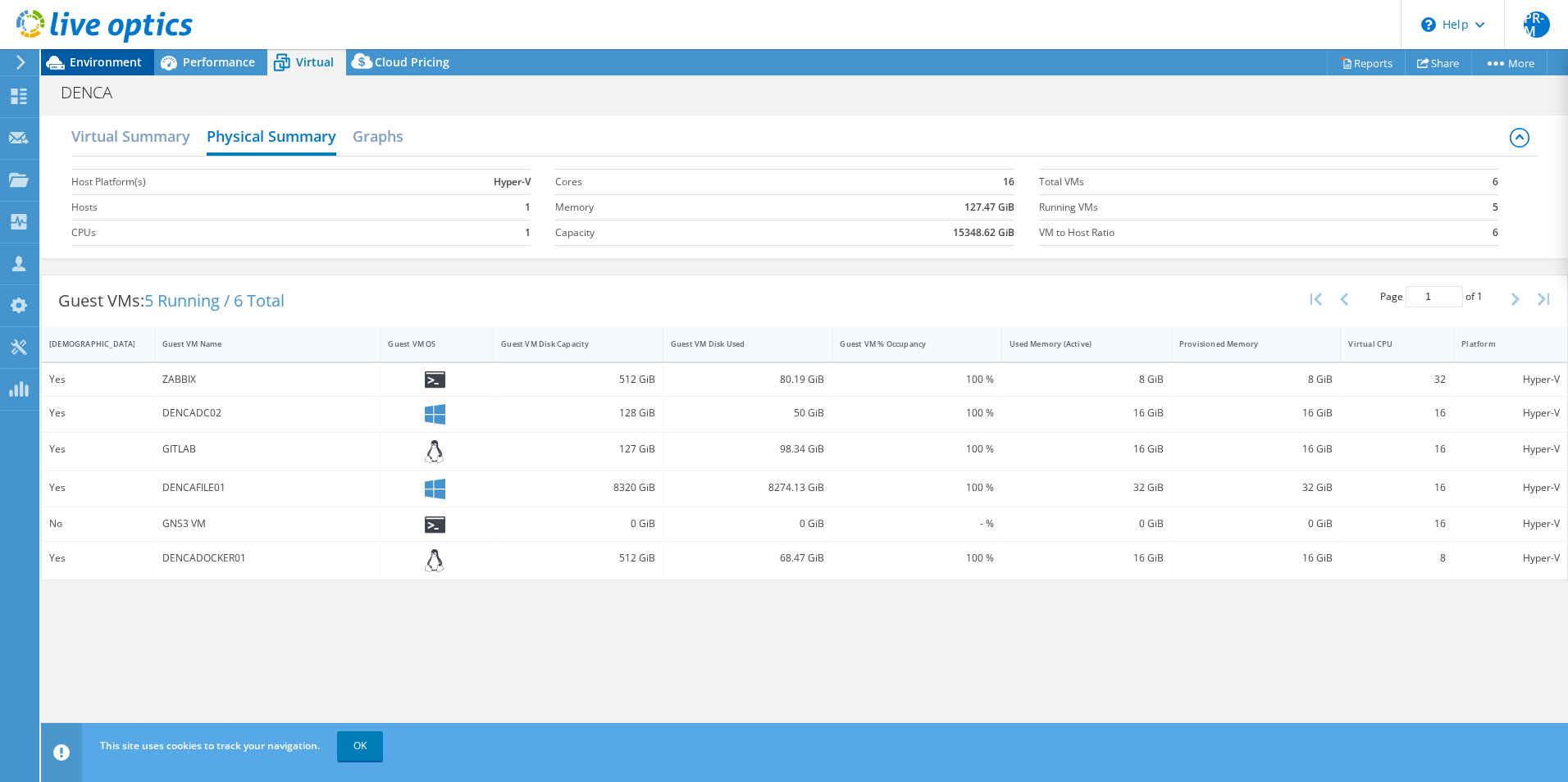
click at [99, 60] on span "Environment" at bounding box center [106, 62] width 72 height 15
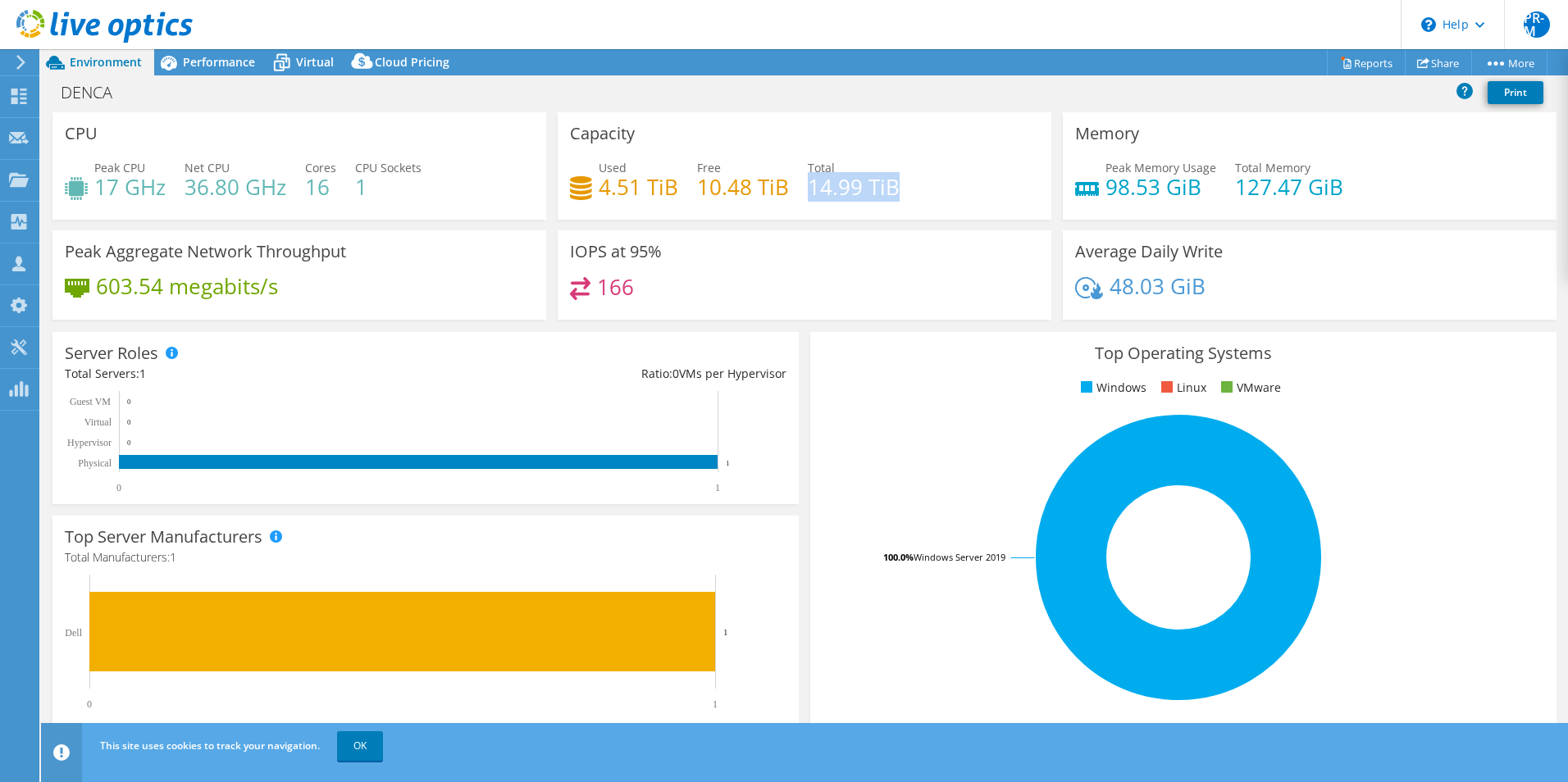
drag, startPoint x: 805, startPoint y: 186, endPoint x: 903, endPoint y: 193, distance: 98.2
click at [903, 193] on div "Used 4.51 TiB Free 10.48 TiB Total 14.99 TiB" at bounding box center [805, 185] width 469 height 53
click at [210, 72] on div "Performance" at bounding box center [210, 62] width 113 height 26
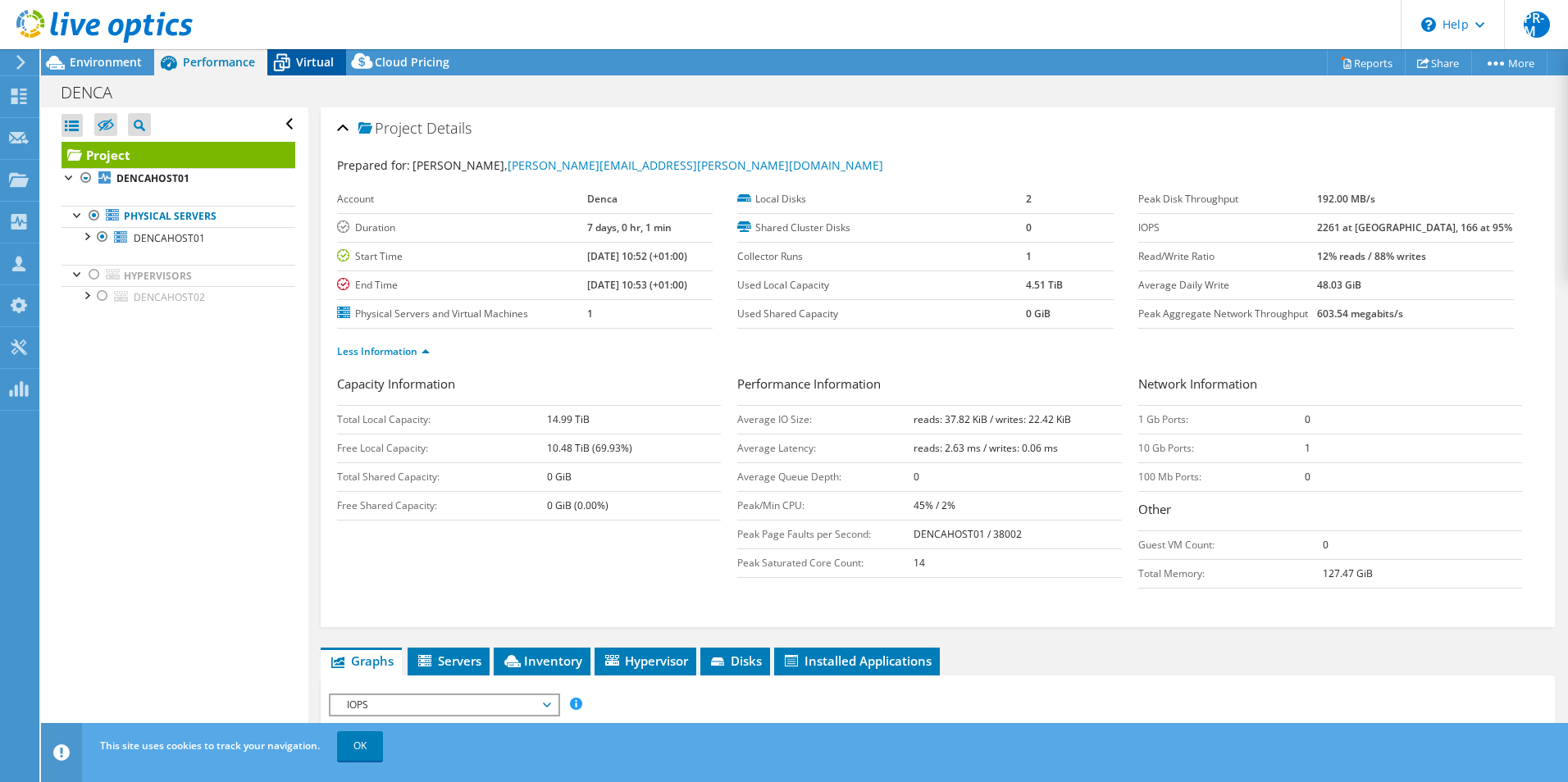
click at [312, 63] on span "Virtual" at bounding box center [315, 62] width 38 height 15
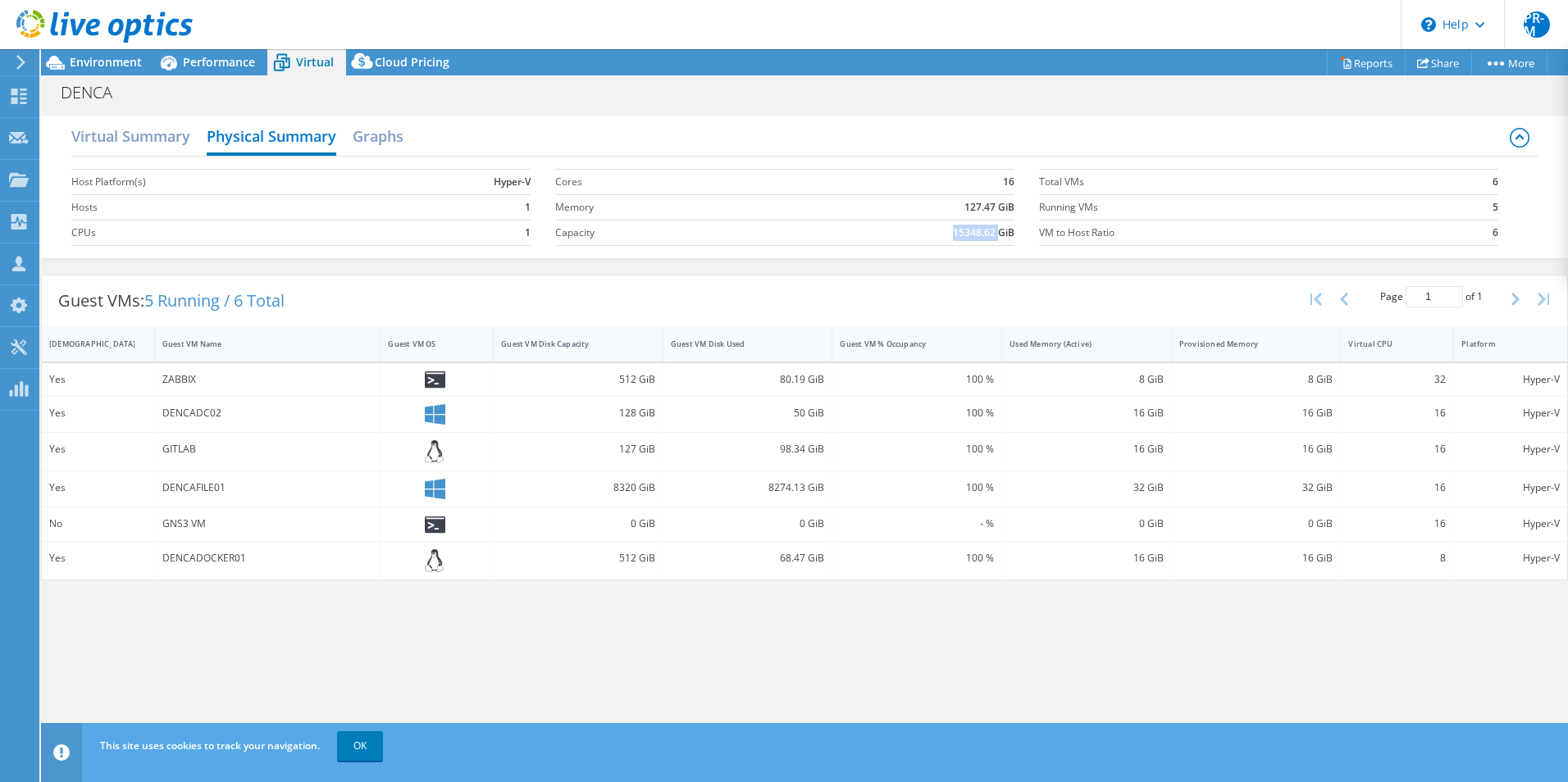
drag, startPoint x: 955, startPoint y: 232, endPoint x: 999, endPoint y: 233, distance: 44.0
click at [999, 233] on b "15348.62 GiB" at bounding box center [983, 232] width 62 height 16
copy b "15348.62"
click at [1035, 257] on div "Virtual Summary Physical Summary Graphs Host Platform(s) Hyper-V Hosts 1 CPUs 1…" at bounding box center [805, 186] width 1527 height 143
drag, startPoint x: 956, startPoint y: 229, endPoint x: 995, endPoint y: 232, distance: 39.1
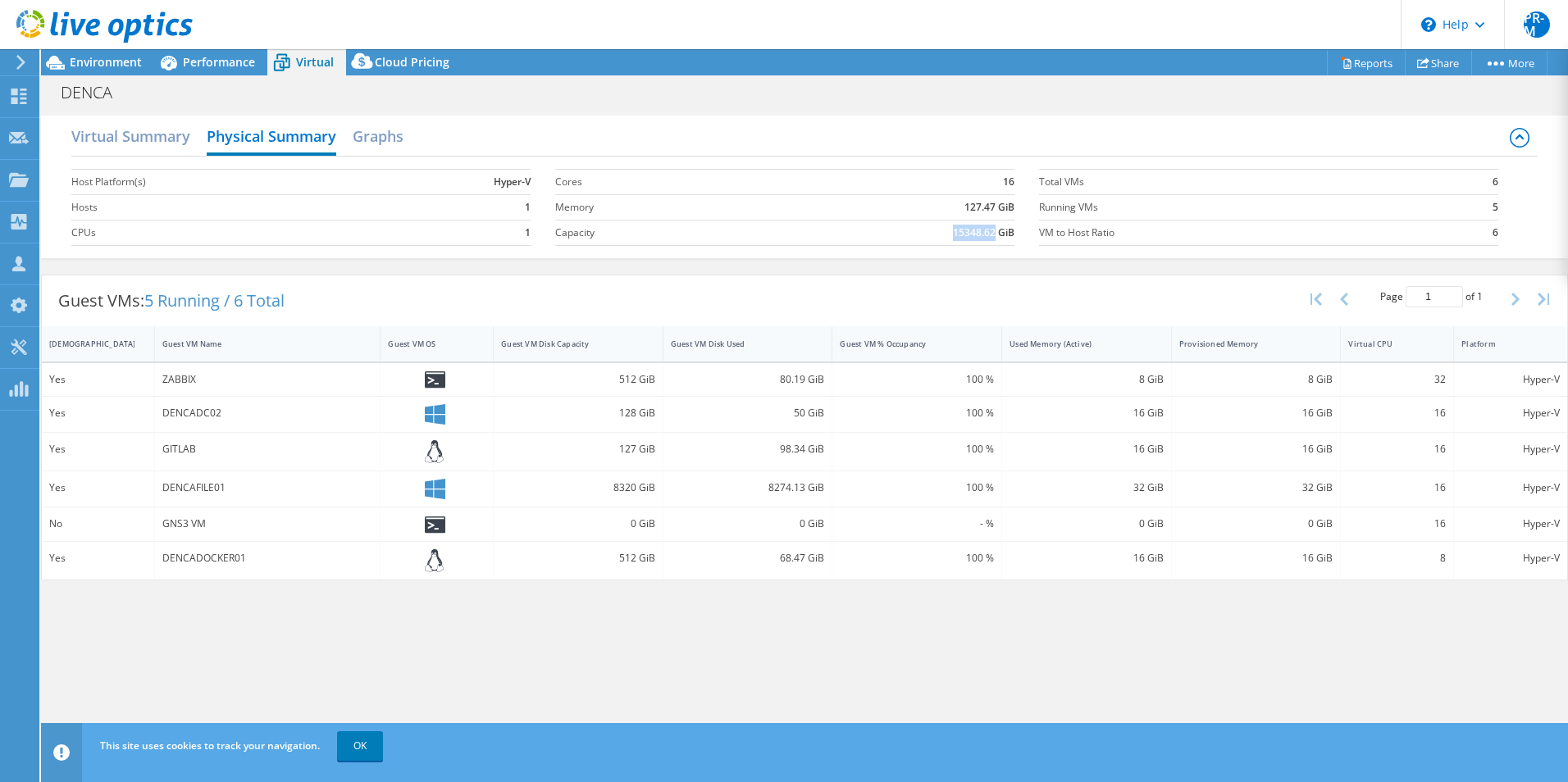
click at [995, 232] on b "15348.62 GiB" at bounding box center [983, 232] width 62 height 16
copy b "15348.62"
drag, startPoint x: 966, startPoint y: 210, endPoint x: 996, endPoint y: 210, distance: 30.0
click at [996, 210] on b "127.47 GiB" at bounding box center [989, 207] width 50 height 16
click at [810, 294] on div "Guest VMs: 5 Running / 6 Total Page 1 of 1 5 rows 10 rows 20 rows 25 rows 50 ro…" at bounding box center [805, 300] width 1525 height 50
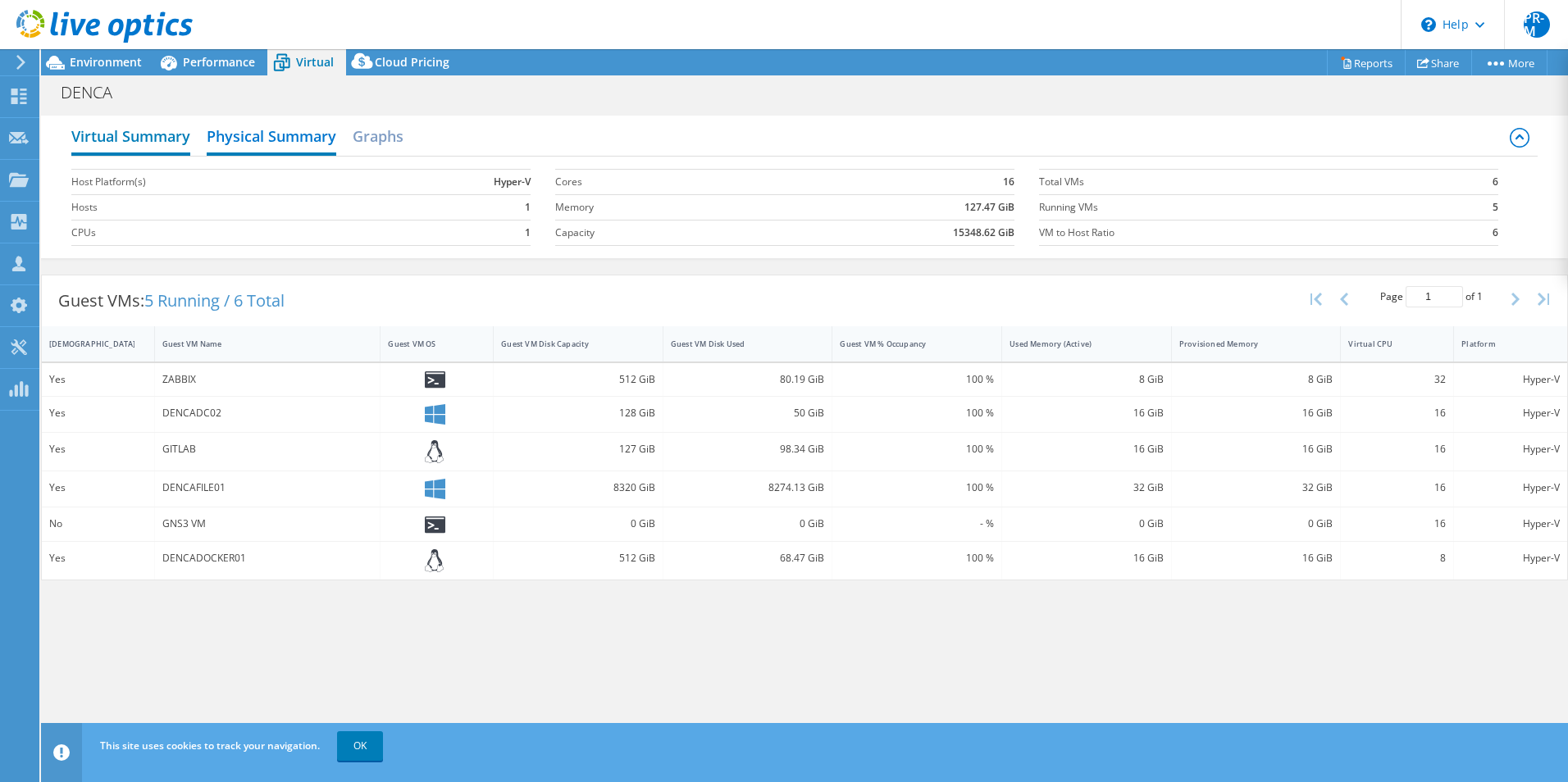
click at [130, 140] on h2 "Virtual Summary" at bounding box center [130, 138] width 119 height 36
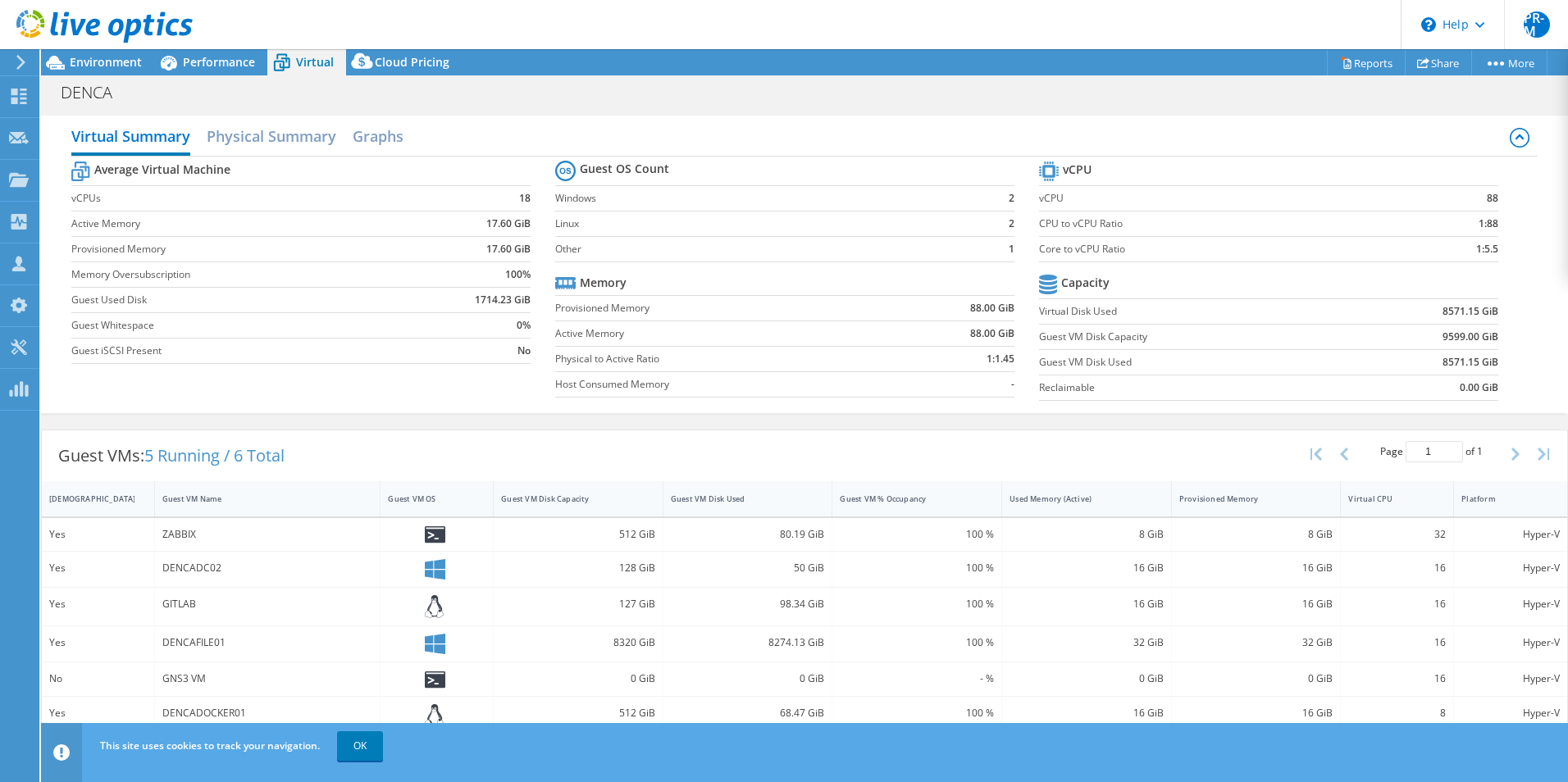
click at [568, 380] on label "Host Consumed Memory" at bounding box center [723, 384] width 337 height 16
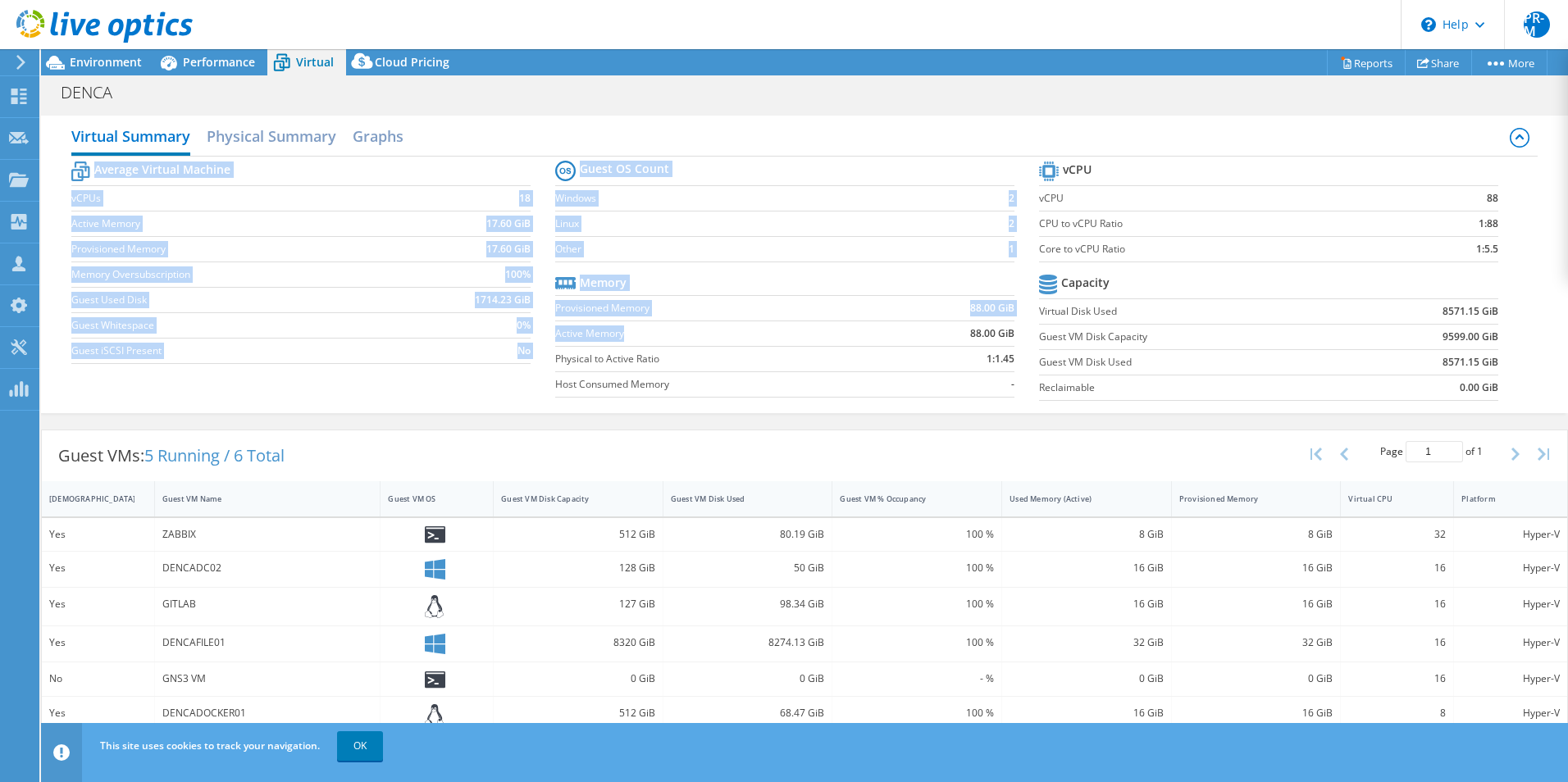
drag, startPoint x: 554, startPoint y: 310, endPoint x: 623, endPoint y: 327, distance: 71.1
click at [623, 327] on div "Average Virtual Machine vCPUs 18 Active Memory 17.60 GiB Provisioned Memory 17.…" at bounding box center [804, 282] width 1466 height 252
click at [1137, 511] on div "Used Memory (Active)" at bounding box center [1087, 498] width 170 height 35
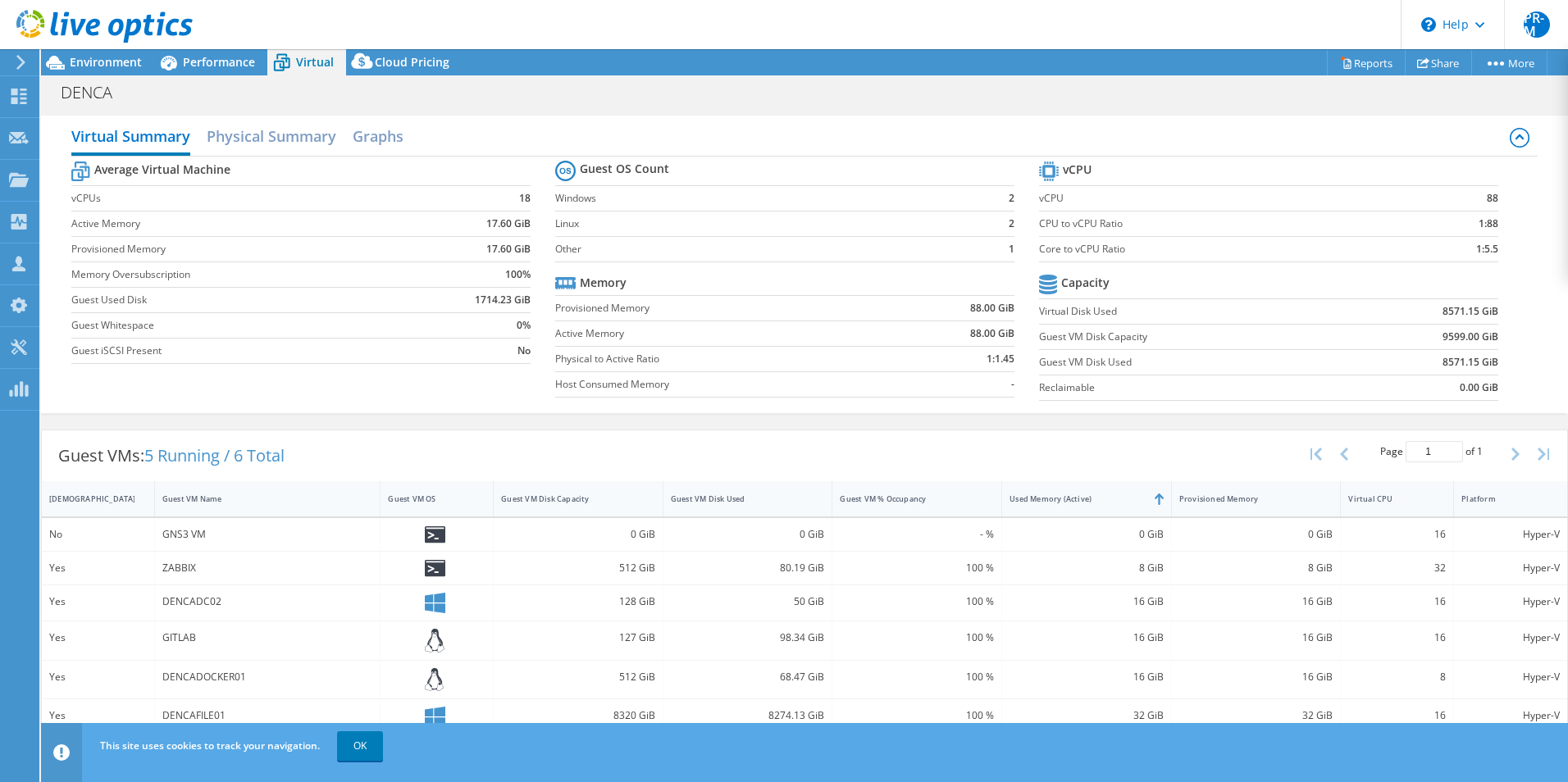
click at [927, 405] on section "Guest OS Count Windows 2 Linux 2 Other 1 Memory Provisioned Memory 88.00 GiB Ac…" at bounding box center [797, 281] width 484 height 250
click at [1040, 356] on label "Guest VM Disk Used" at bounding box center [1194, 362] width 310 height 16
drag, startPoint x: 1441, startPoint y: 363, endPoint x: 1514, endPoint y: 353, distance: 73.7
click at [1514, 353] on section "vCPU vCPU 88 CPU to vCPU Ratio 1:88 Core to vCPU Ratio 1:5.5 Capacity Virtual D…" at bounding box center [1281, 283] width 484 height 251
click at [213, 62] on span "Performance" at bounding box center [219, 62] width 72 height 15
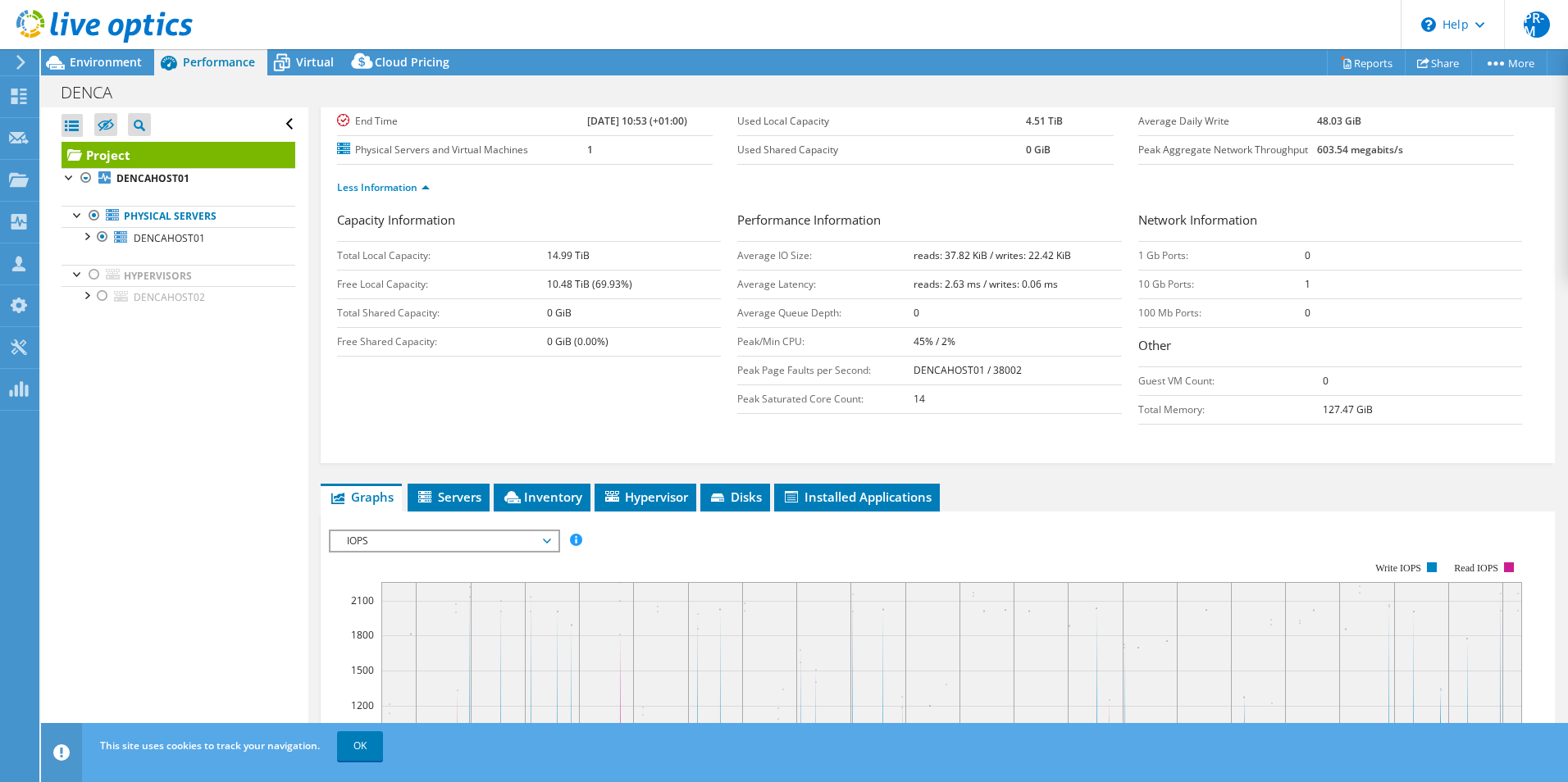
scroll to position [328, 0]
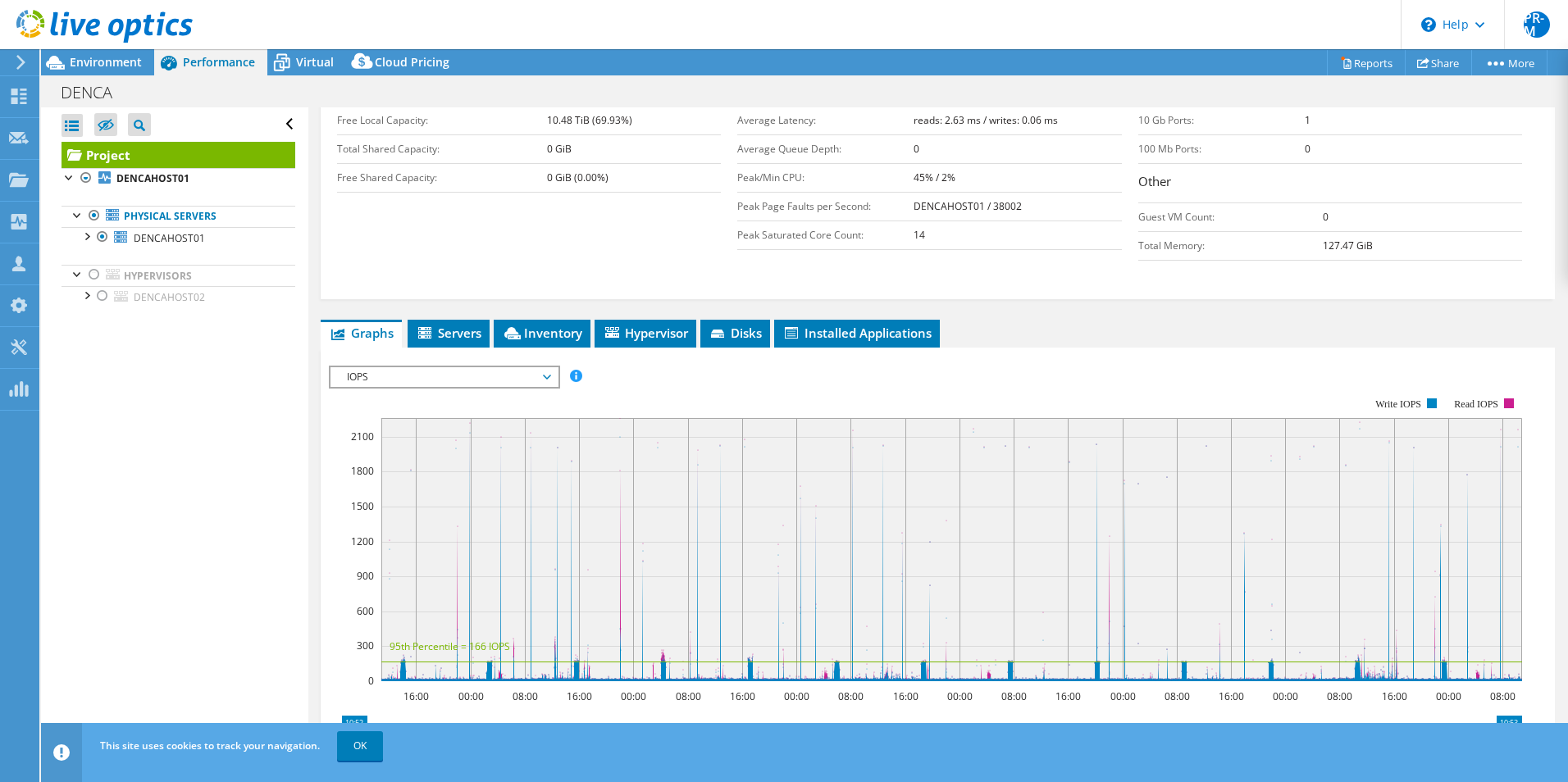
click at [545, 368] on span "IOPS" at bounding box center [444, 377] width 210 height 20
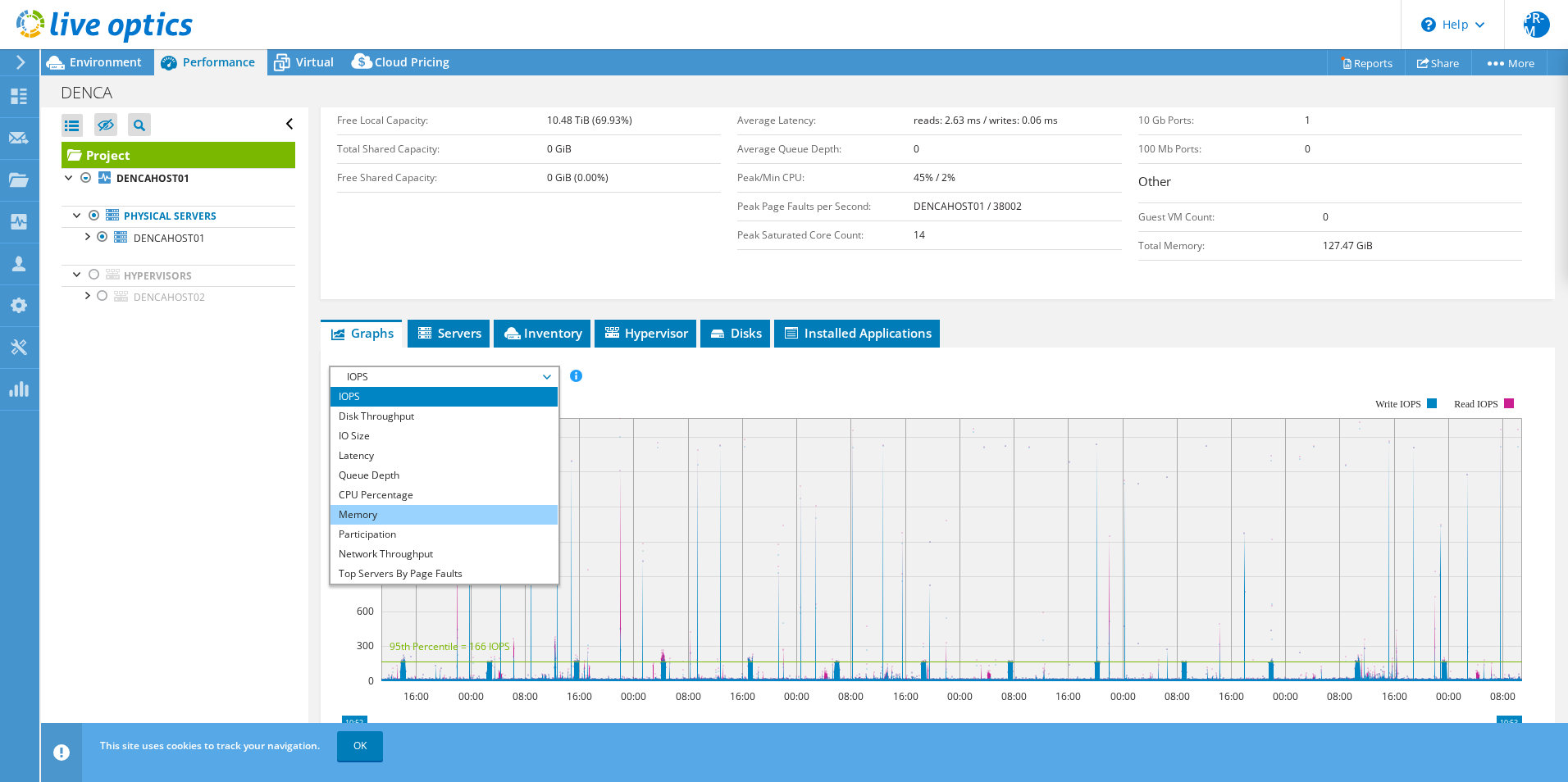
click at [467, 522] on li "Memory" at bounding box center [445, 514] width 227 height 20
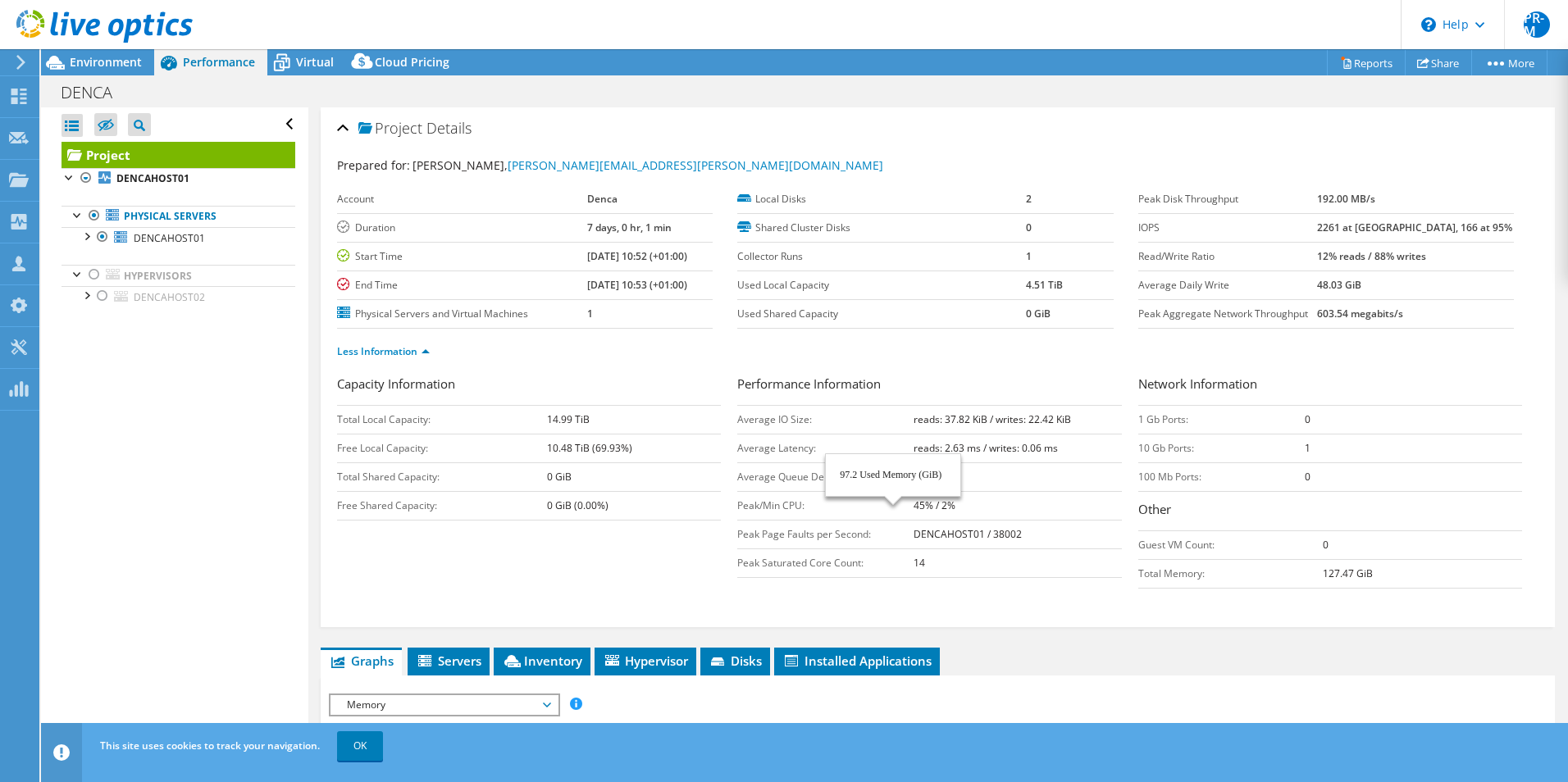
select select "USD"
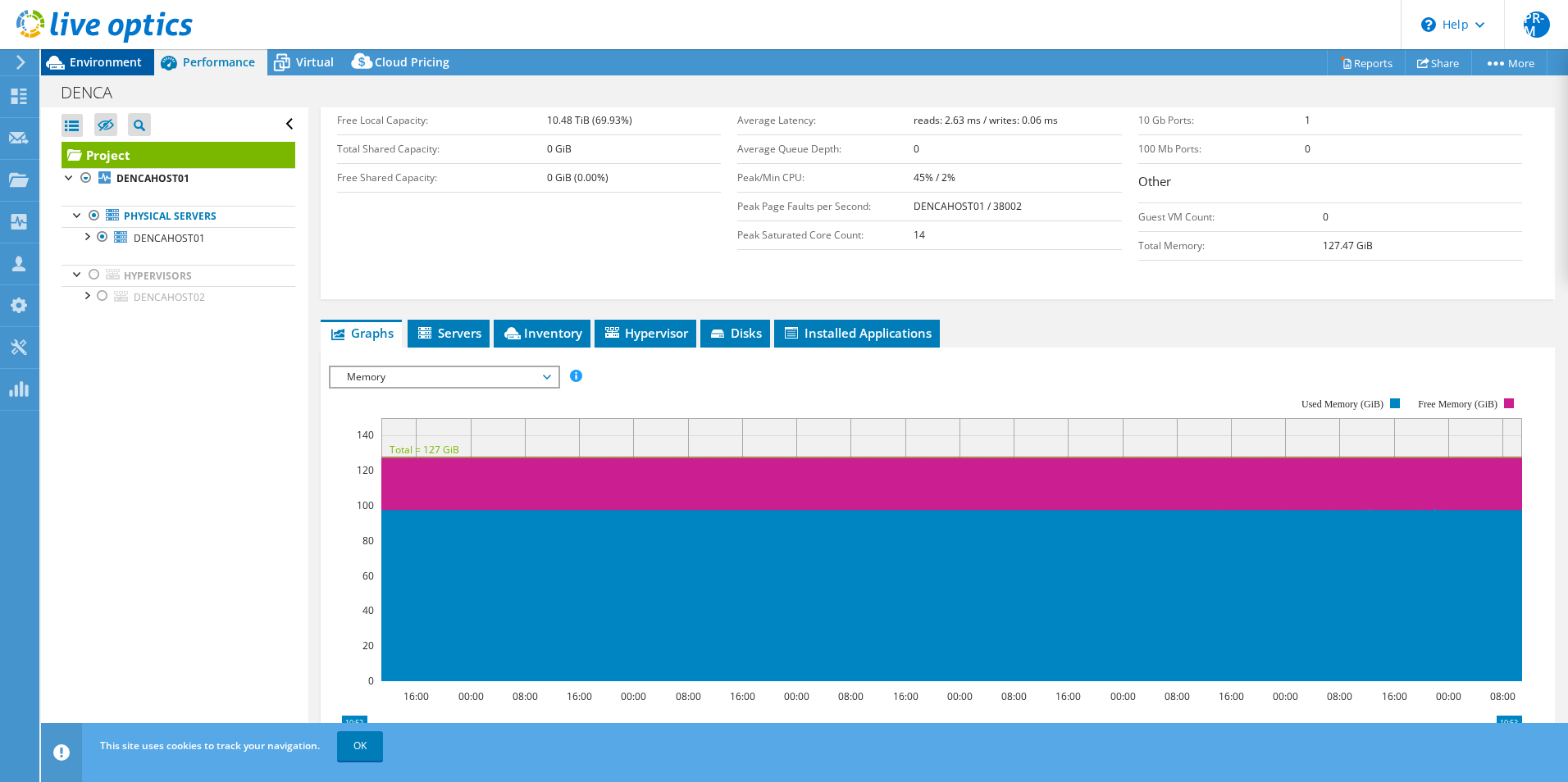
click at [99, 57] on span "Environment" at bounding box center [106, 62] width 72 height 15
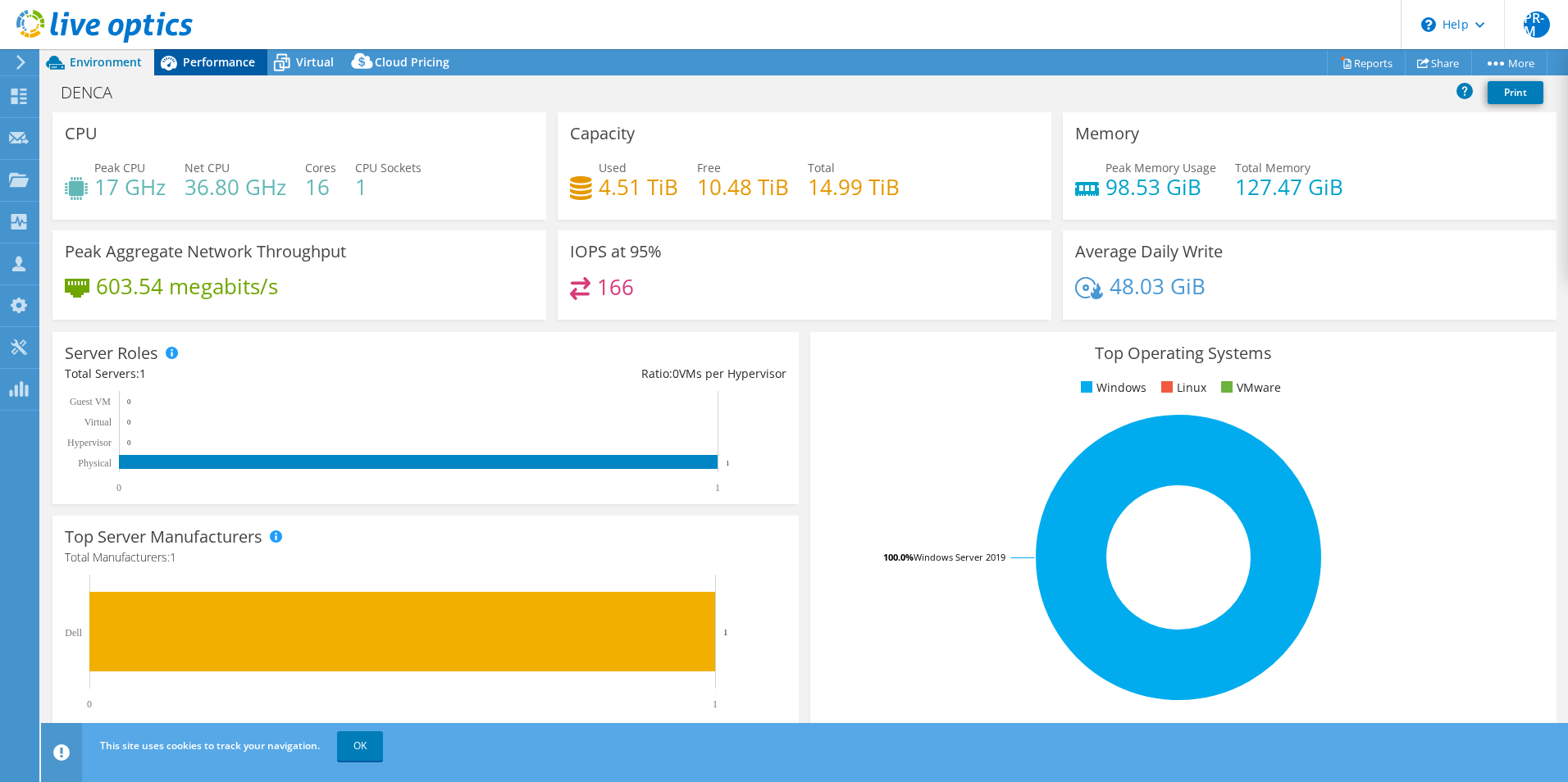
click at [227, 62] on span "Performance" at bounding box center [219, 62] width 72 height 15
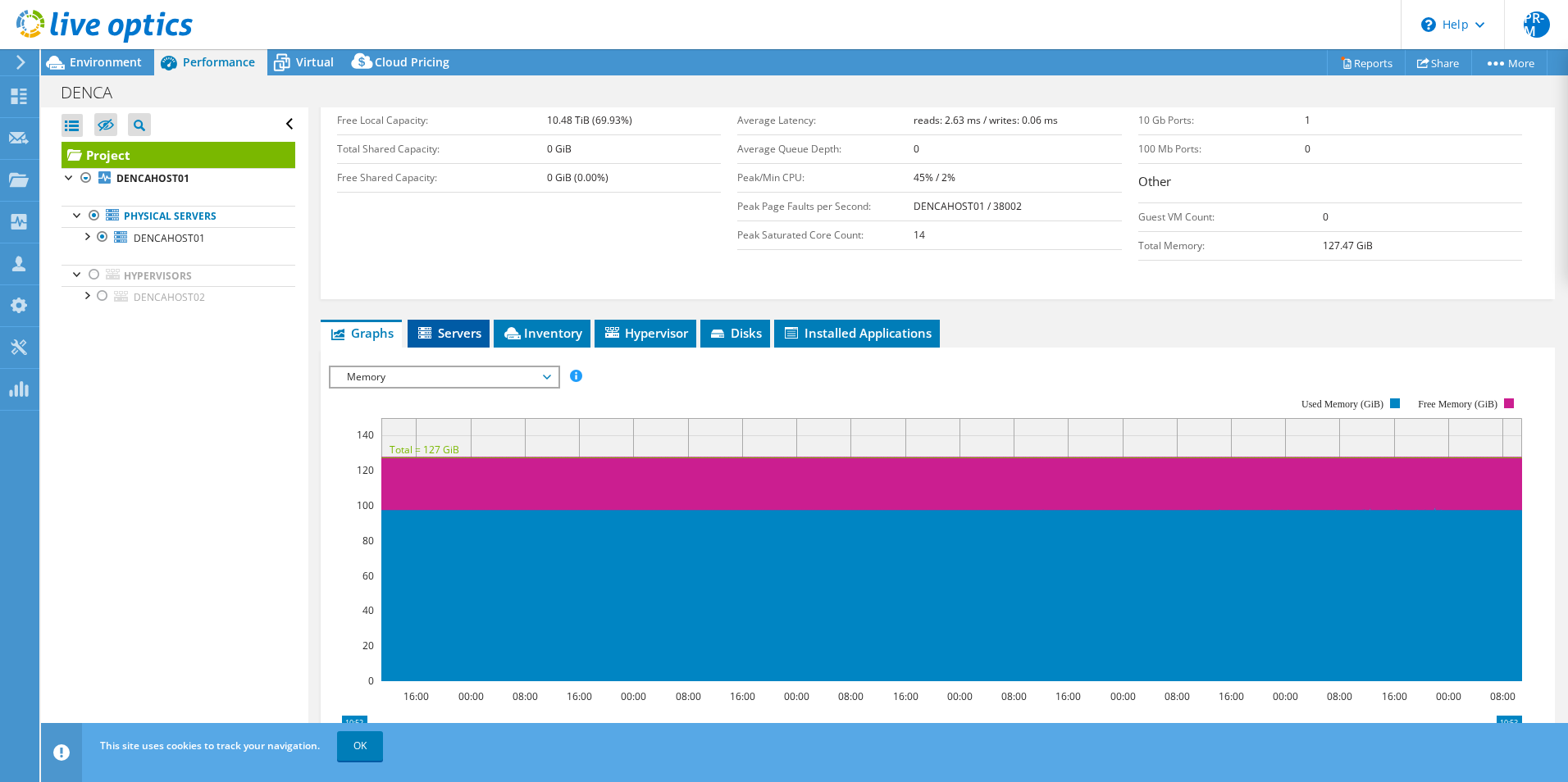
click at [449, 331] on span "Servers" at bounding box center [448, 332] width 66 height 16
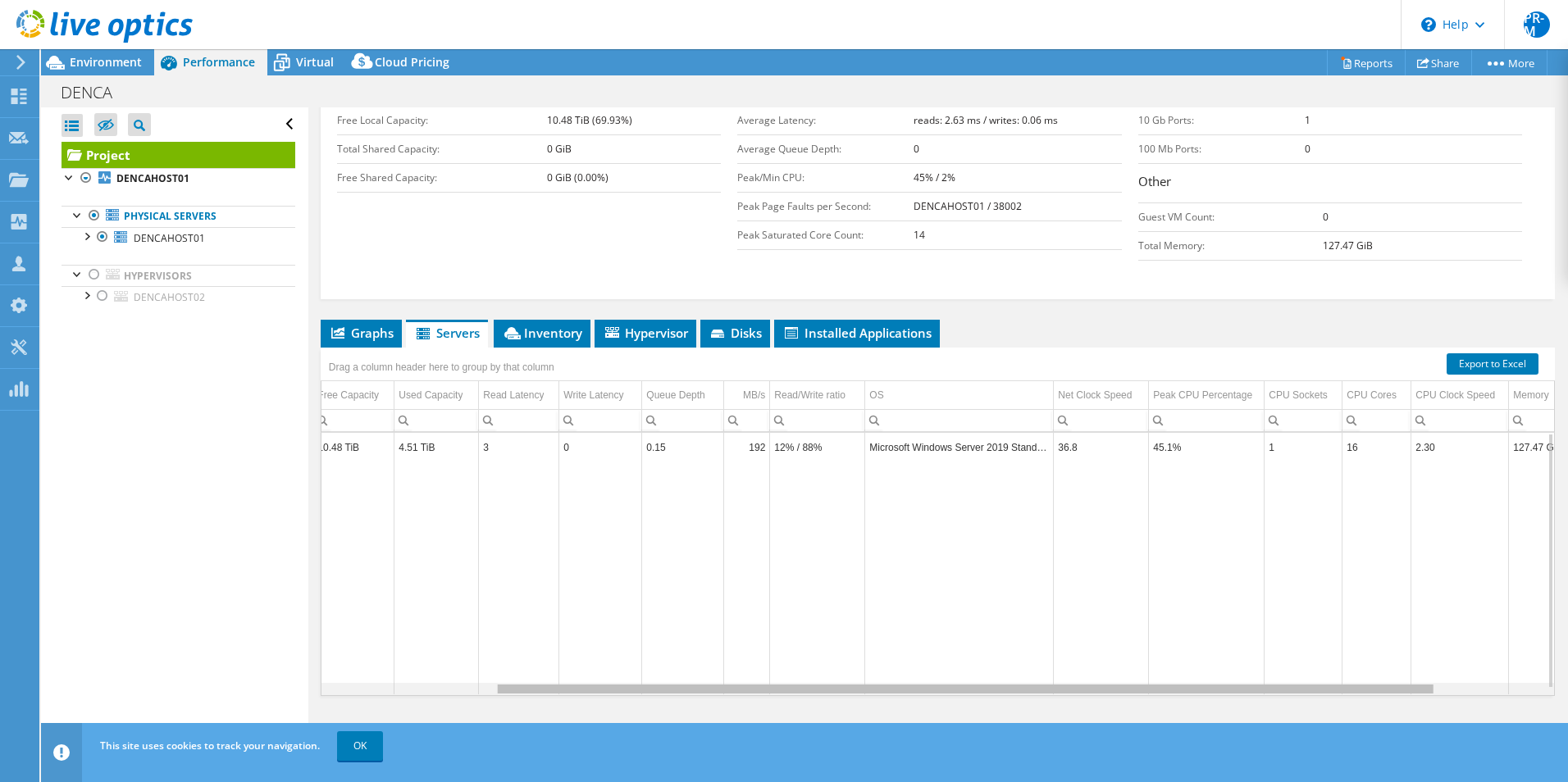
scroll to position [0, 0]
drag, startPoint x: 821, startPoint y: 692, endPoint x: 1191, endPoint y: 704, distance: 370.2
click at [1191, 704] on body "PR-M Partner Team Member [PERSON_NAME] - [PERSON_NAME] [PERSON_NAME][EMAIL_ADDR…" at bounding box center [784, 391] width 1568 height 782
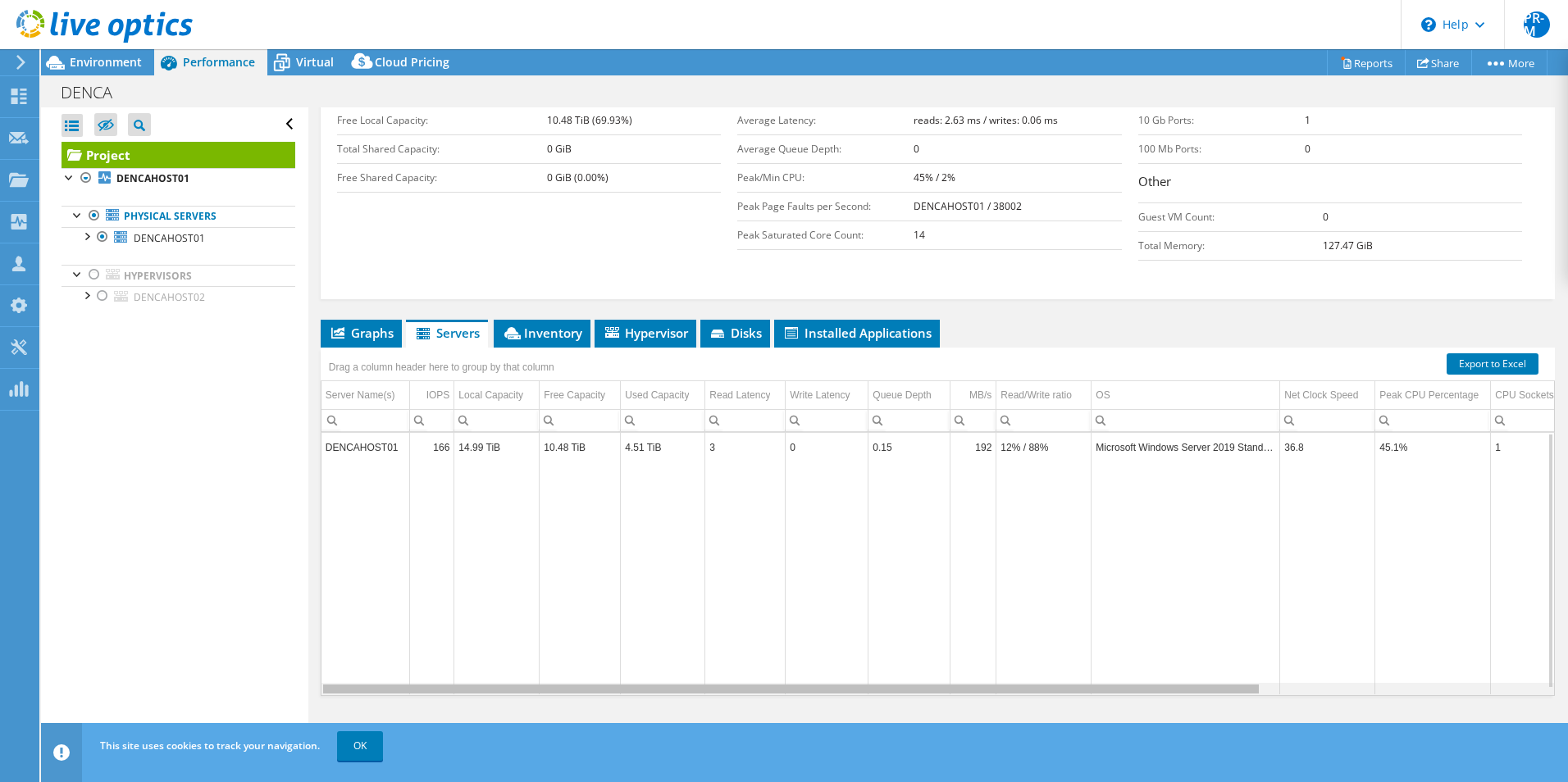
drag, startPoint x: 1047, startPoint y: 689, endPoint x: 477, endPoint y: 667, distance: 570.4
click at [477, 667] on body "PR-M Partner Team Member [PERSON_NAME] - [PERSON_NAME] [PERSON_NAME][EMAIL_ADDR…" at bounding box center [784, 391] width 1568 height 782
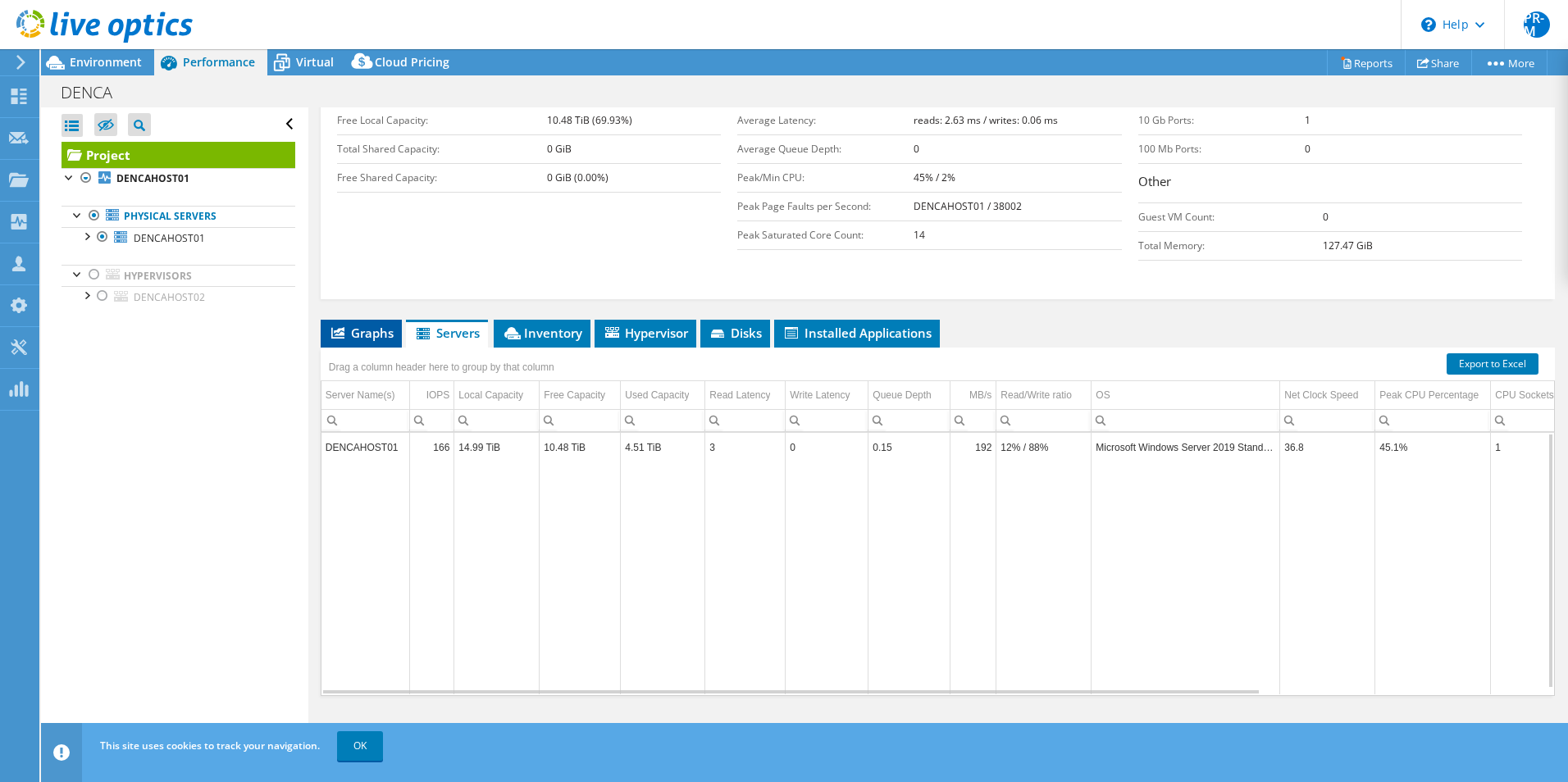
click at [360, 333] on span "Graphs" at bounding box center [362, 332] width 65 height 16
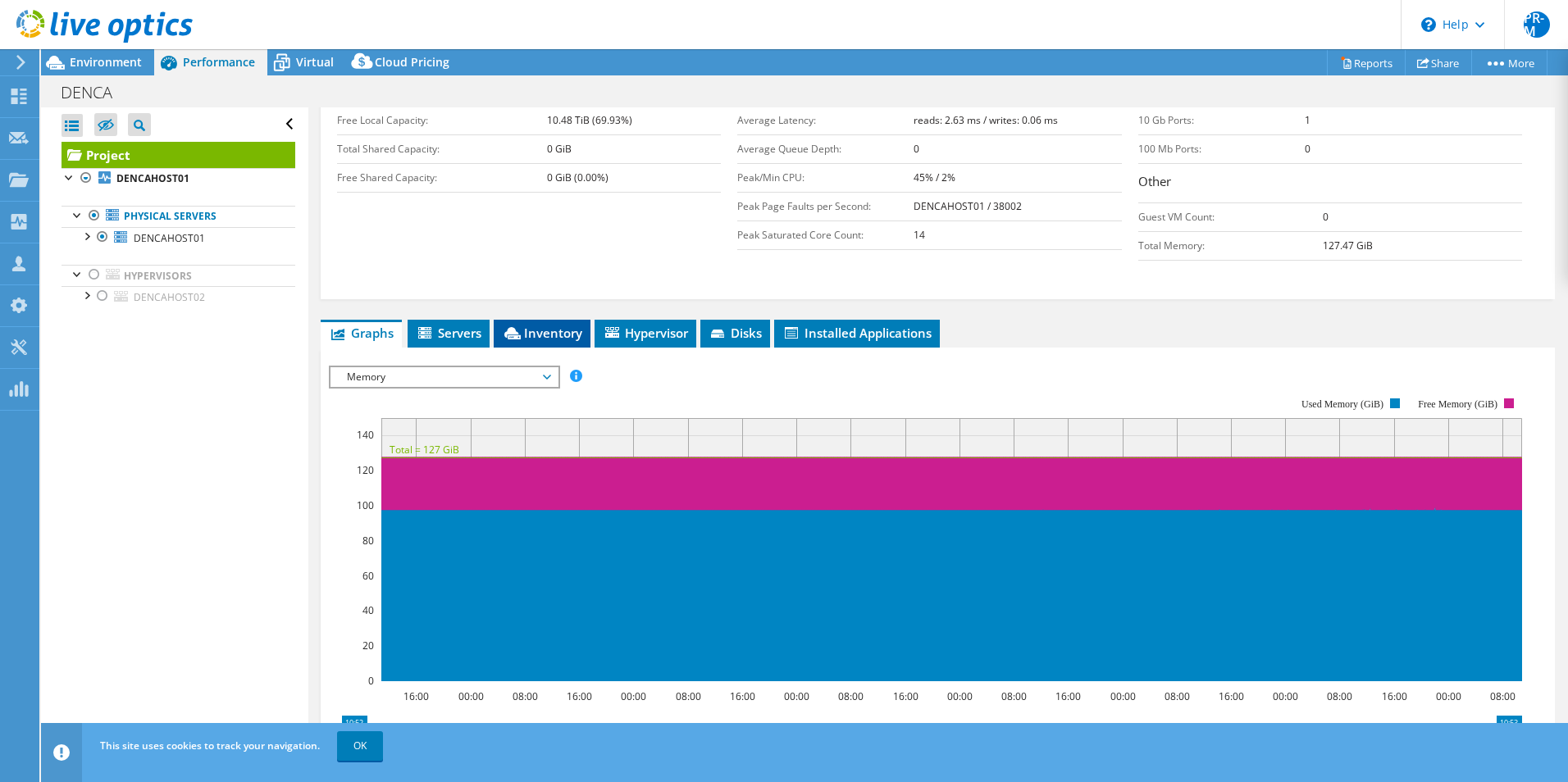
click at [543, 332] on span "Inventory" at bounding box center [542, 332] width 80 height 16
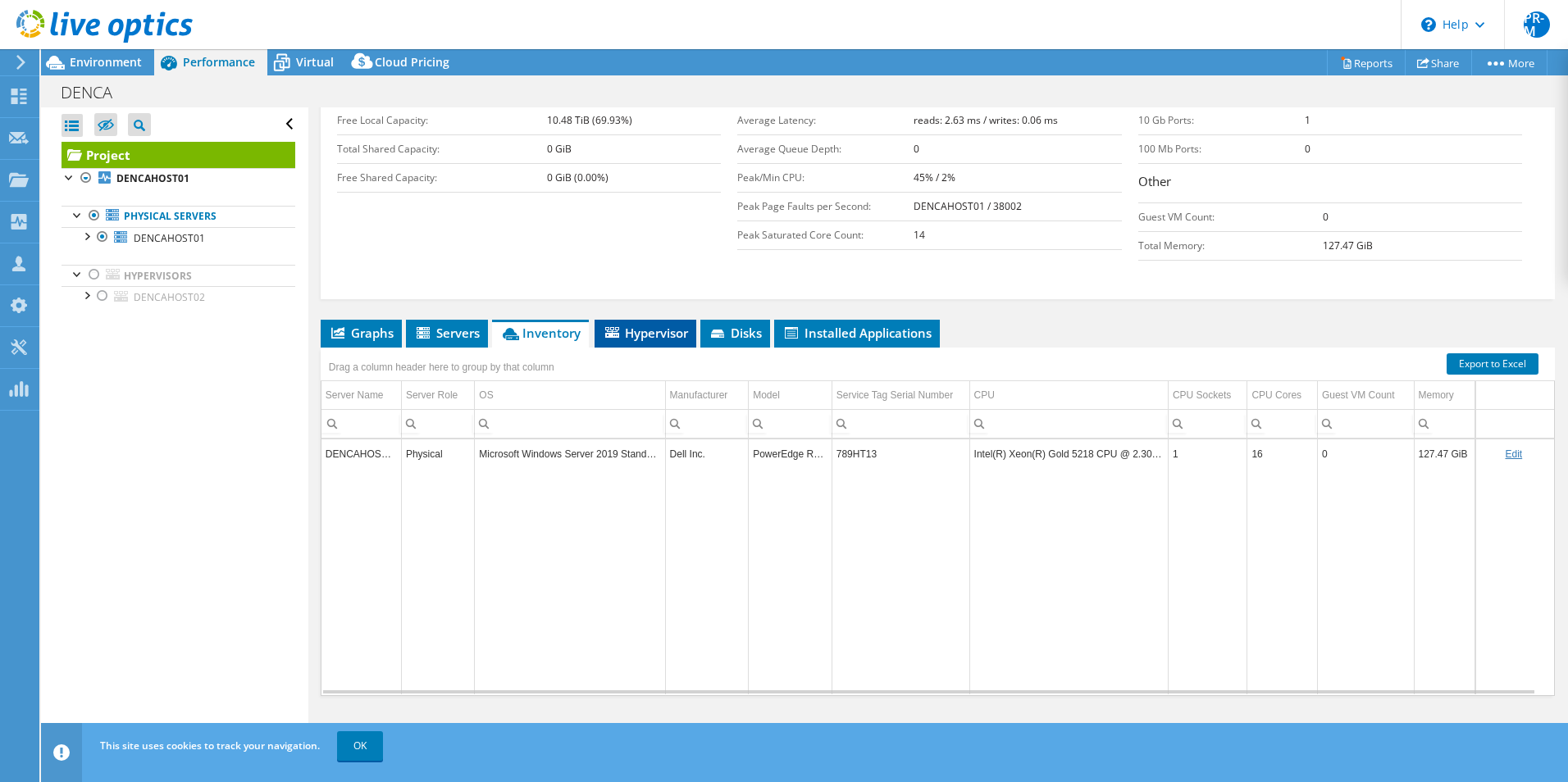
click at [657, 338] on span "Hypervisor" at bounding box center [645, 332] width 85 height 16
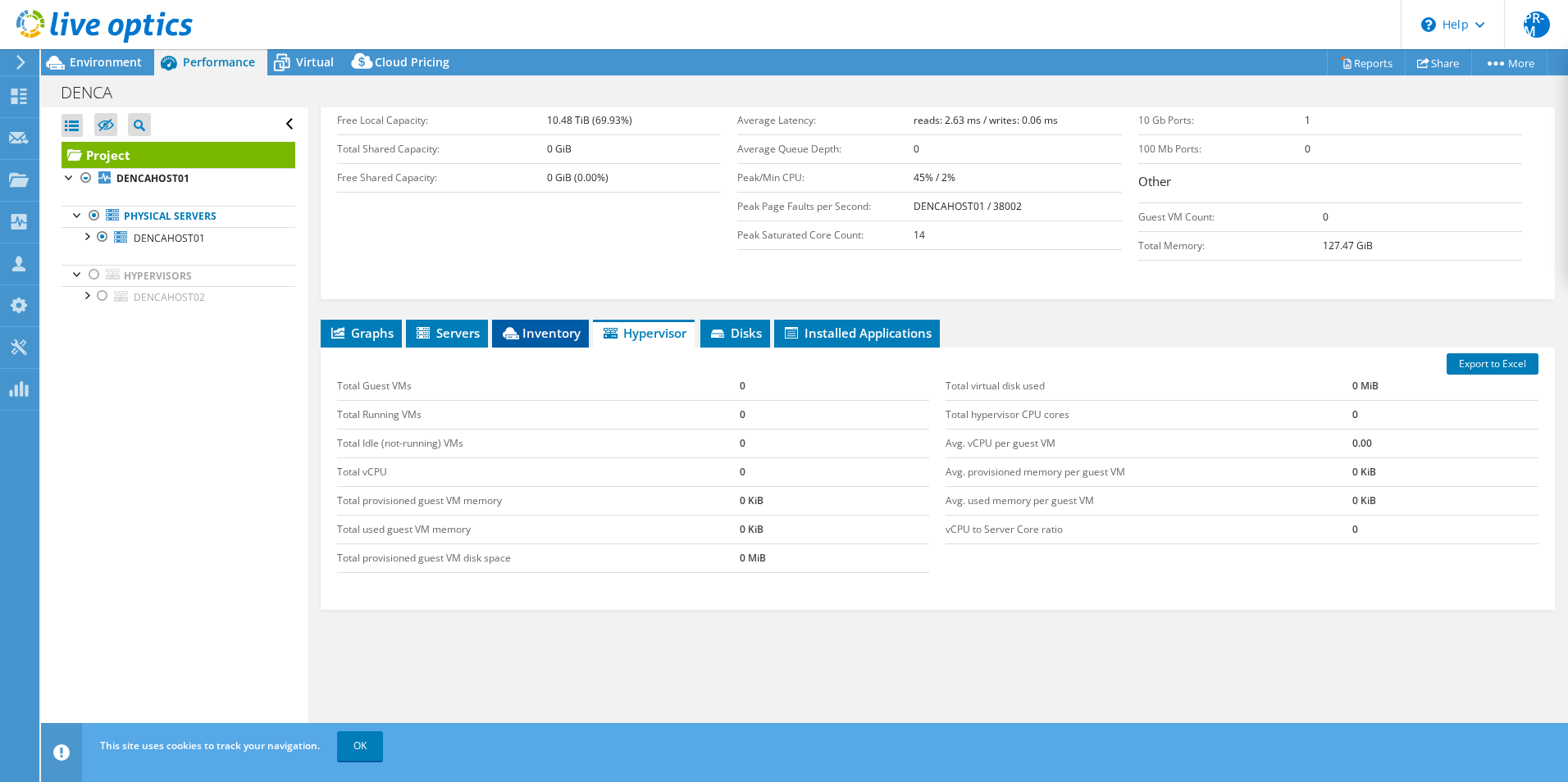
click at [551, 342] on li "Inventory" at bounding box center [539, 333] width 97 height 28
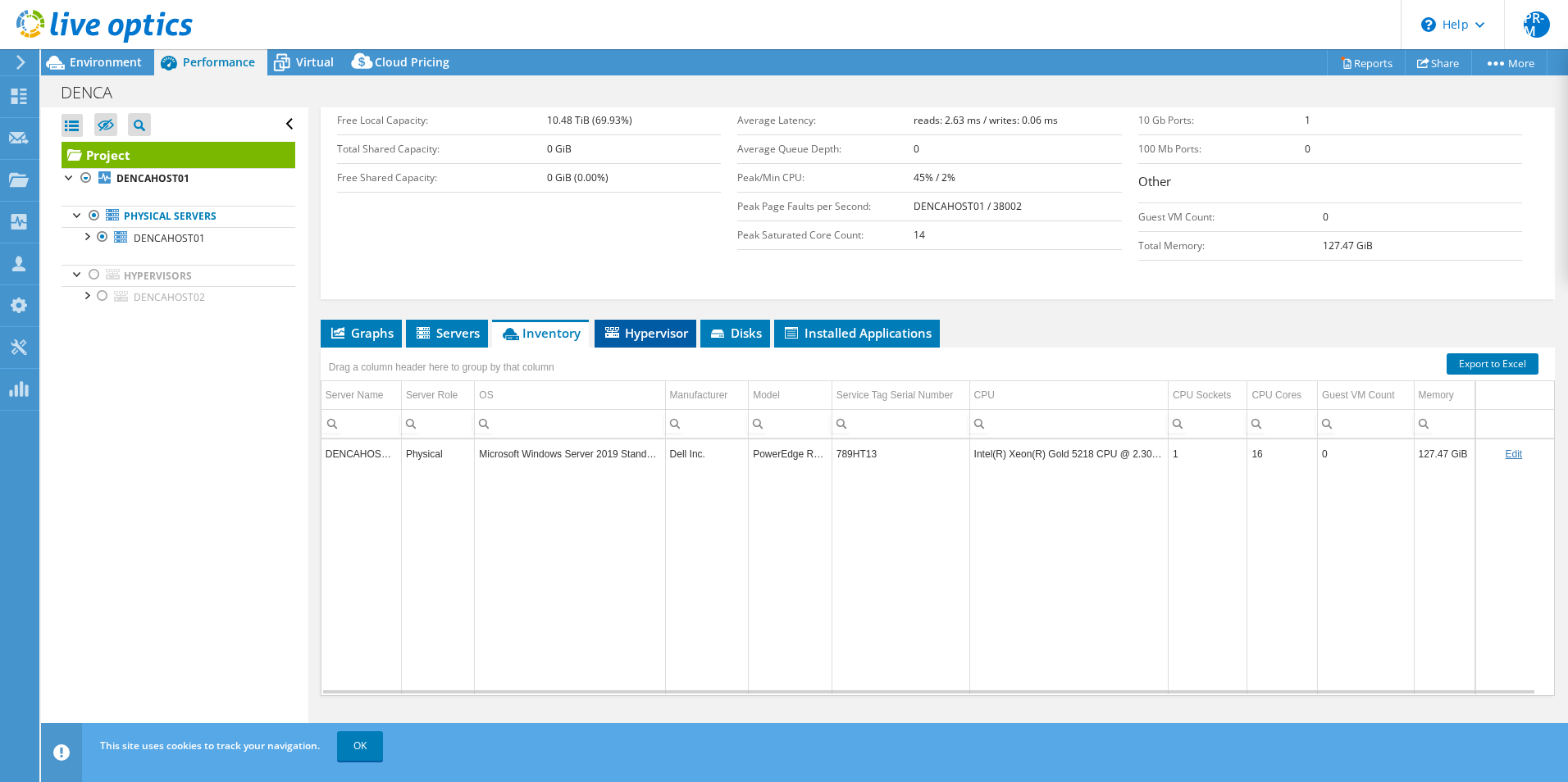
click at [664, 331] on span "Hypervisor" at bounding box center [645, 332] width 85 height 16
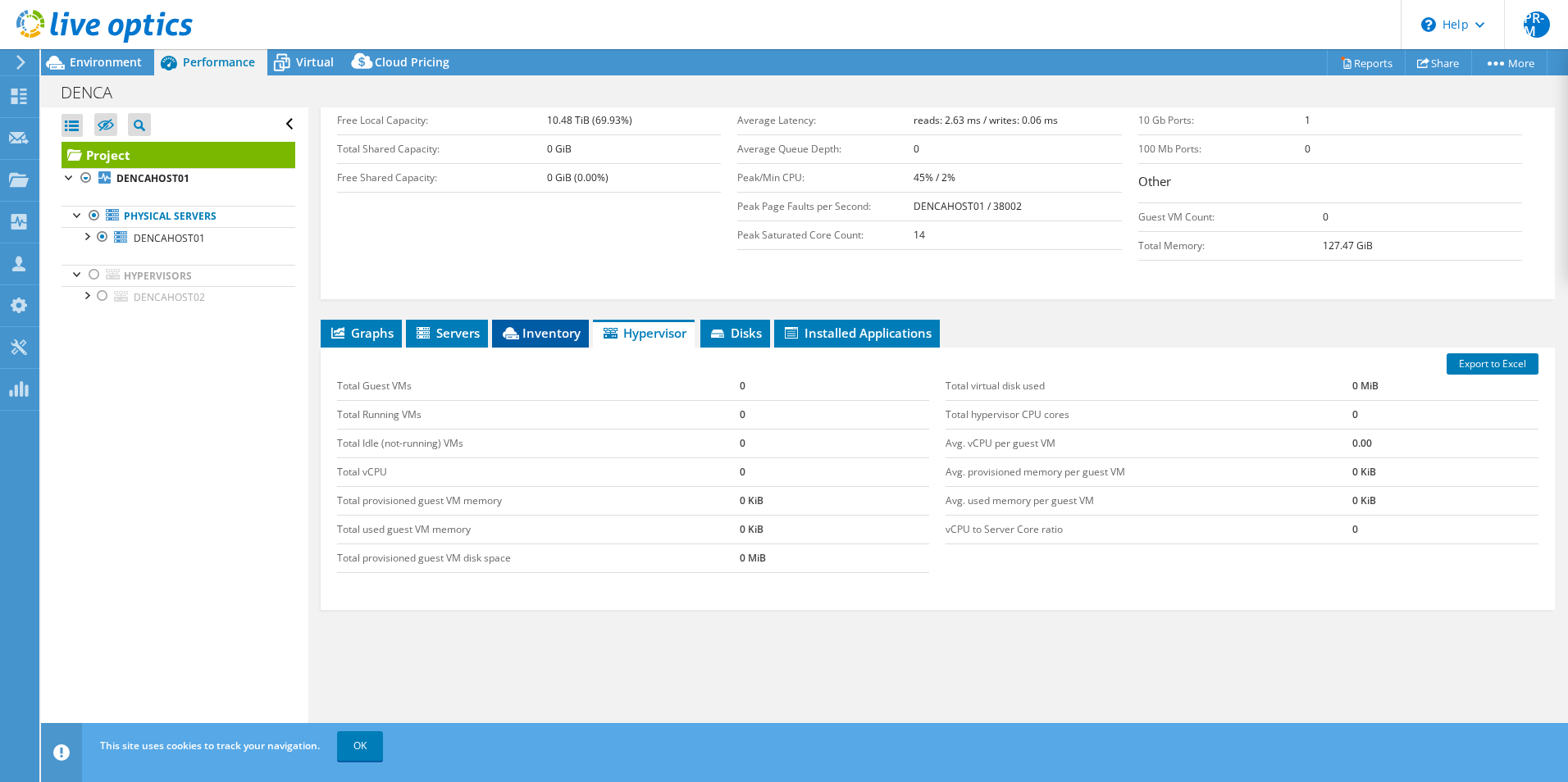
click at [533, 334] on span "Inventory" at bounding box center [540, 332] width 80 height 16
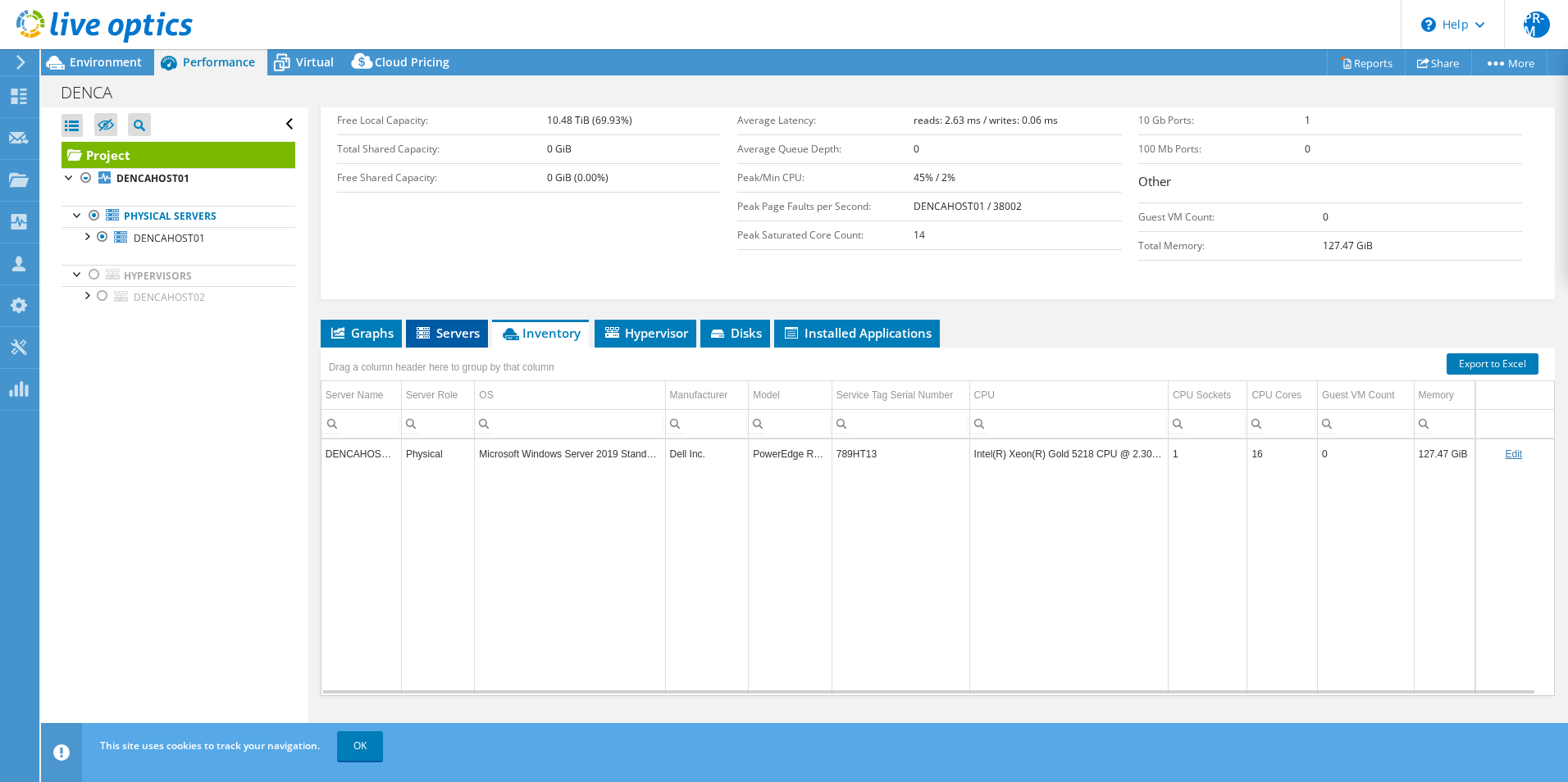
click at [467, 334] on span "Servers" at bounding box center [446, 332] width 66 height 16
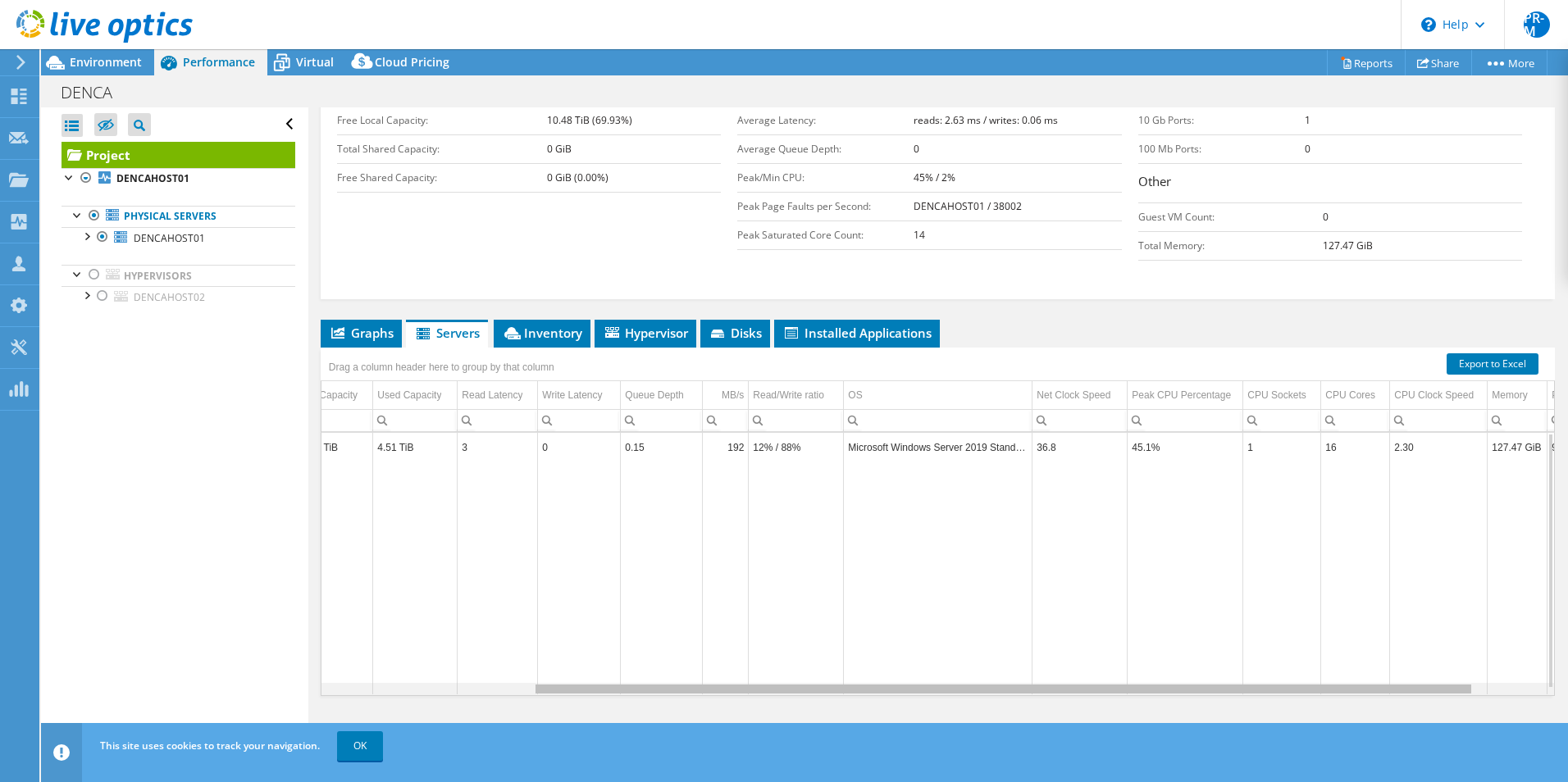
scroll to position [0, 281]
drag, startPoint x: 928, startPoint y: 685, endPoint x: 1298, endPoint y: 724, distance: 372.0
click at [1298, 724] on body "PR-M Partner Team Member [PERSON_NAME] - [PERSON_NAME] [PERSON_NAME][EMAIL_ADDR…" at bounding box center [784, 391] width 1568 height 782
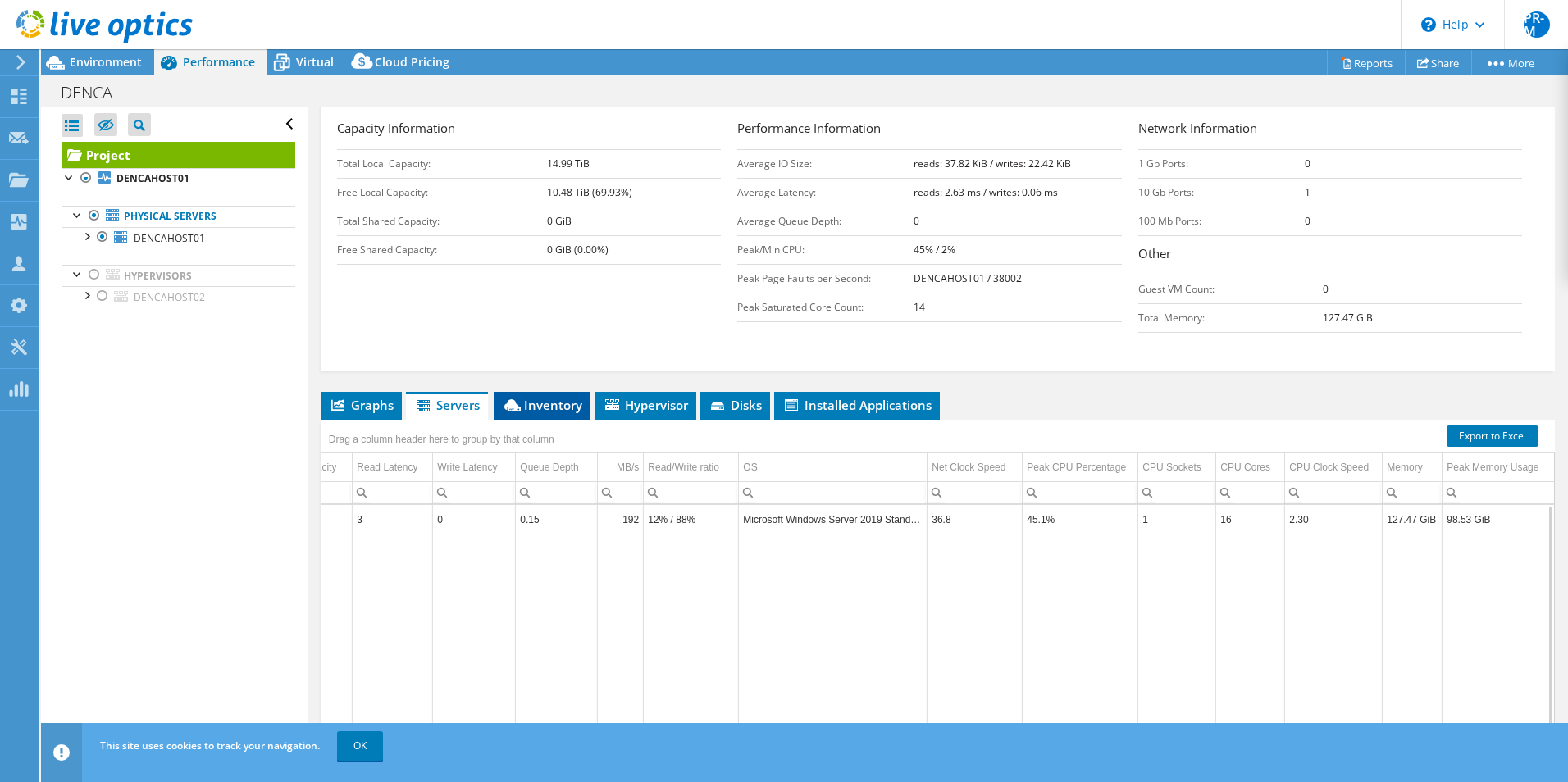
scroll to position [164, 0]
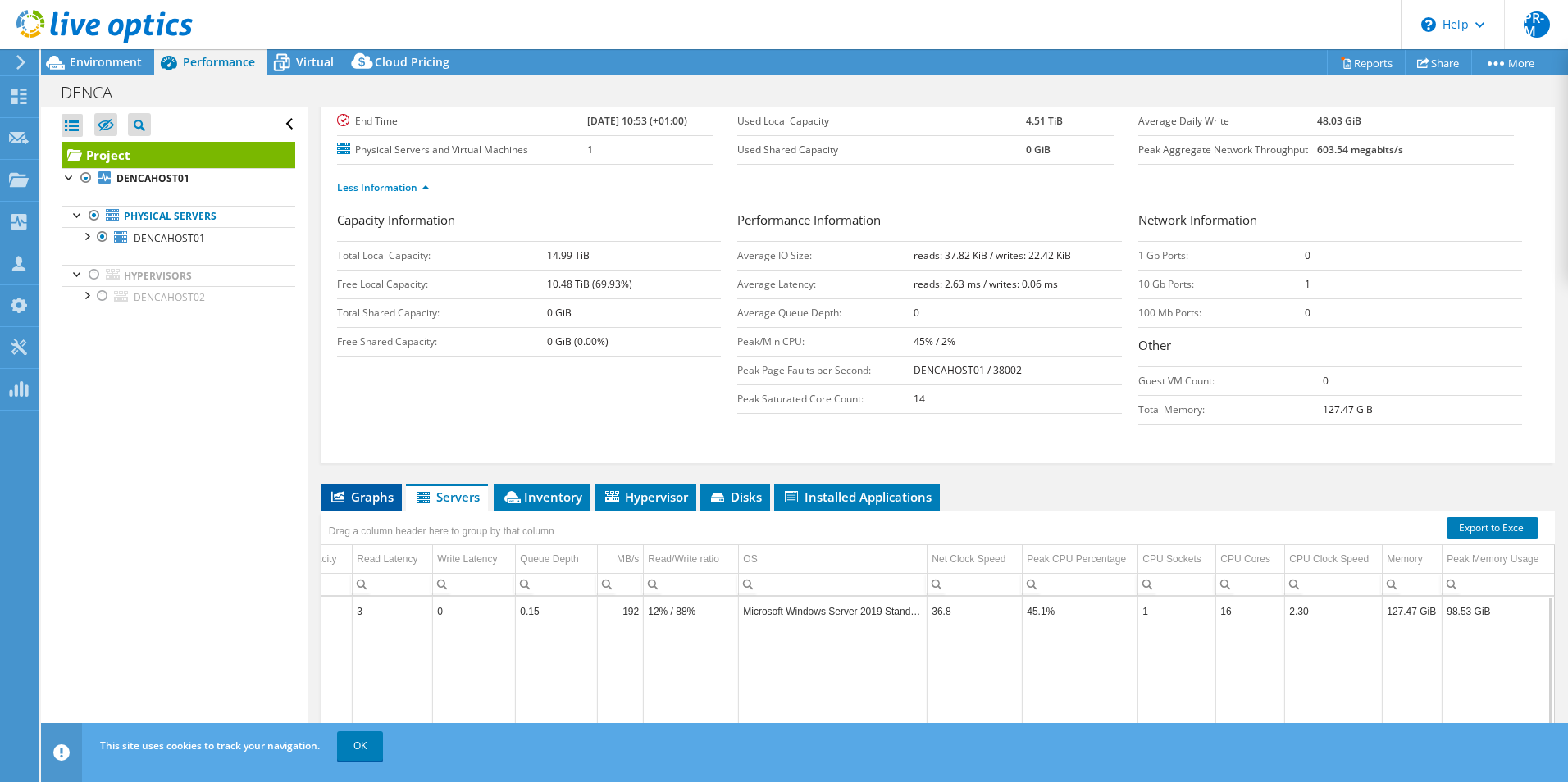
click at [380, 499] on span "Graphs" at bounding box center [362, 497] width 65 height 16
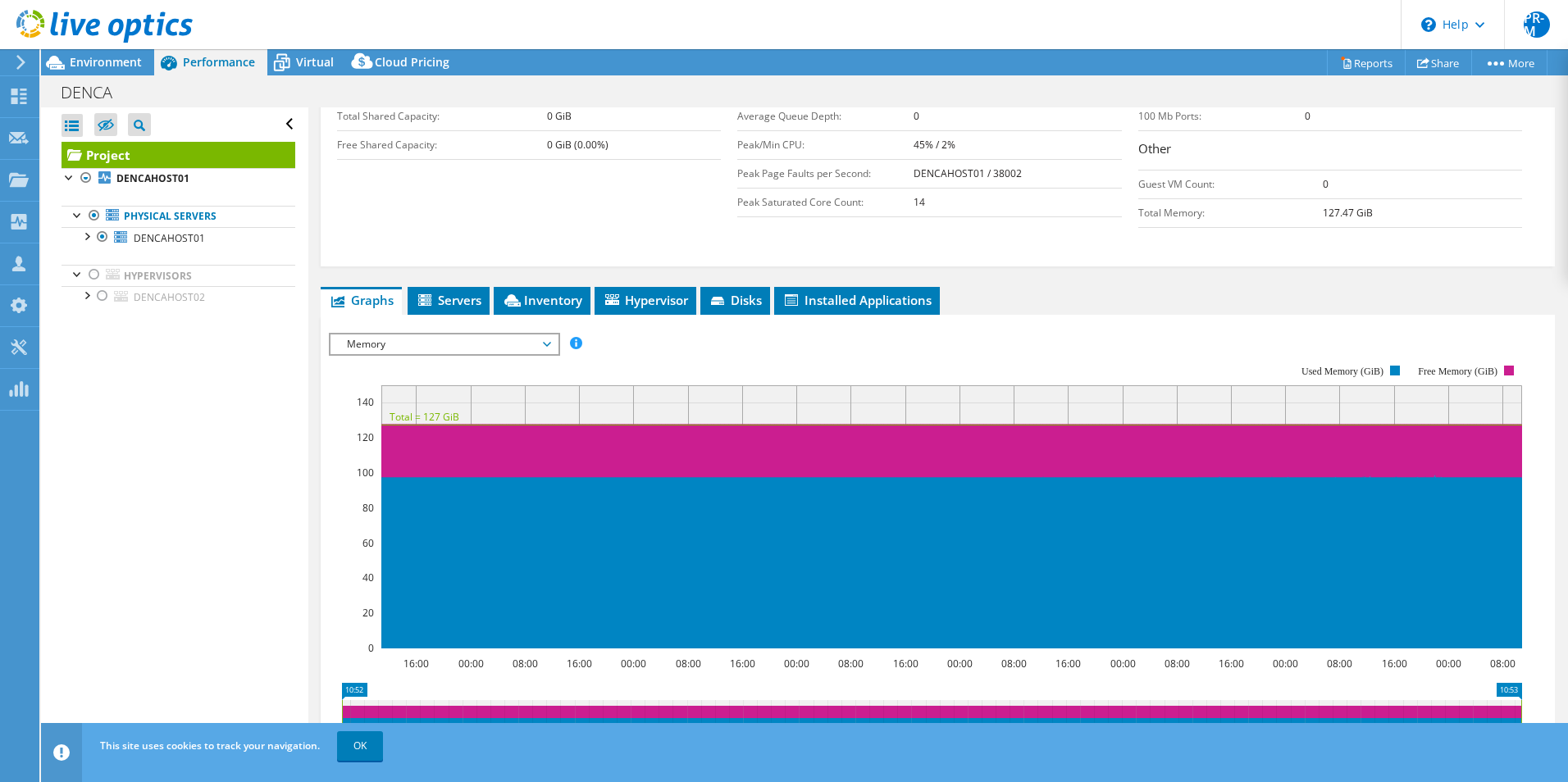
scroll to position [452, 0]
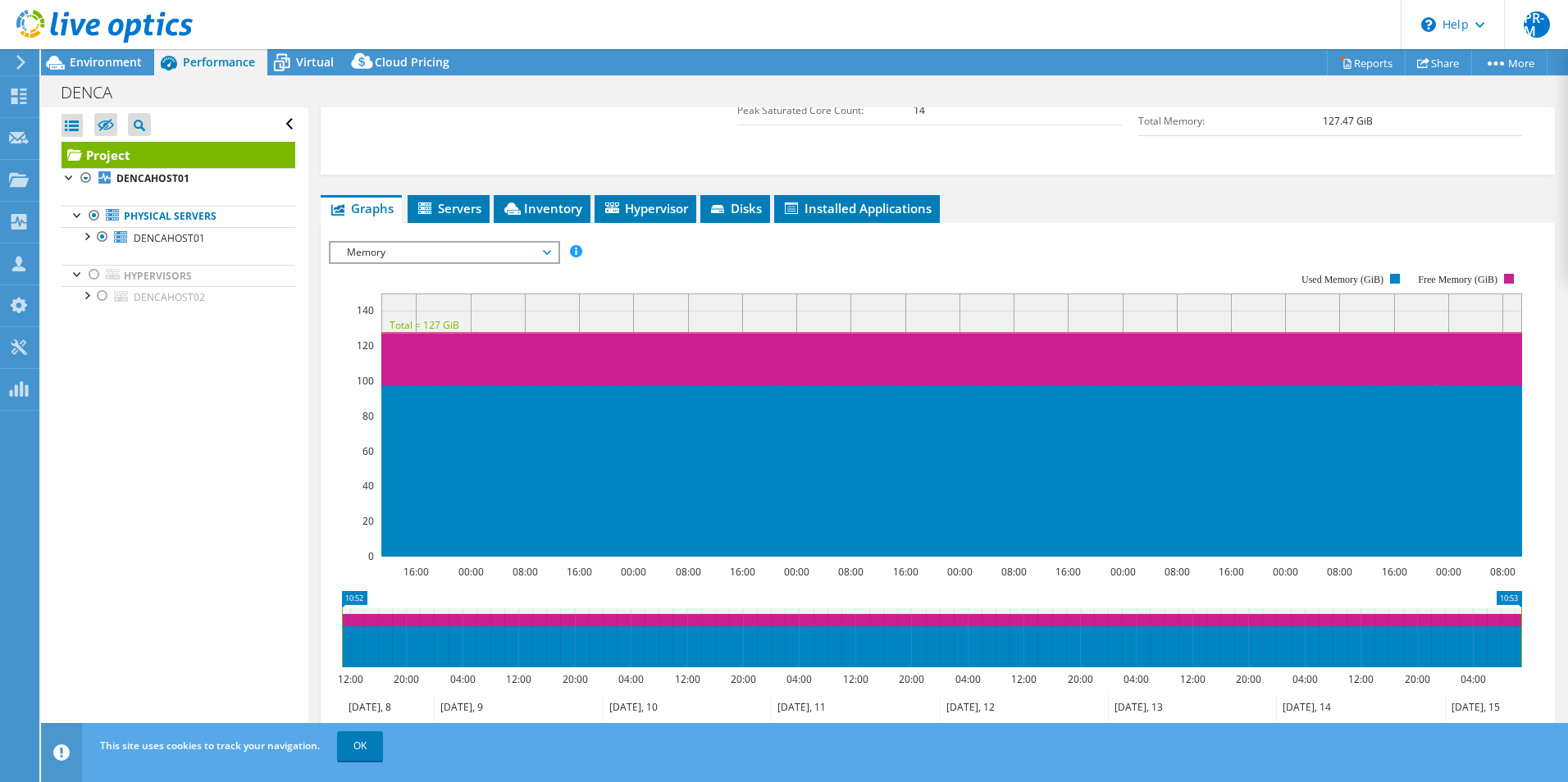
click at [547, 256] on span "Memory" at bounding box center [444, 252] width 210 height 20
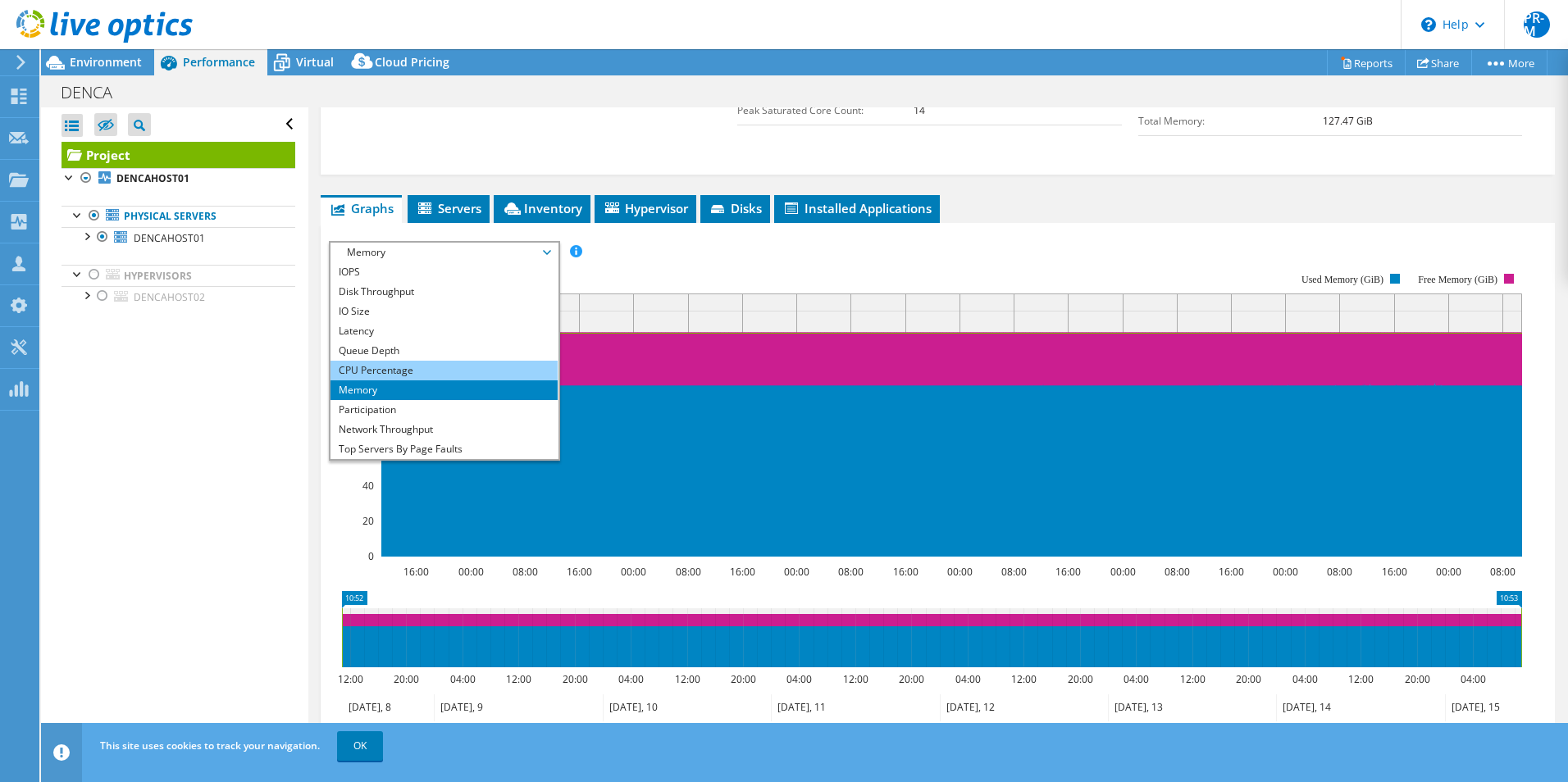
click at [390, 366] on li "CPU Percentage" at bounding box center [445, 370] width 227 height 20
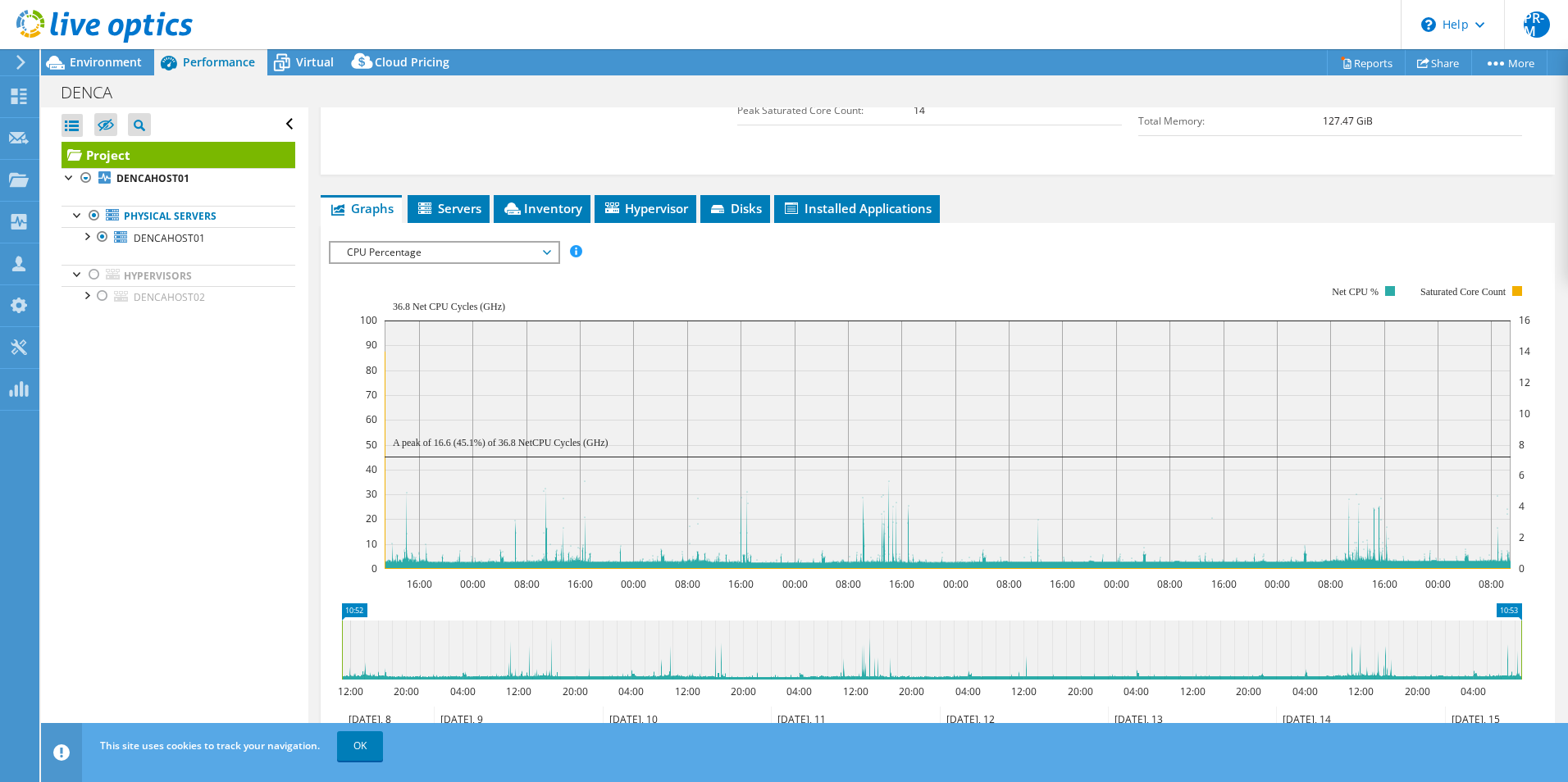
drag, startPoint x: 517, startPoint y: 255, endPoint x: 547, endPoint y: 252, distance: 30.1
click at [516, 255] on span "CPU Percentage" at bounding box center [444, 252] width 210 height 20
click at [547, 252] on span "CPU Percentage" at bounding box center [444, 252] width 210 height 20
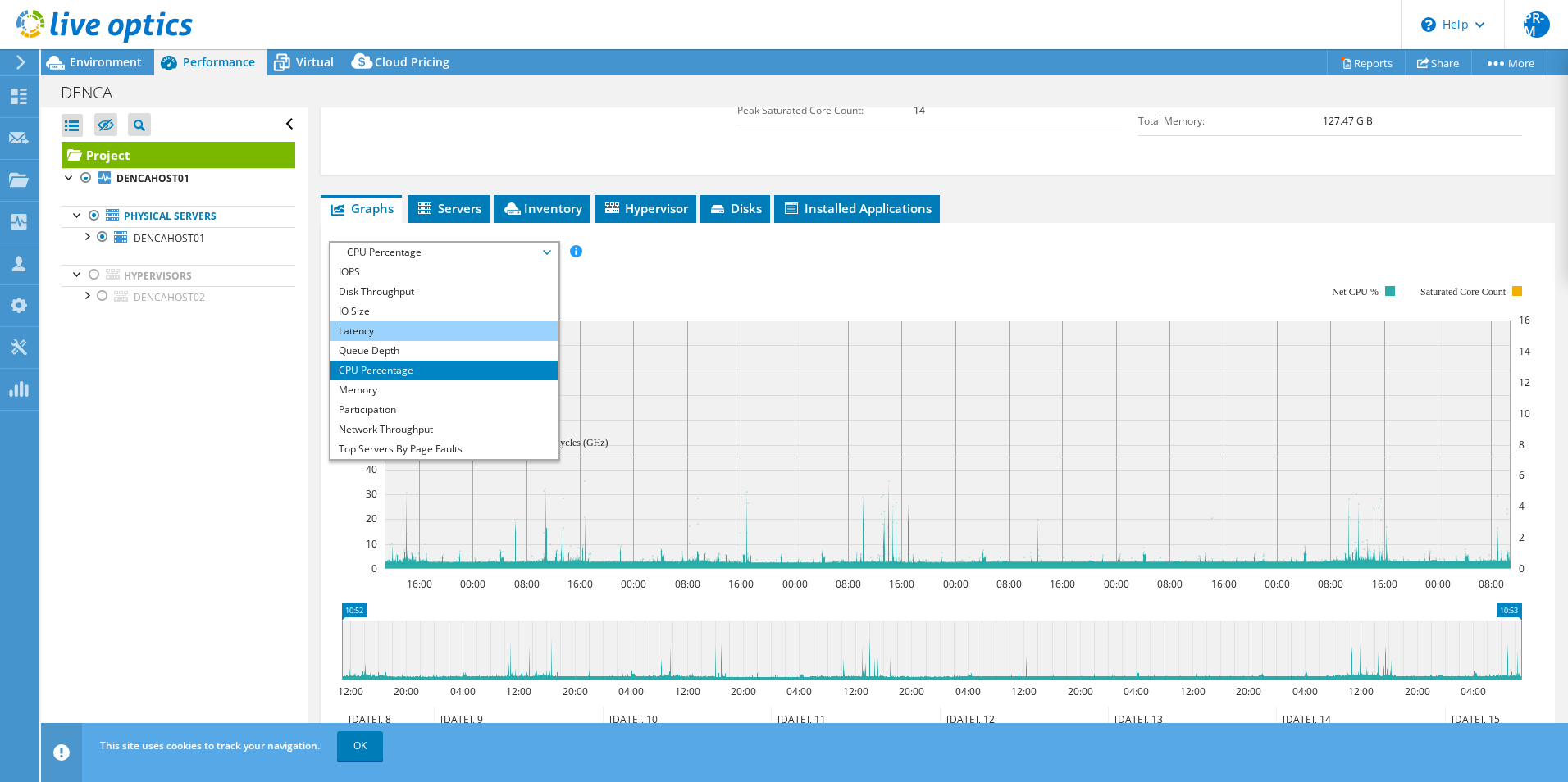
click at [500, 329] on li "Latency" at bounding box center [445, 331] width 227 height 20
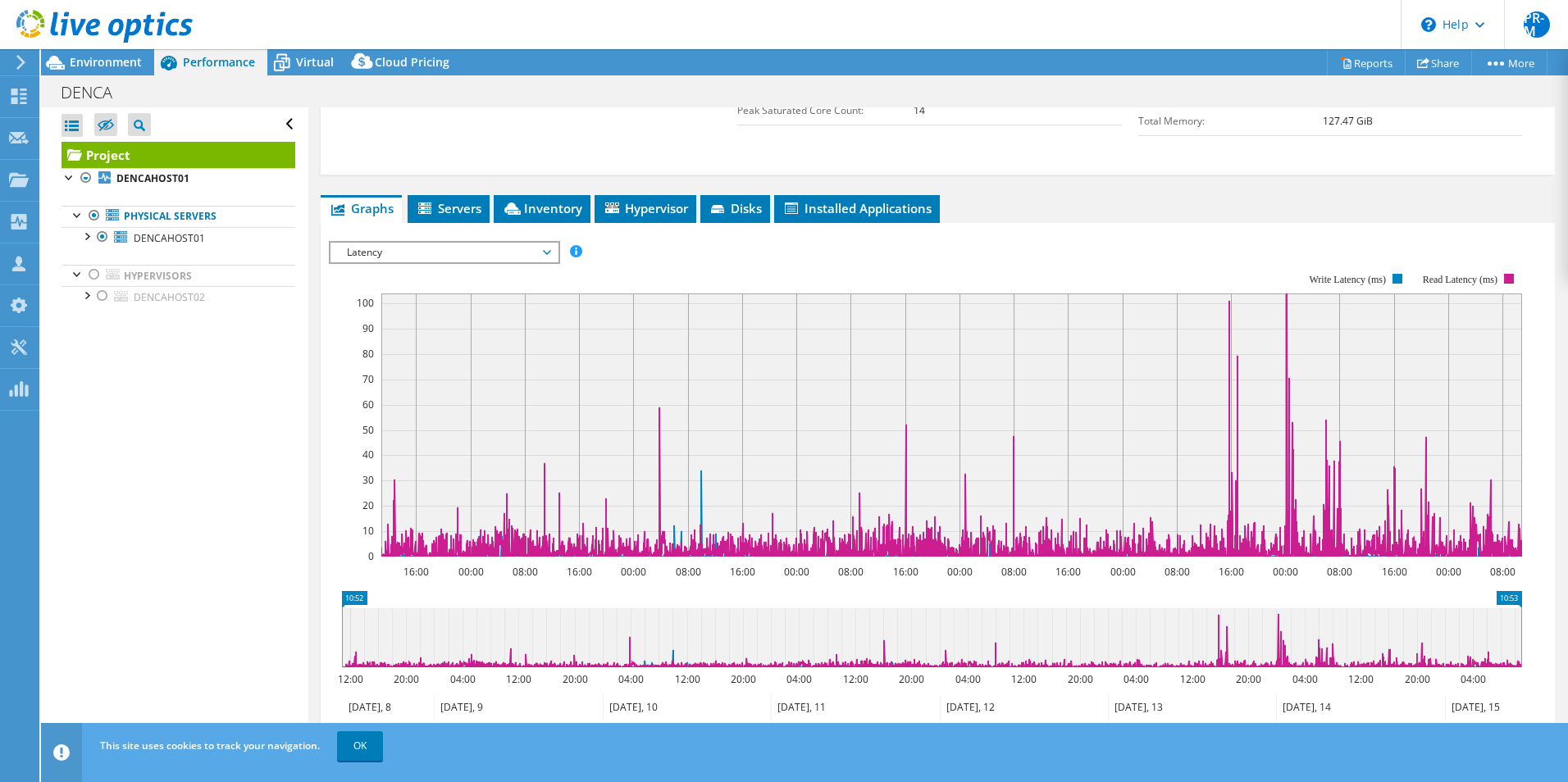
scroll to position [370, 0]
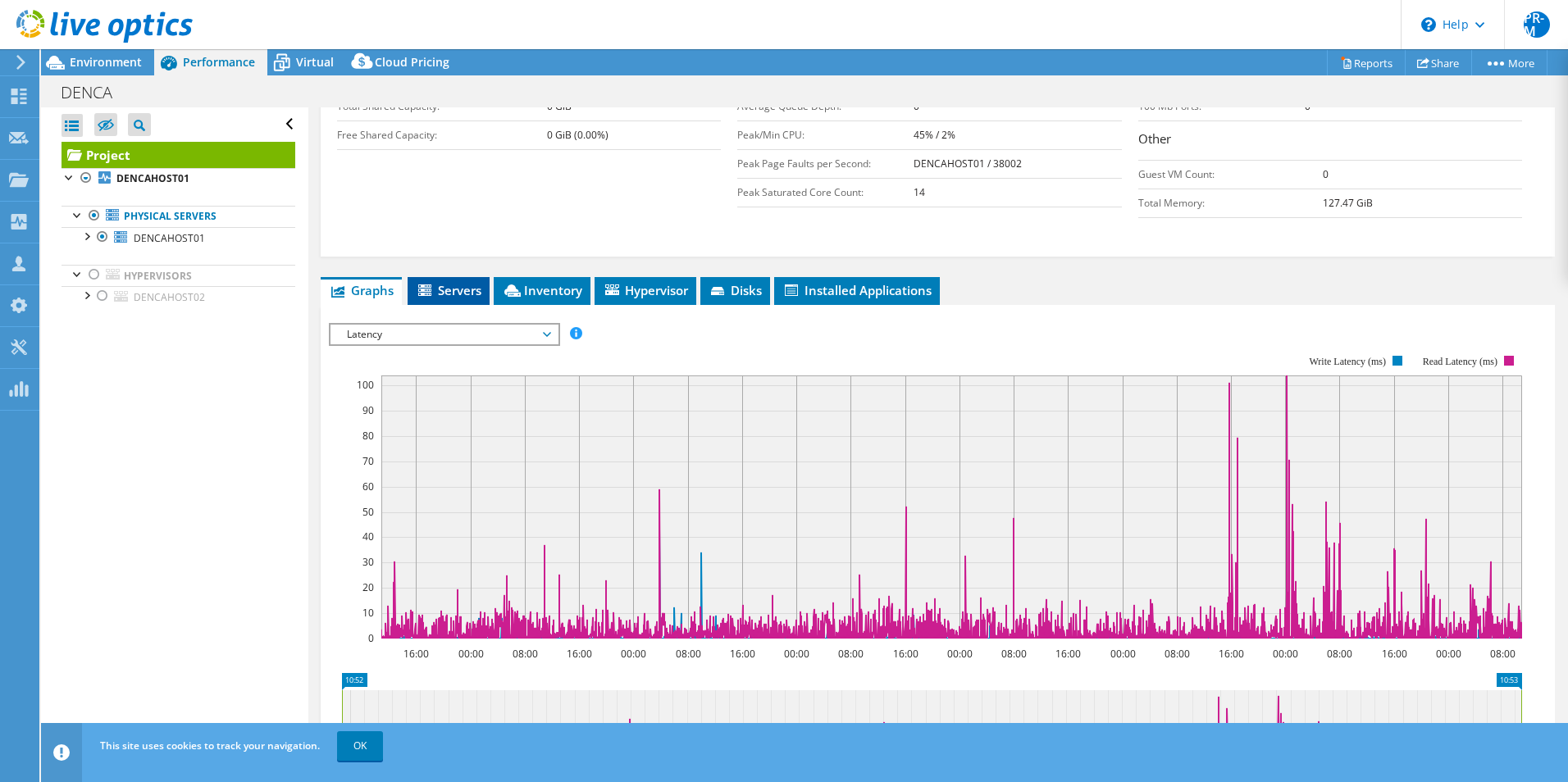
click at [445, 292] on span "Servers" at bounding box center [448, 290] width 66 height 16
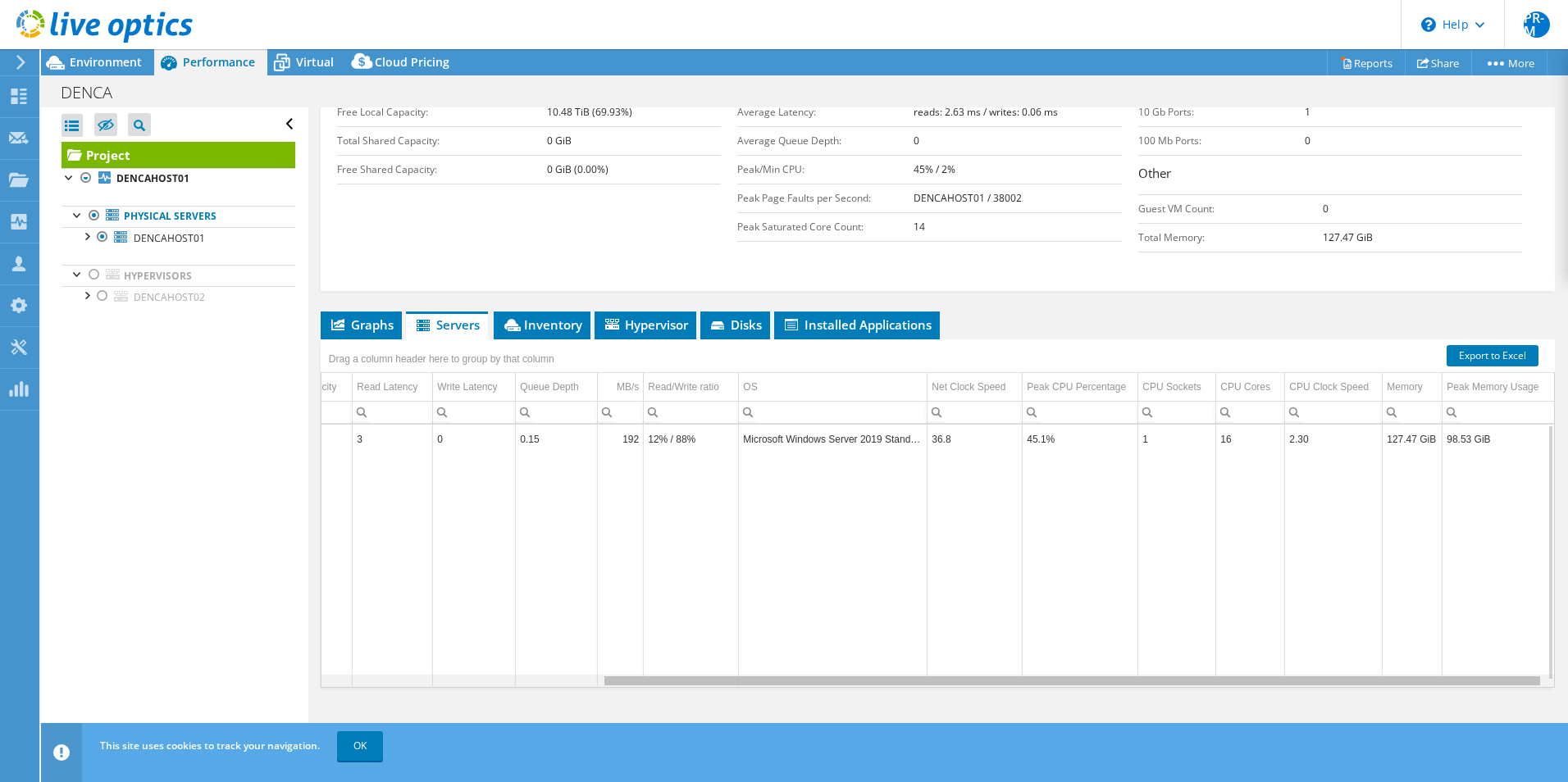
scroll to position [0, 365]
drag, startPoint x: 950, startPoint y: 685, endPoint x: 1250, endPoint y: 715, distance: 301.5
click at [1250, 715] on body "PR-M Partner Team Member [PERSON_NAME] - [PERSON_NAME] [PERSON_NAME][EMAIL_ADDR…" at bounding box center [784, 391] width 1568 height 782
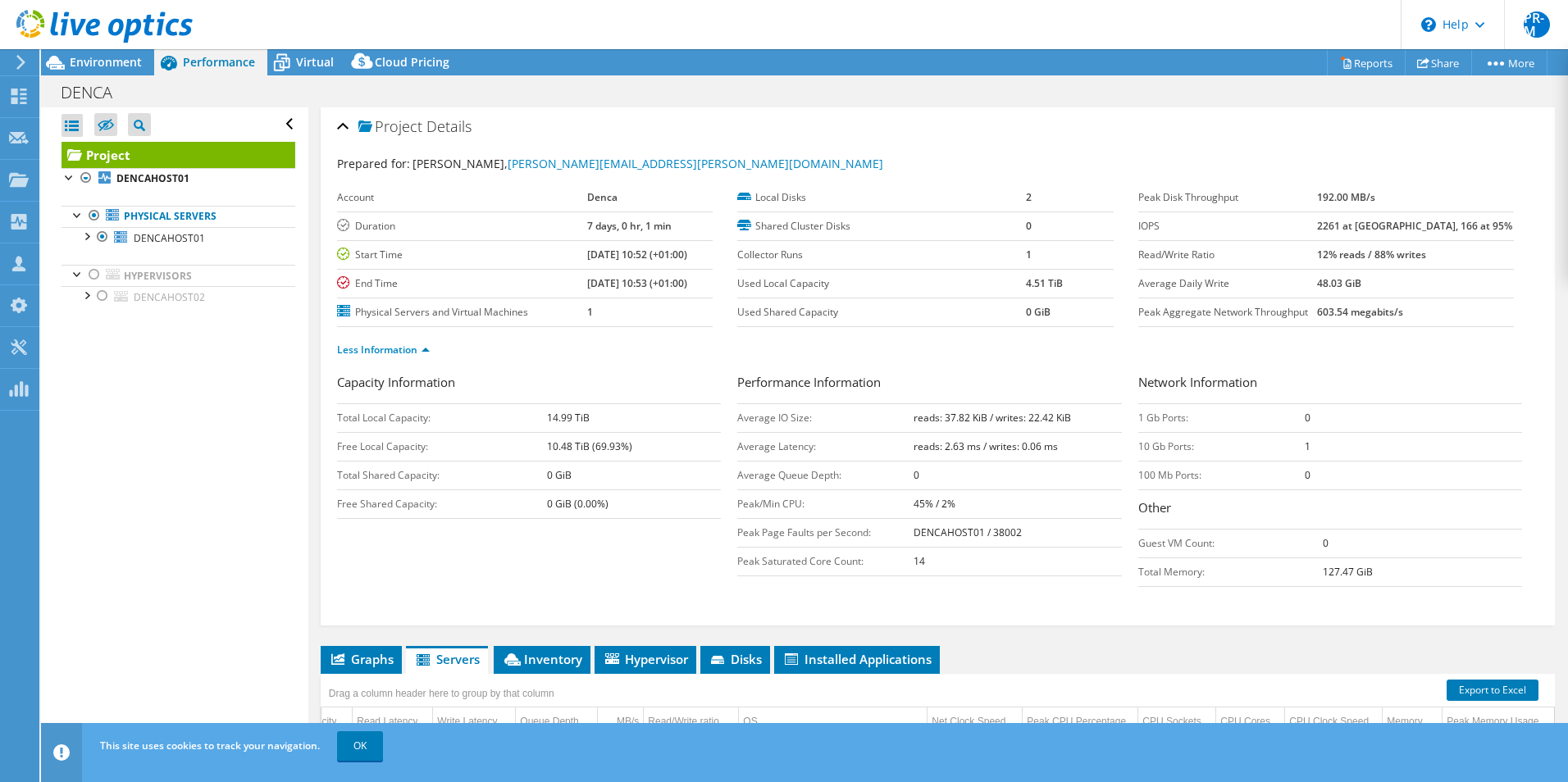
scroll to position [0, 0]
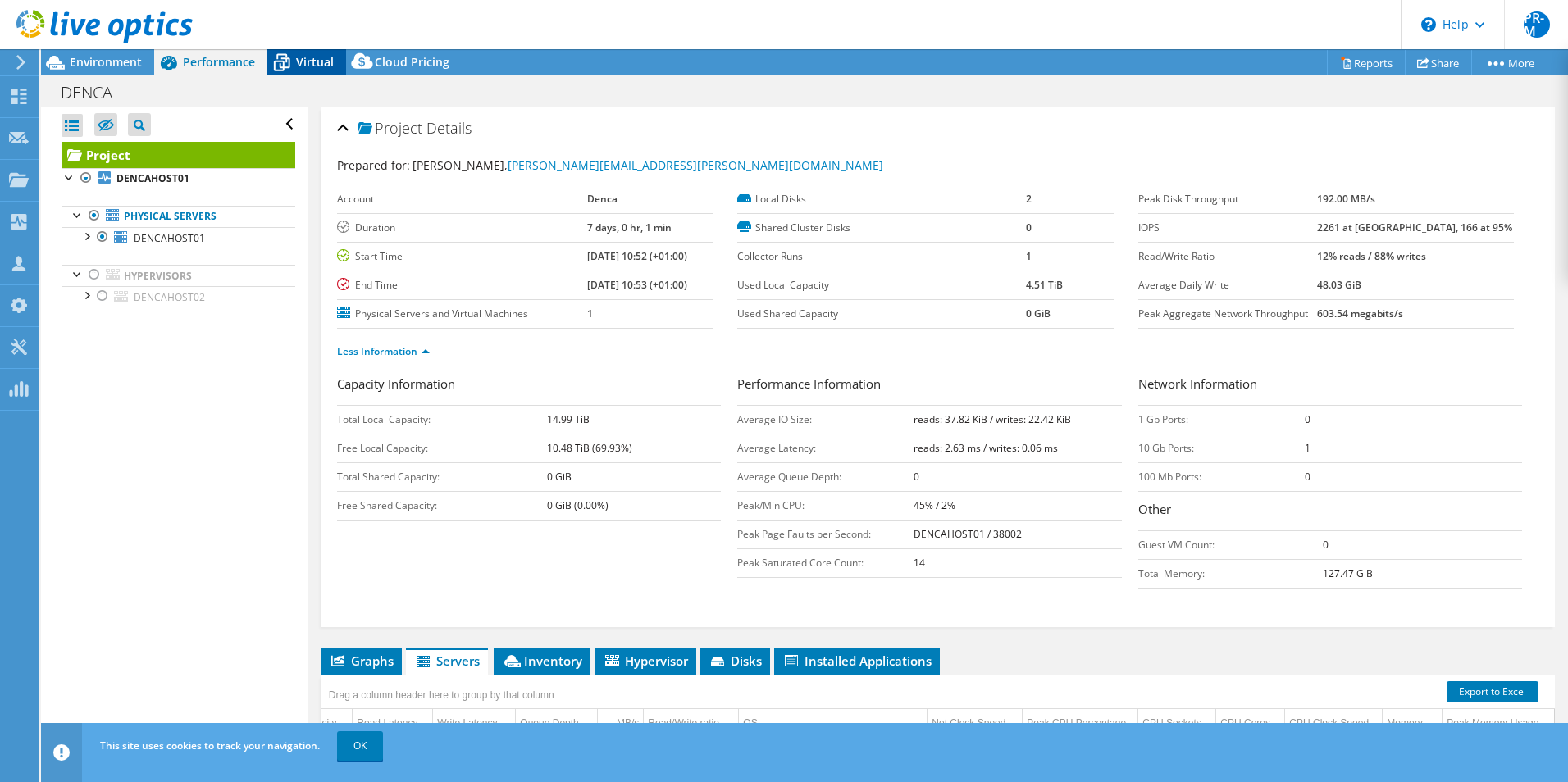
click at [314, 56] on span "Virtual" at bounding box center [315, 62] width 38 height 15
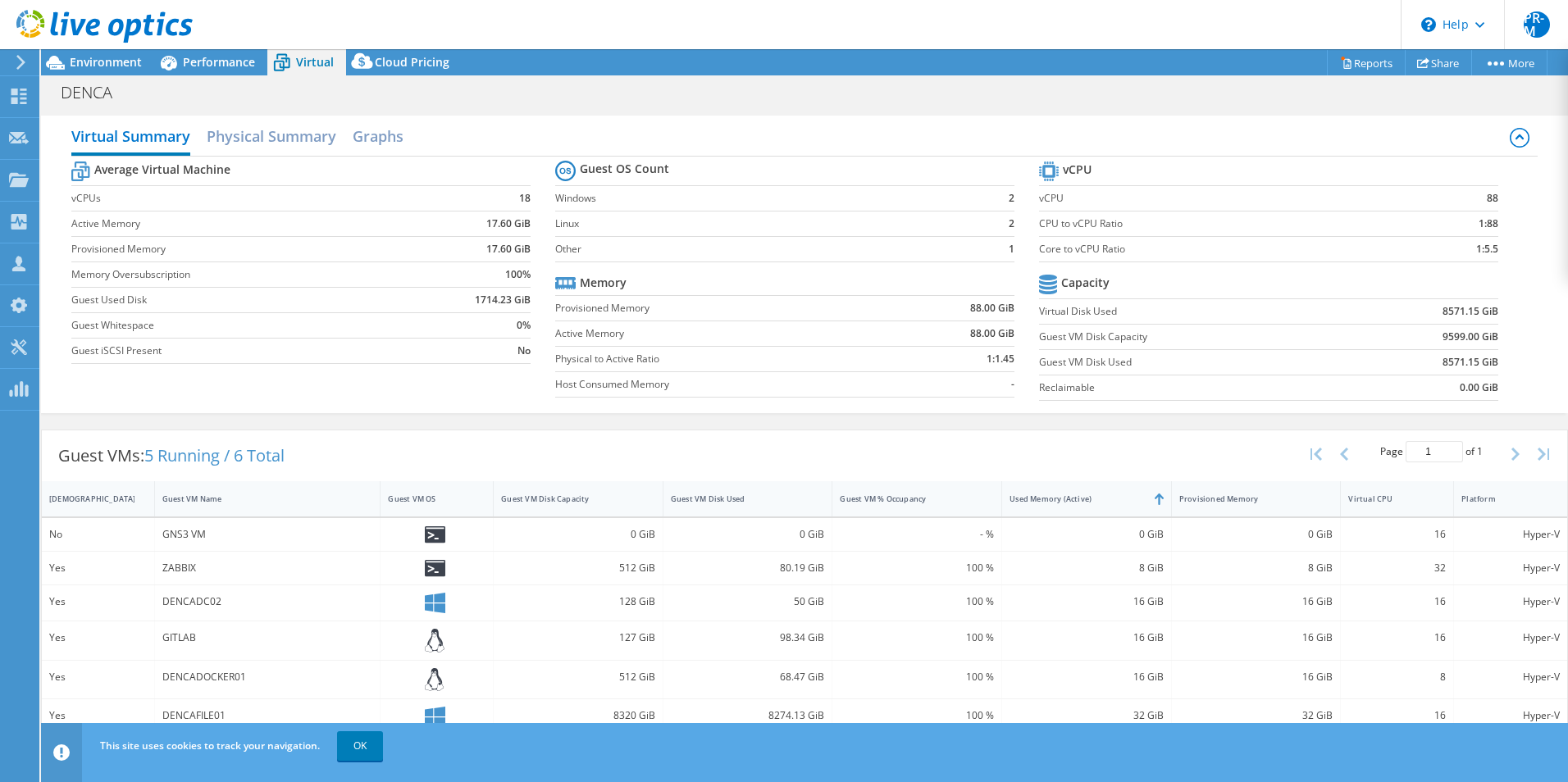
click at [855, 636] on div "100 %" at bounding box center [917, 638] width 154 height 18
click at [272, 144] on h2 "Physical Summary" at bounding box center [272, 138] width 130 height 36
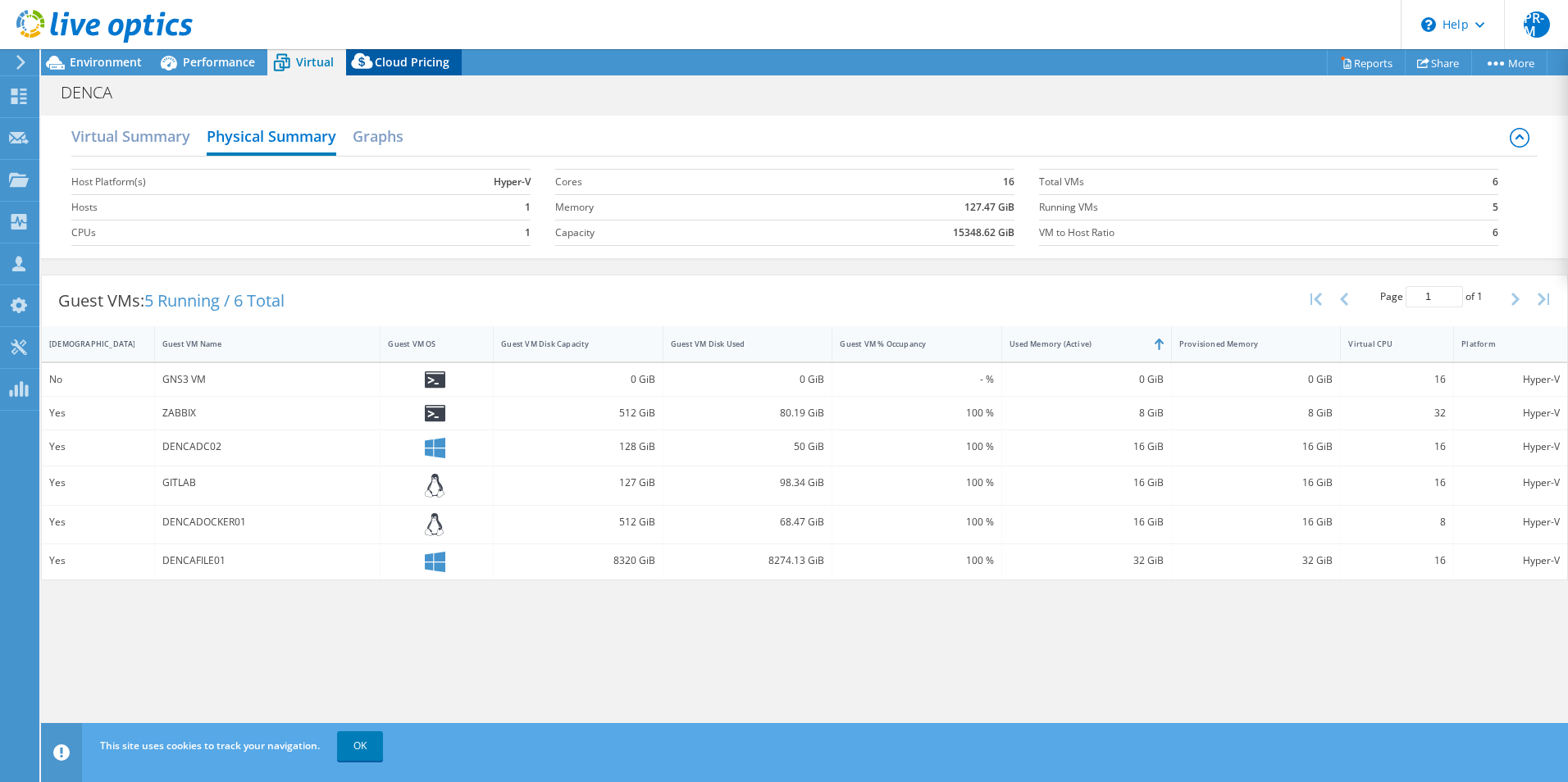
click at [396, 62] on span "Cloud Pricing" at bounding box center [411, 62] width 74 height 15
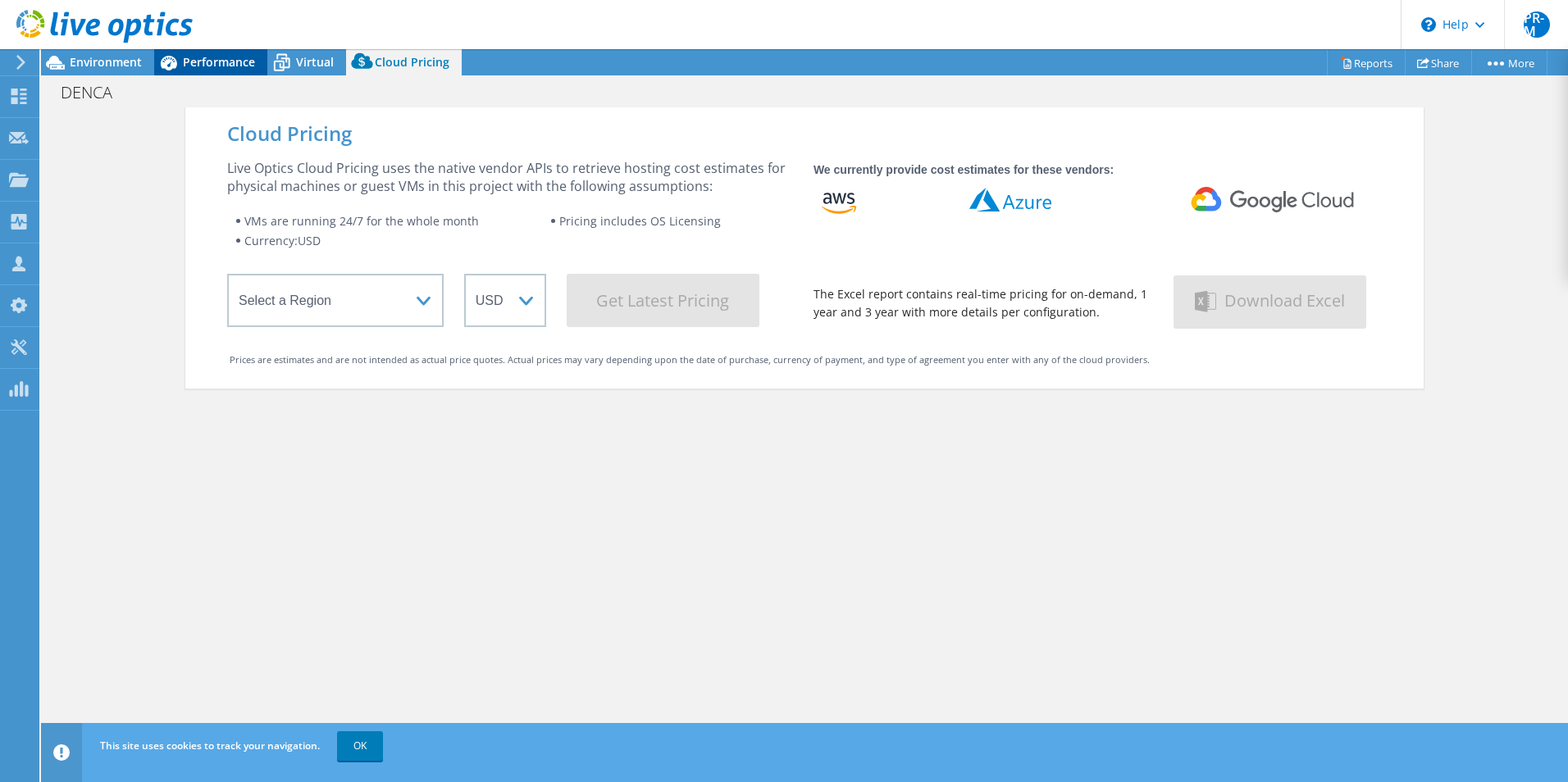
click at [238, 58] on span "Performance" at bounding box center [219, 62] width 72 height 15
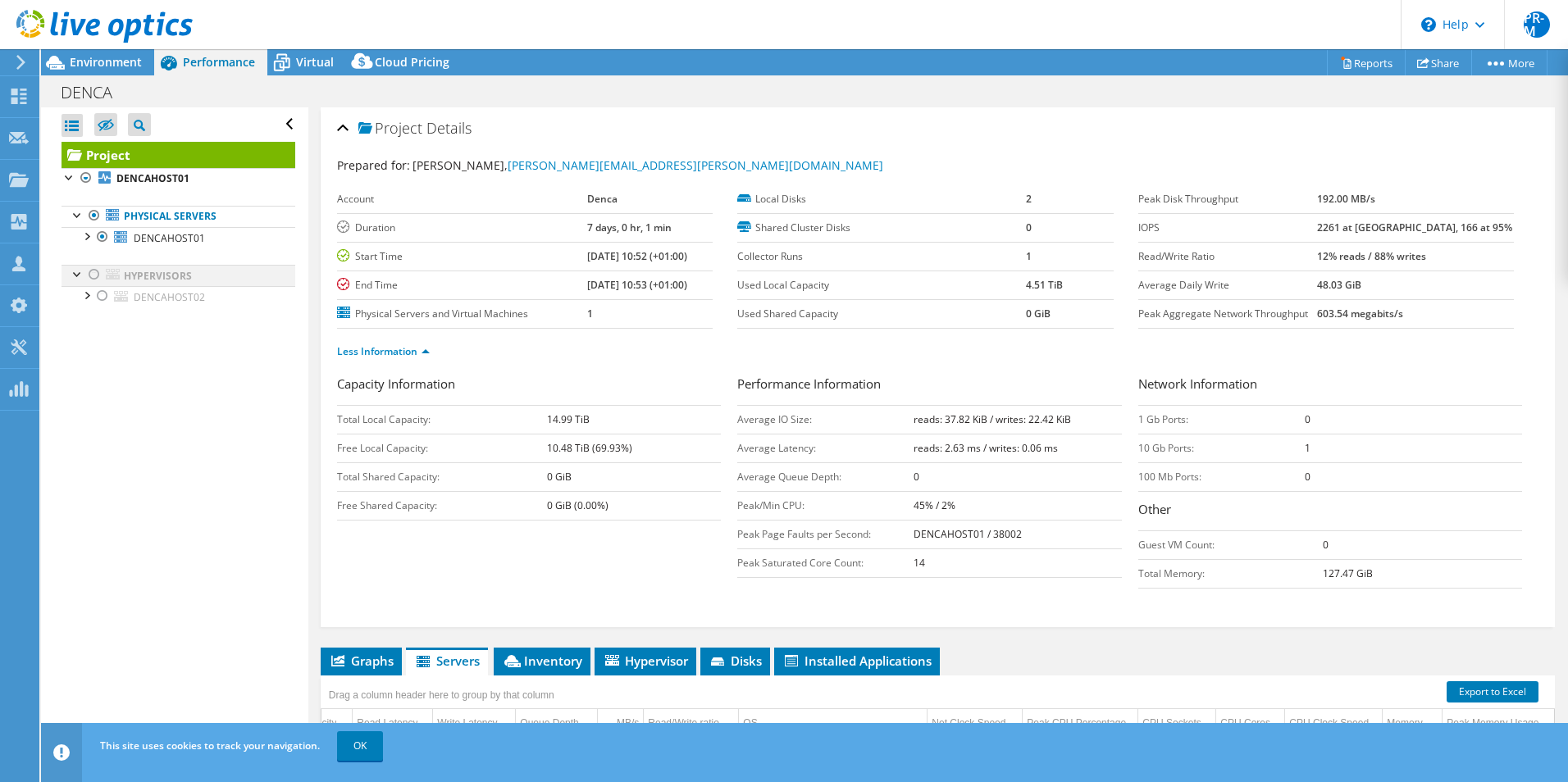
click at [94, 273] on div at bounding box center [94, 274] width 16 height 20
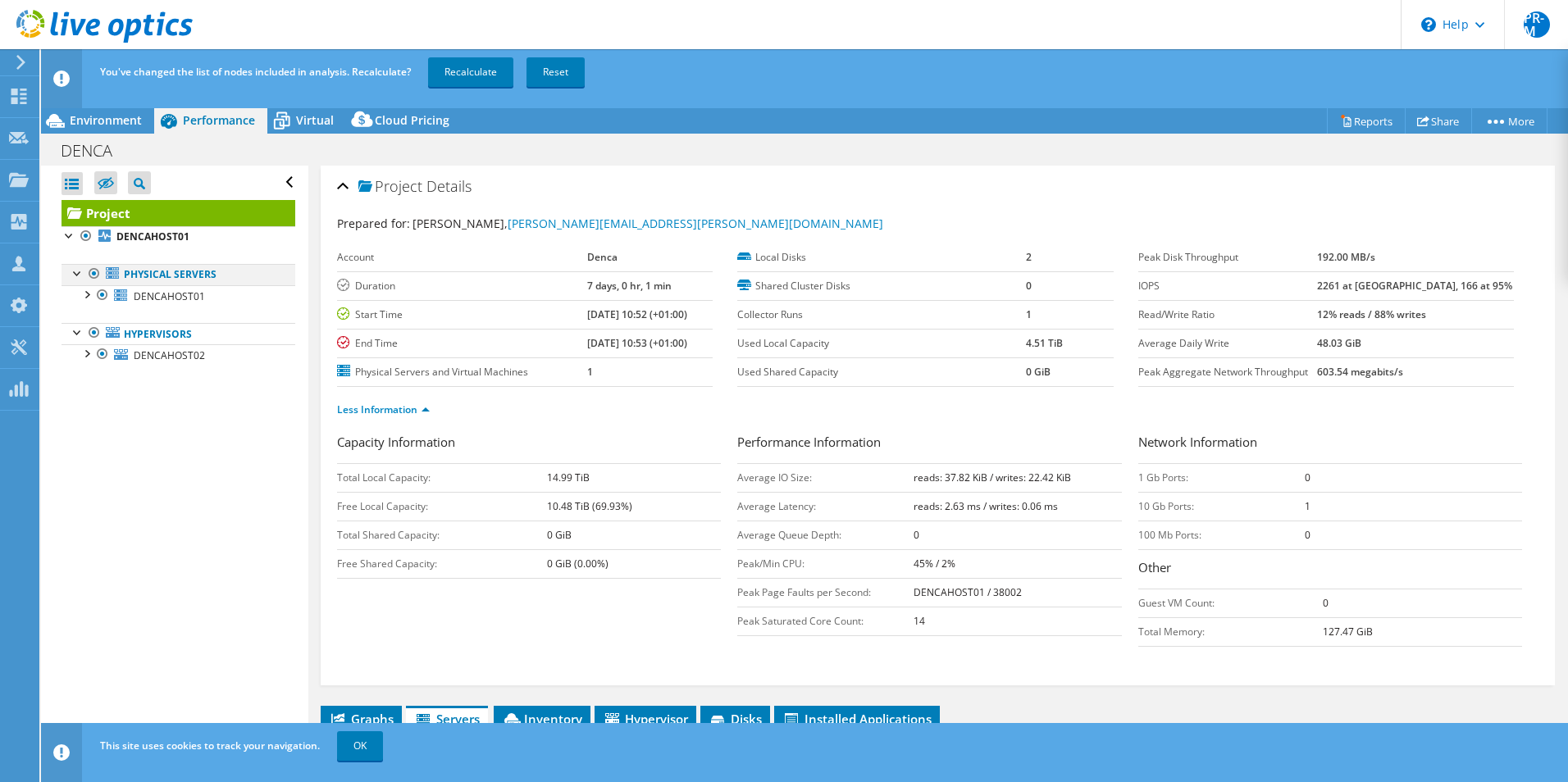
click at [95, 273] on div at bounding box center [94, 273] width 16 height 20
click at [470, 73] on link "Recalculate" at bounding box center [471, 72] width 85 height 30
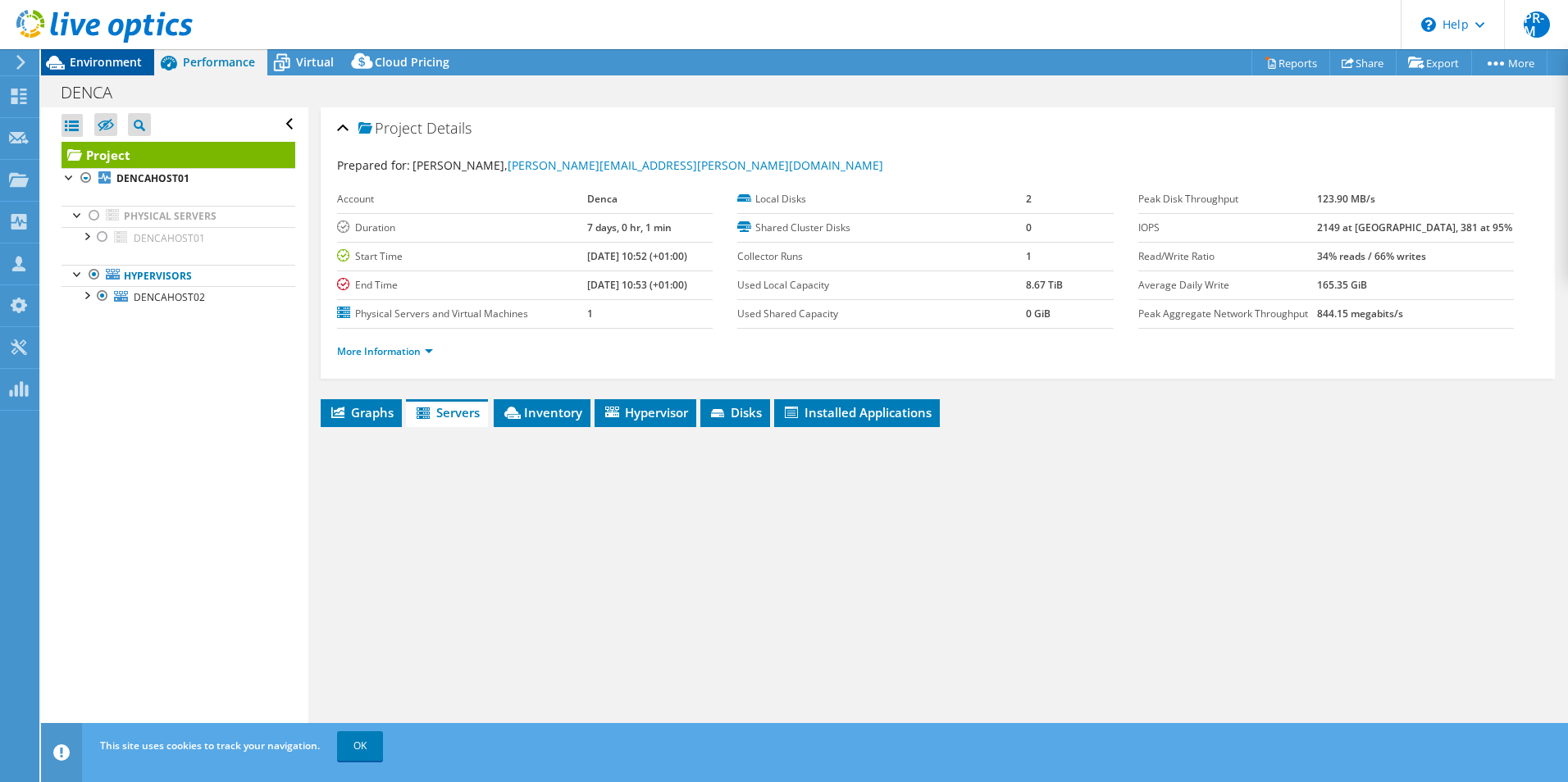
click at [108, 62] on span "Environment" at bounding box center [106, 62] width 72 height 15
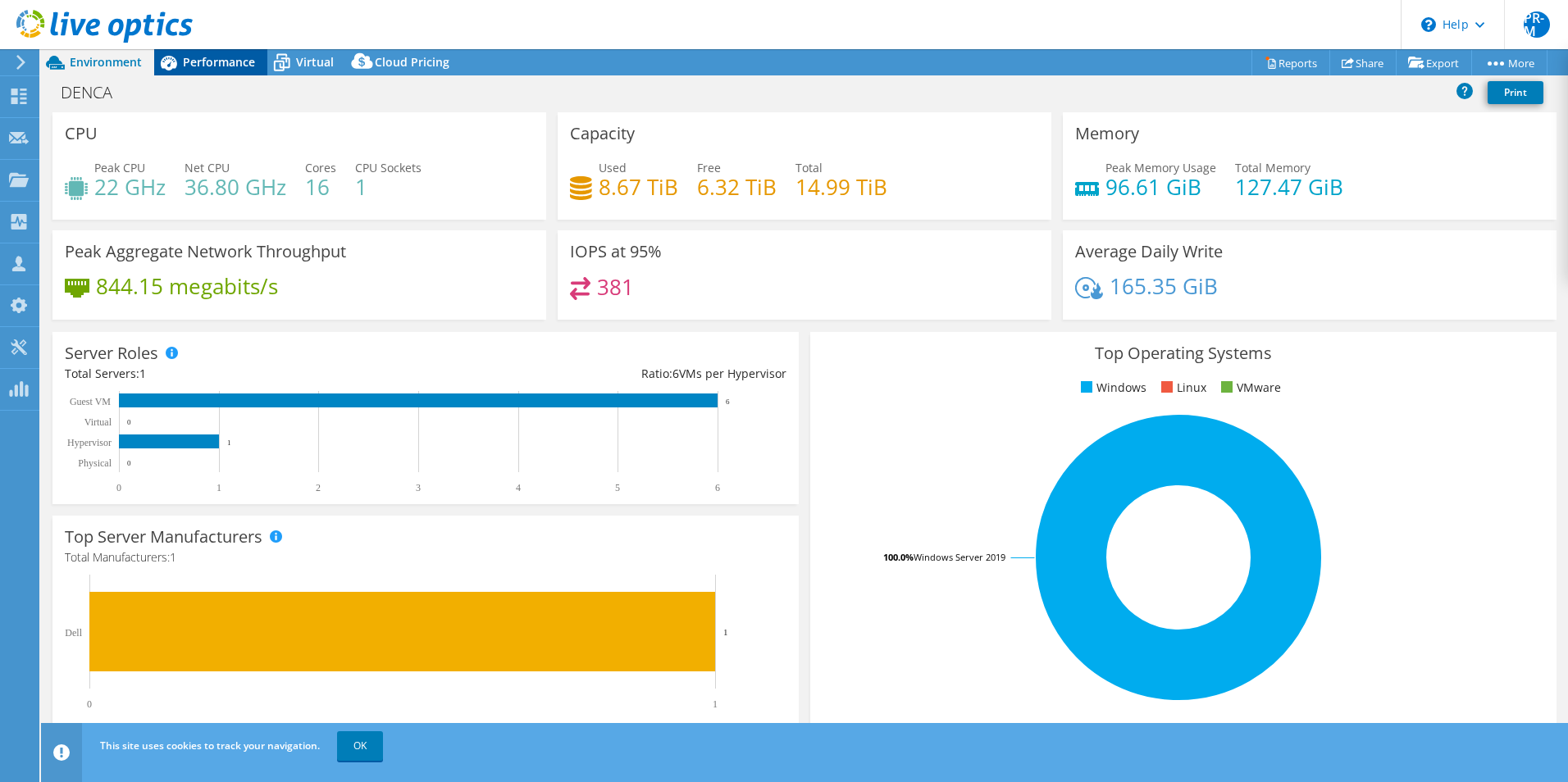
click at [205, 59] on span "Performance" at bounding box center [219, 62] width 72 height 15
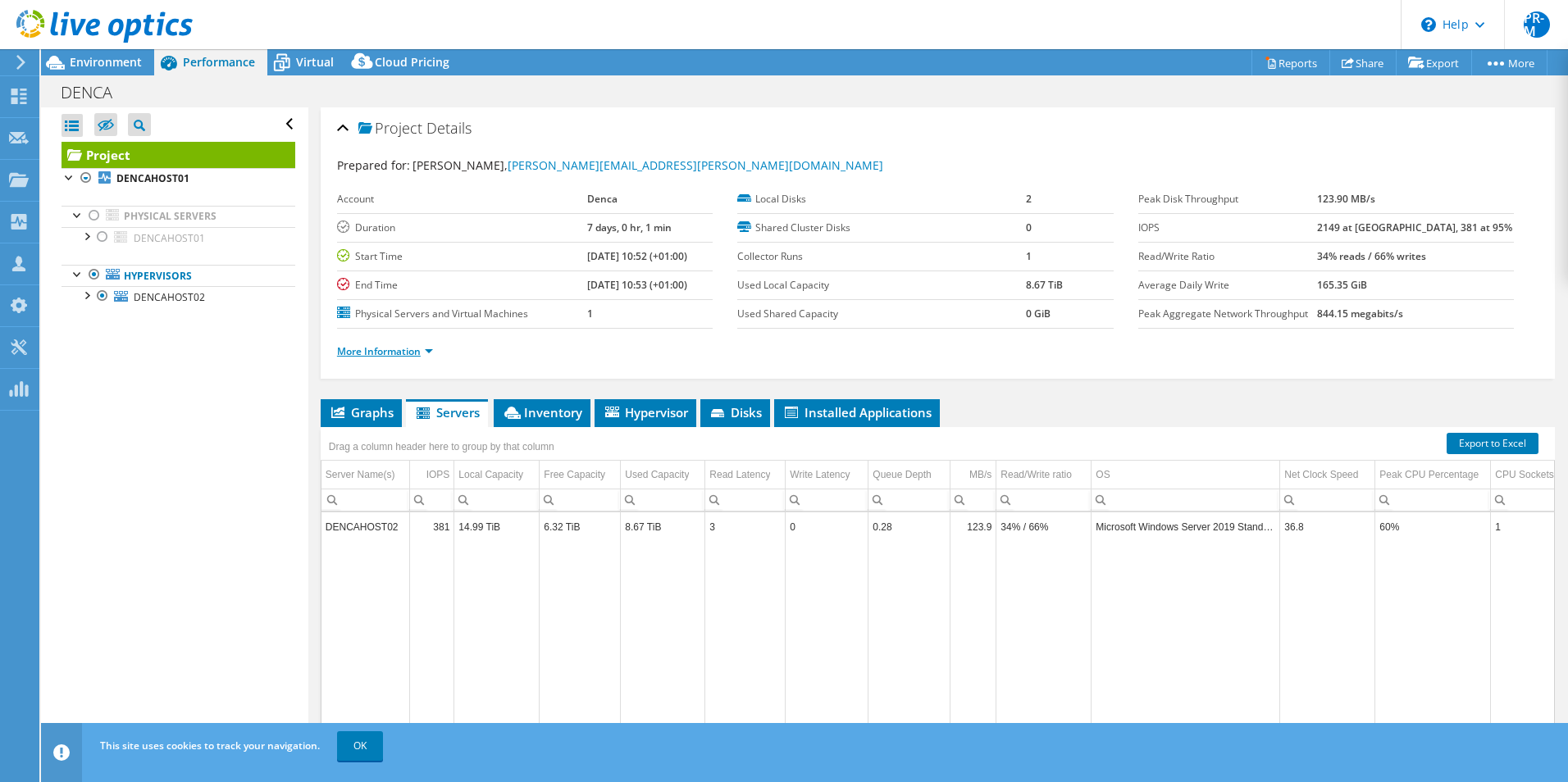
click at [433, 350] on link "More Information" at bounding box center [385, 351] width 96 height 14
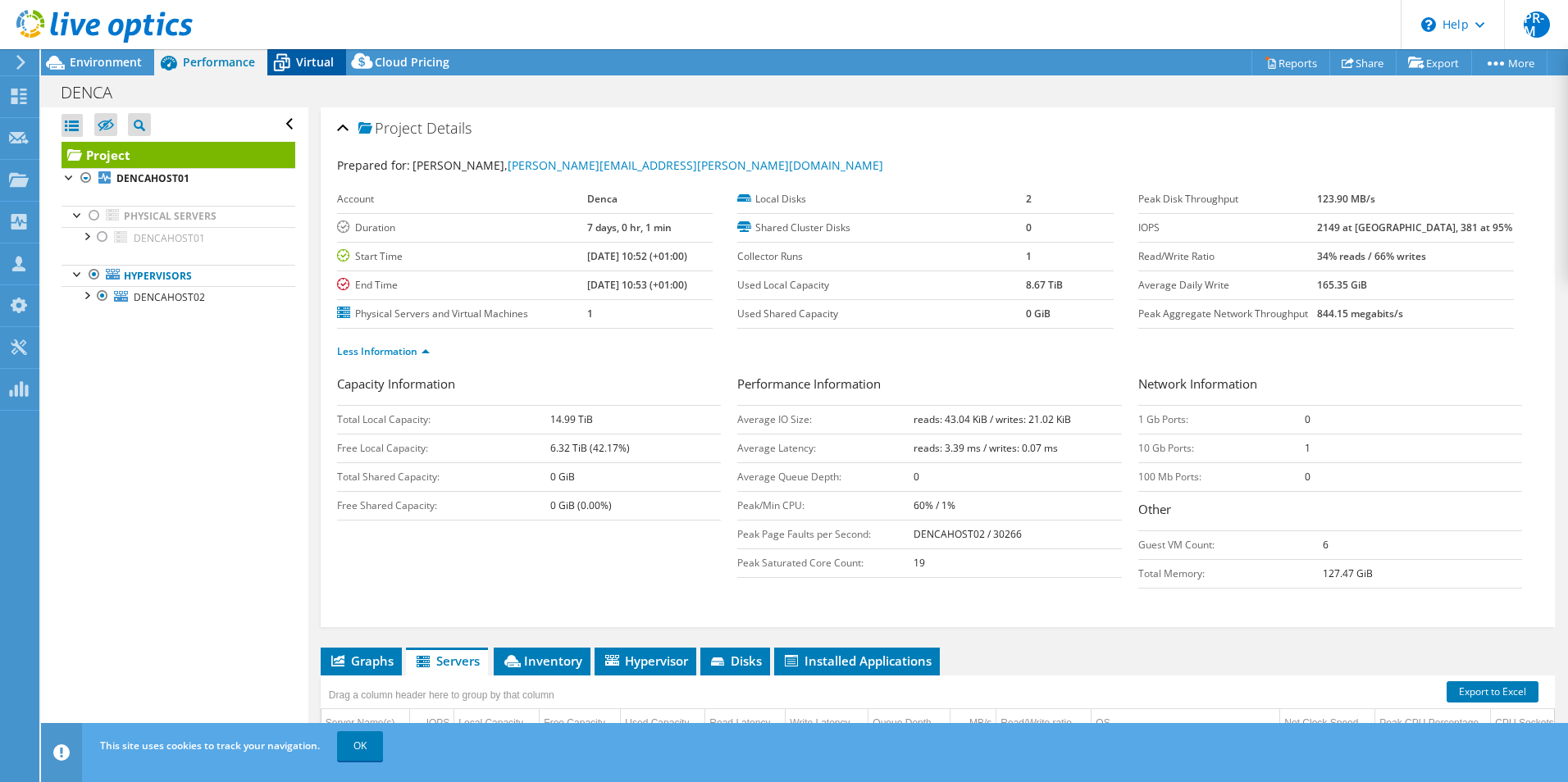
click at [298, 65] on span "Virtual" at bounding box center [315, 62] width 38 height 15
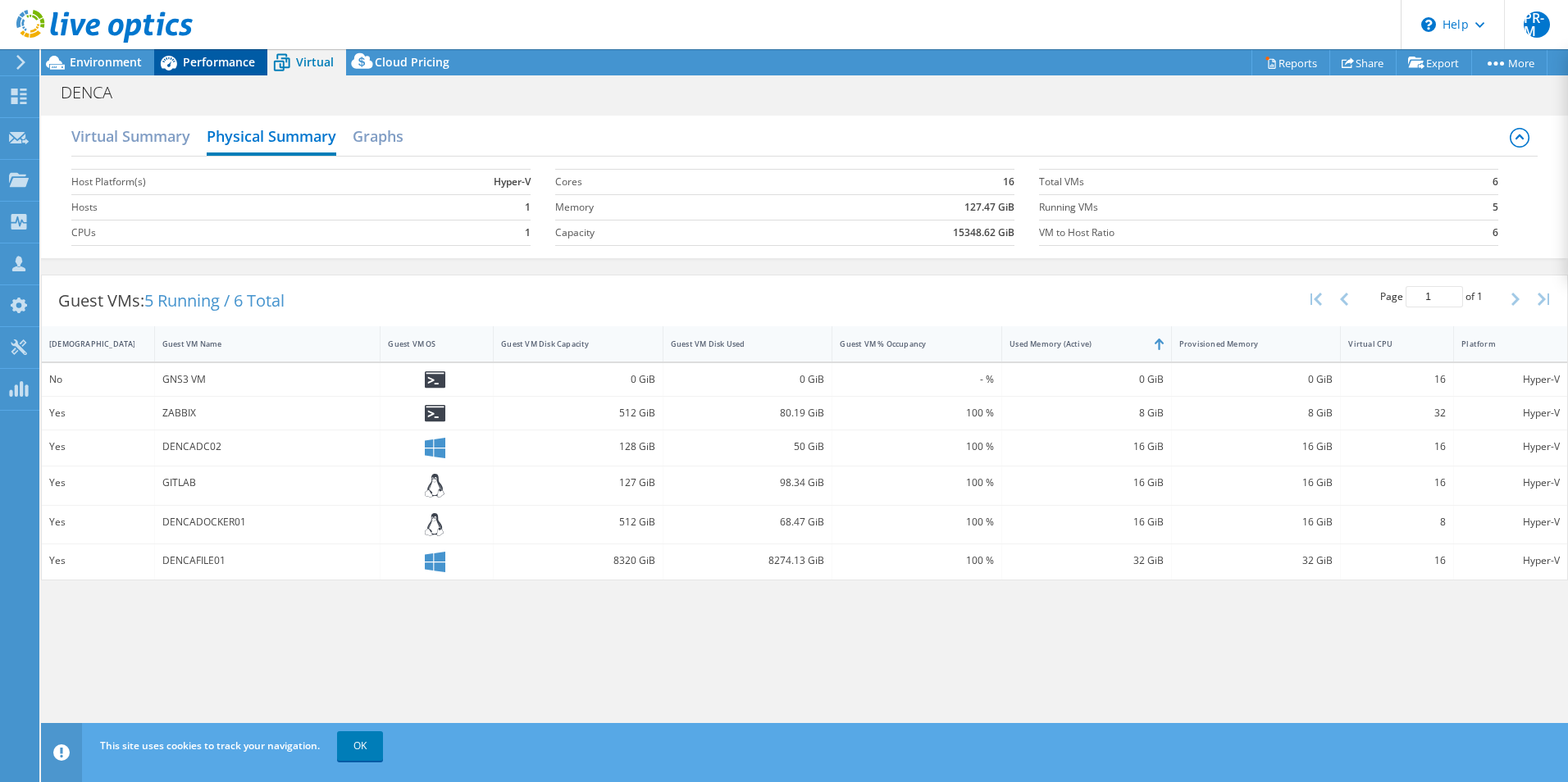
click at [202, 67] on span "Performance" at bounding box center [219, 62] width 72 height 15
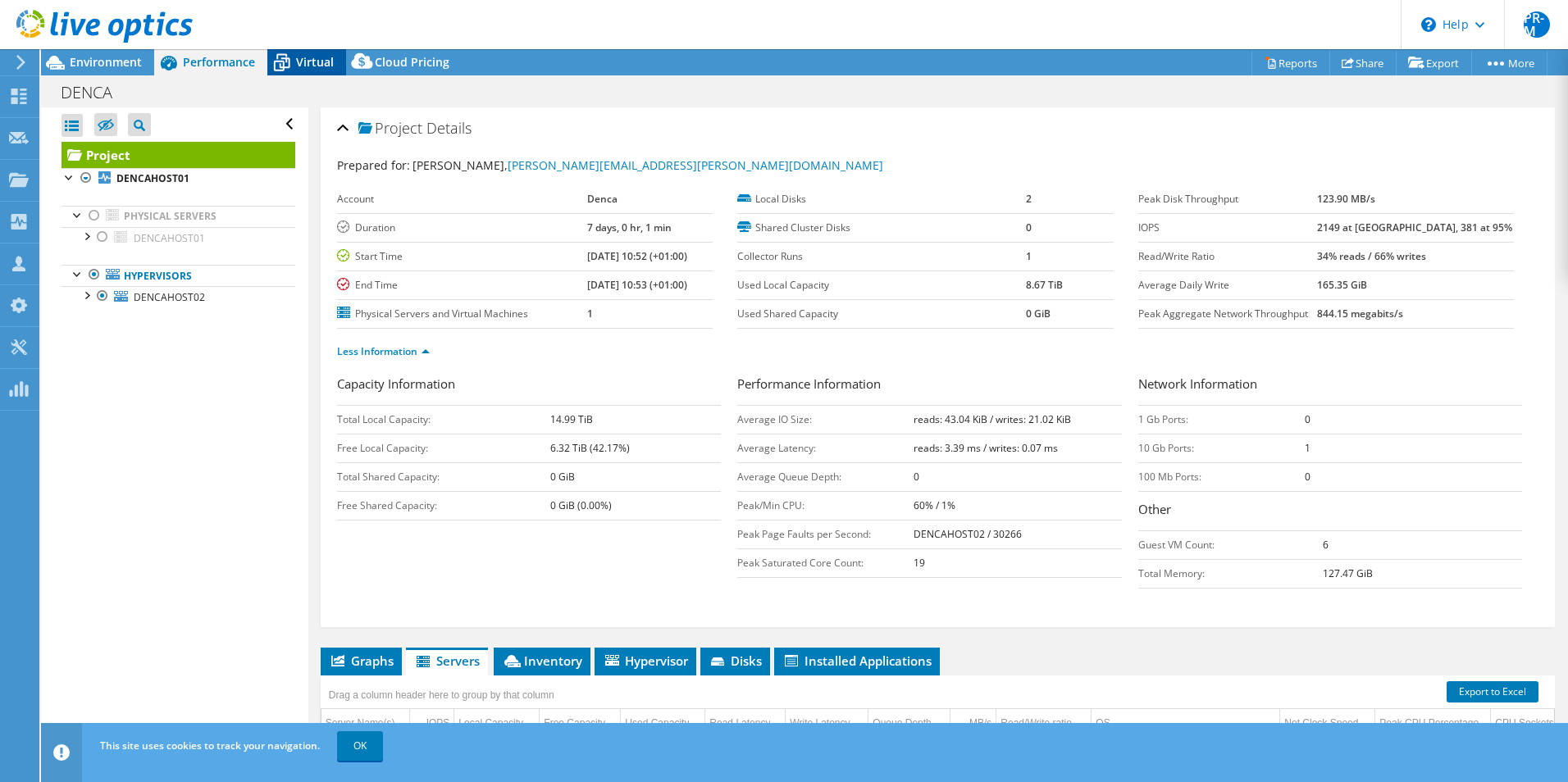
click at [309, 56] on span "Virtual" at bounding box center [315, 62] width 38 height 15
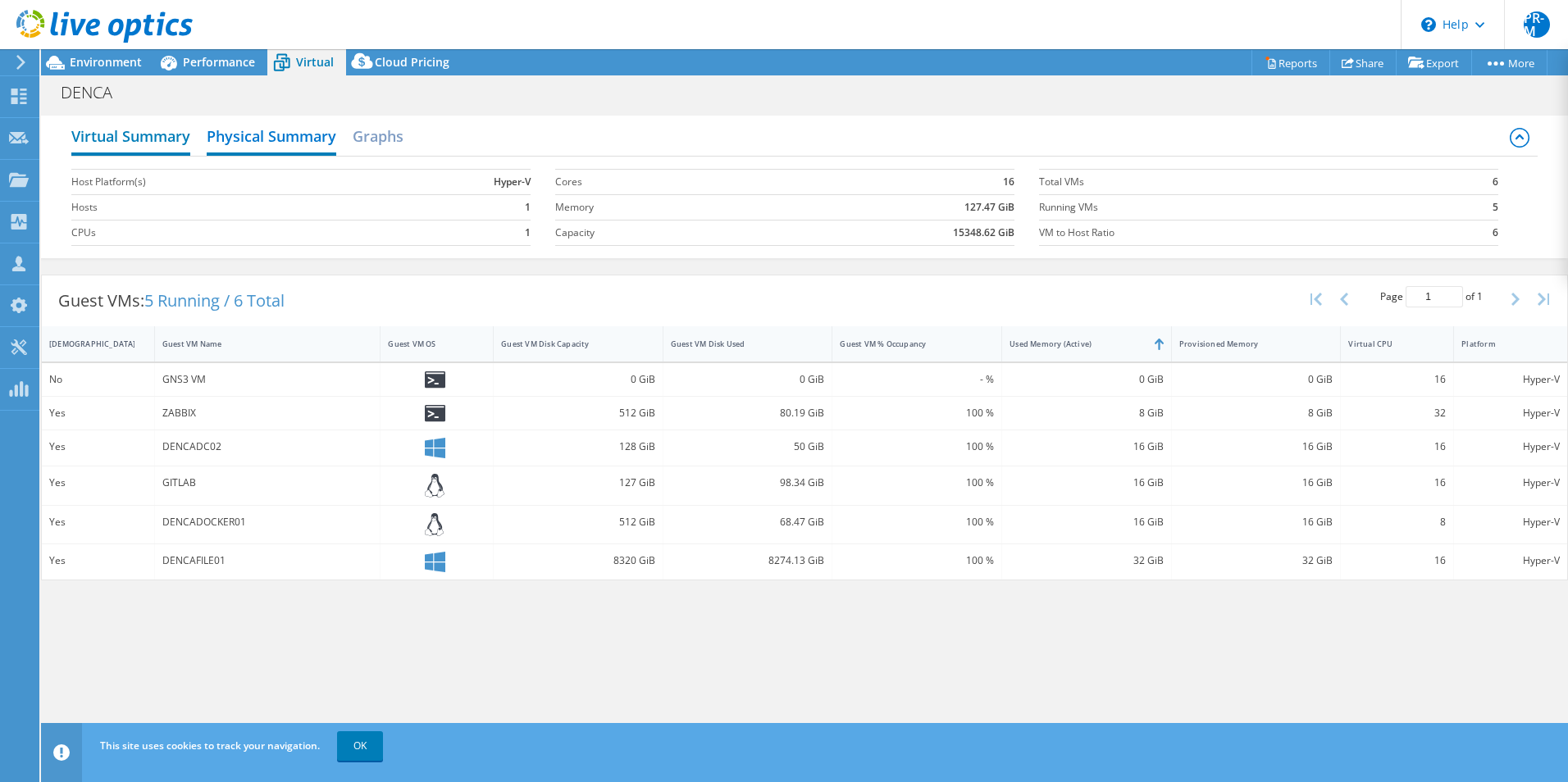
click at [170, 142] on h2 "Virtual Summary" at bounding box center [130, 138] width 119 height 36
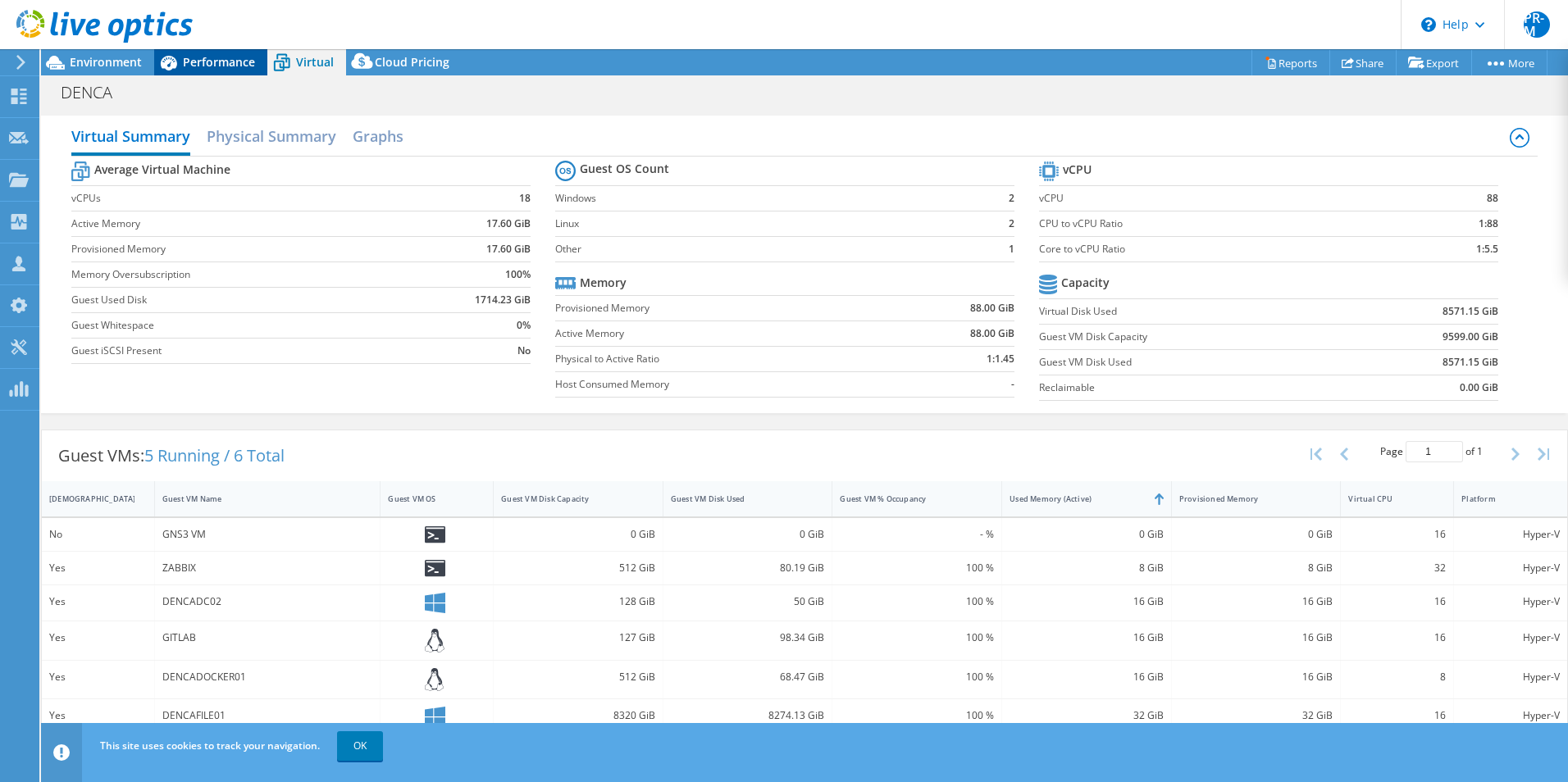
click at [203, 60] on span "Performance" at bounding box center [219, 62] width 72 height 15
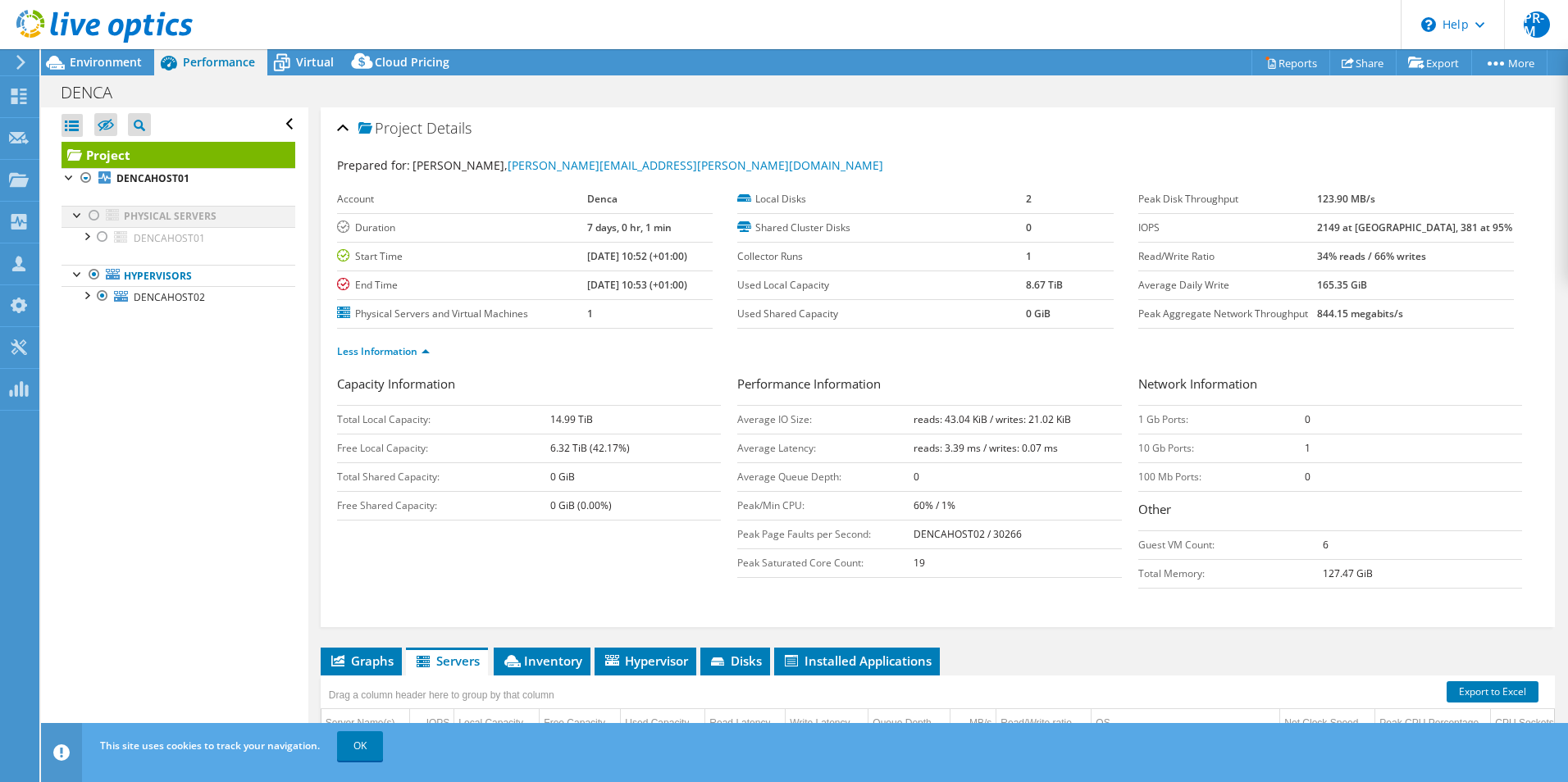
click at [92, 215] on div at bounding box center [94, 215] width 16 height 20
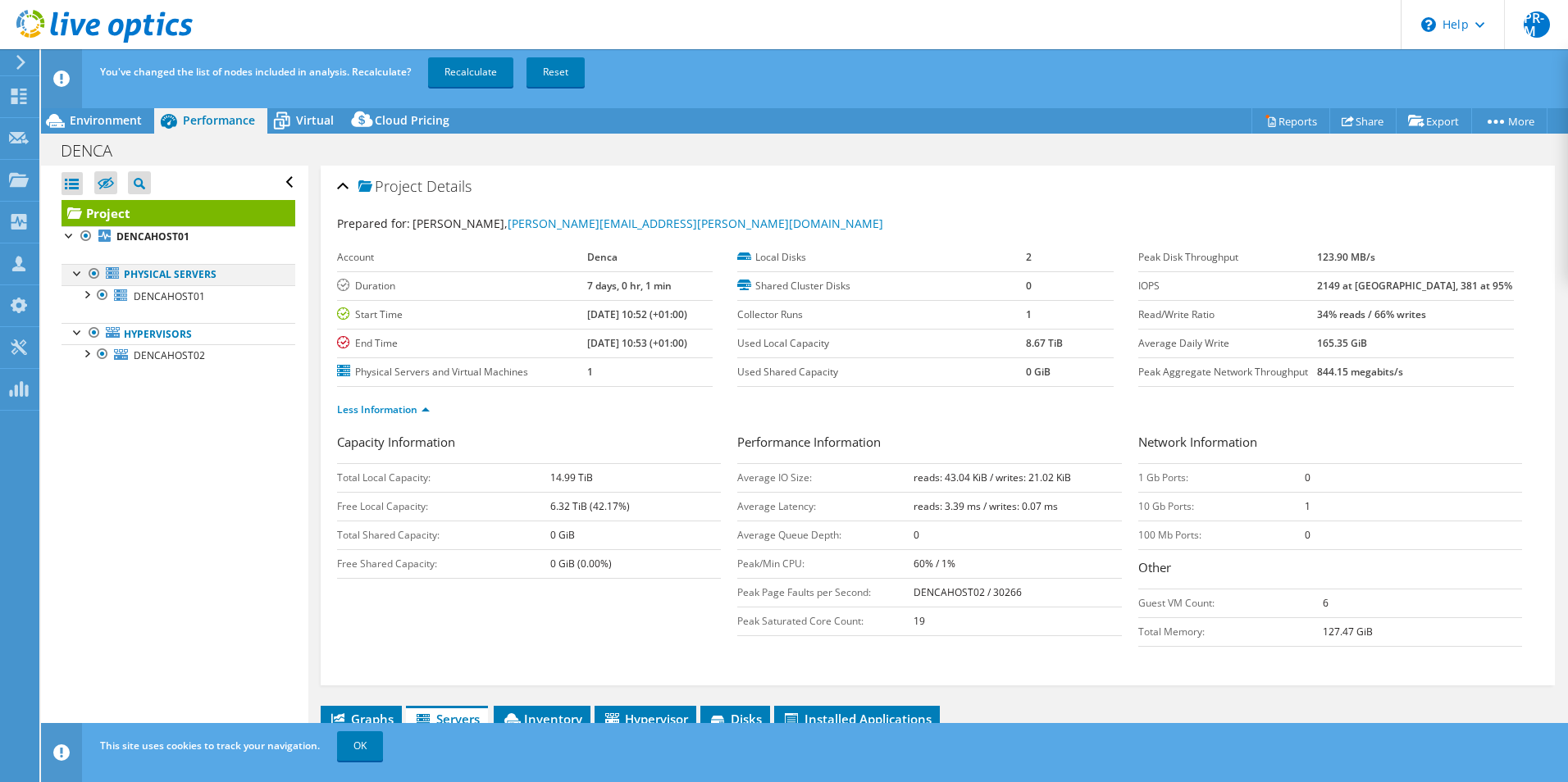
click at [93, 273] on div at bounding box center [94, 273] width 16 height 20
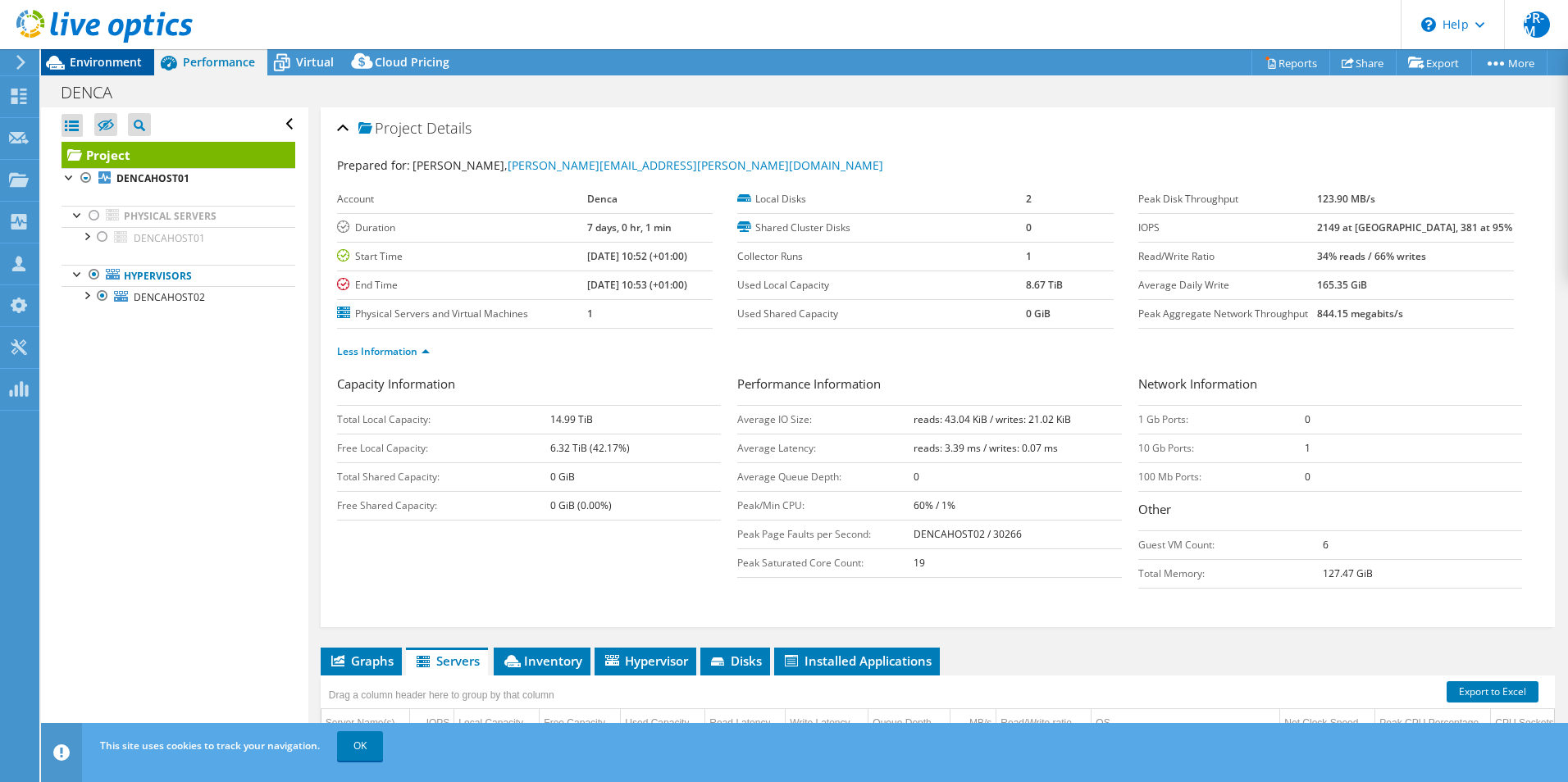
click at [111, 72] on div "Environment" at bounding box center [97, 62] width 113 height 26
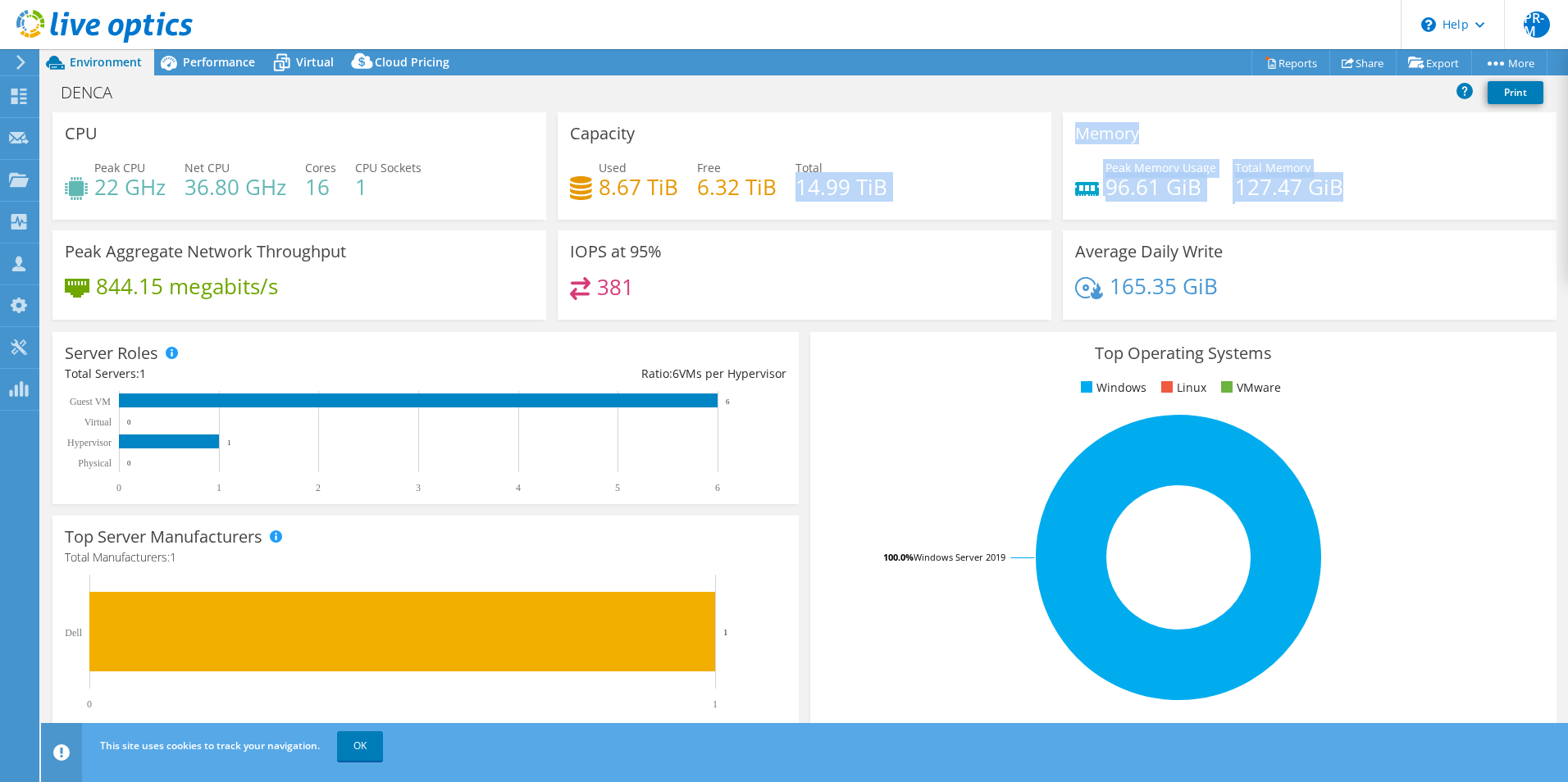
drag, startPoint x: 793, startPoint y: 186, endPoint x: 1348, endPoint y: 194, distance: 555.1
click at [1348, 194] on div "CPU Peak CPU 22 GHz Net CPU 36.80 GHz Cores 16 CPU Sockets 1 Capacity Used 8.67…" at bounding box center [805, 220] width 1515 height 218
click at [947, 470] on rect at bounding box center [1178, 557] width 712 height 287
click at [935, 462] on rect at bounding box center [1178, 557] width 712 height 287
click at [1386, 459] on rect at bounding box center [1178, 557] width 712 height 287
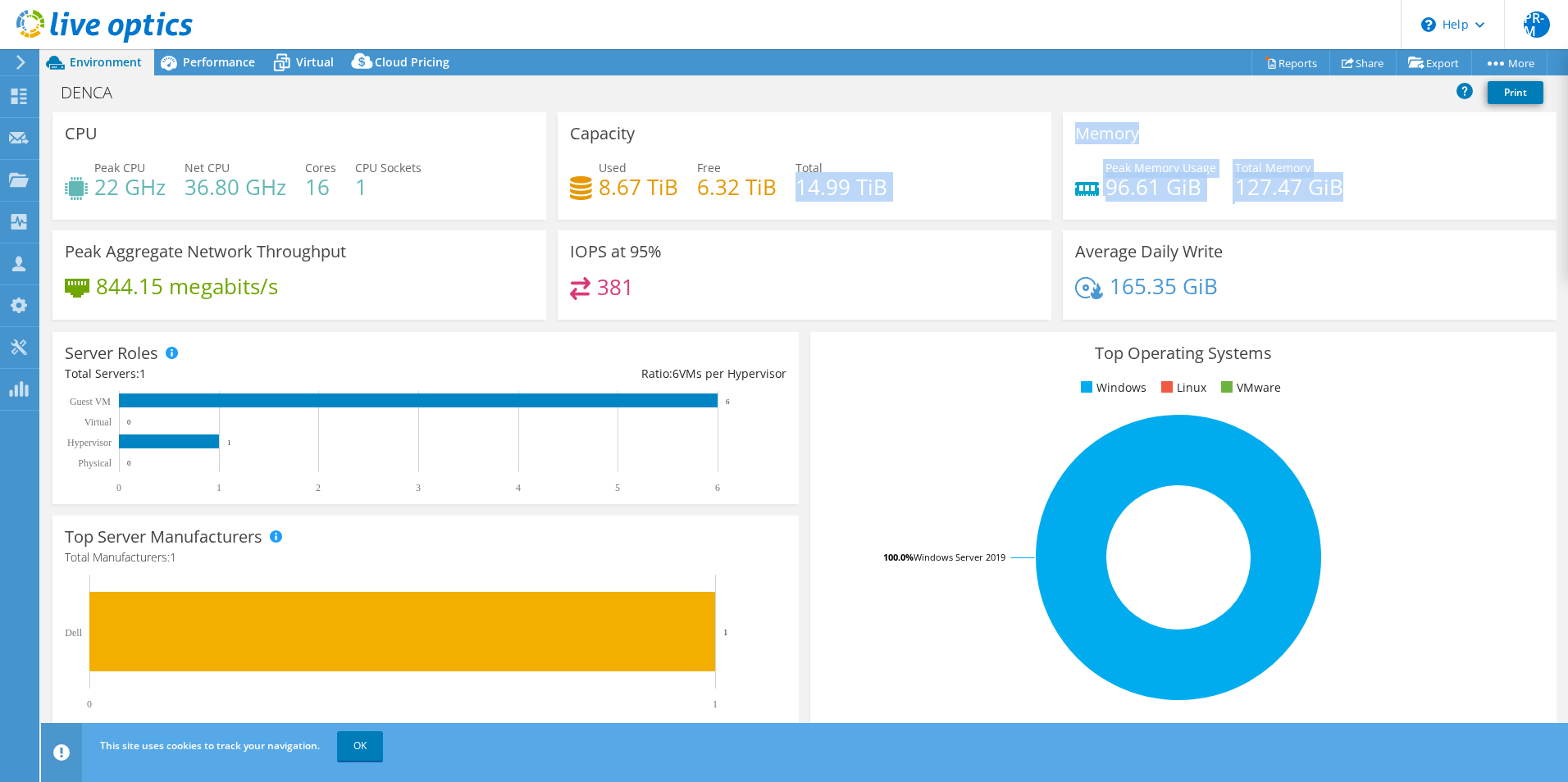
click at [992, 426] on rect at bounding box center [1178, 557] width 712 height 287
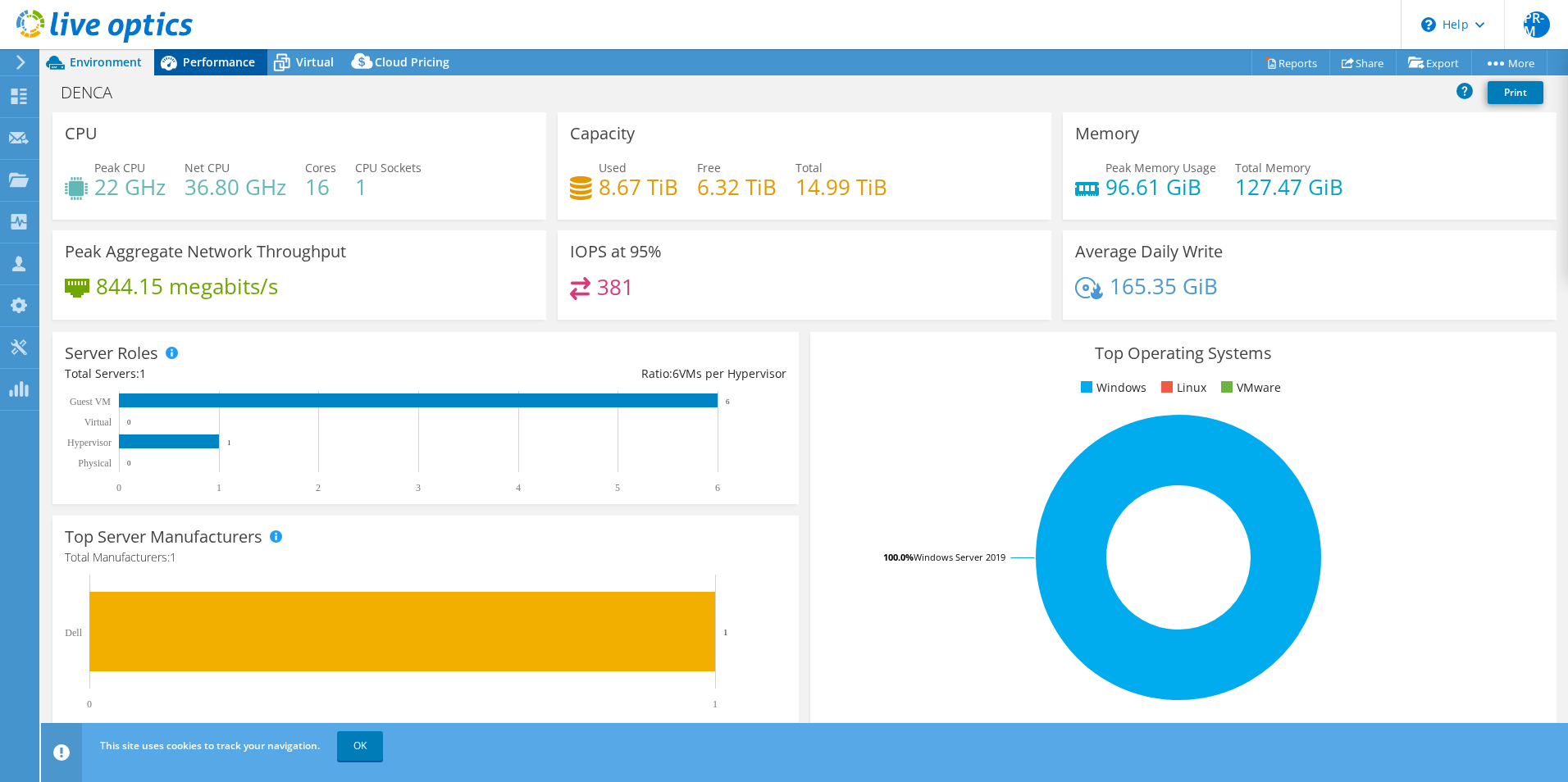
click at [220, 56] on span "Performance" at bounding box center [219, 62] width 72 height 15
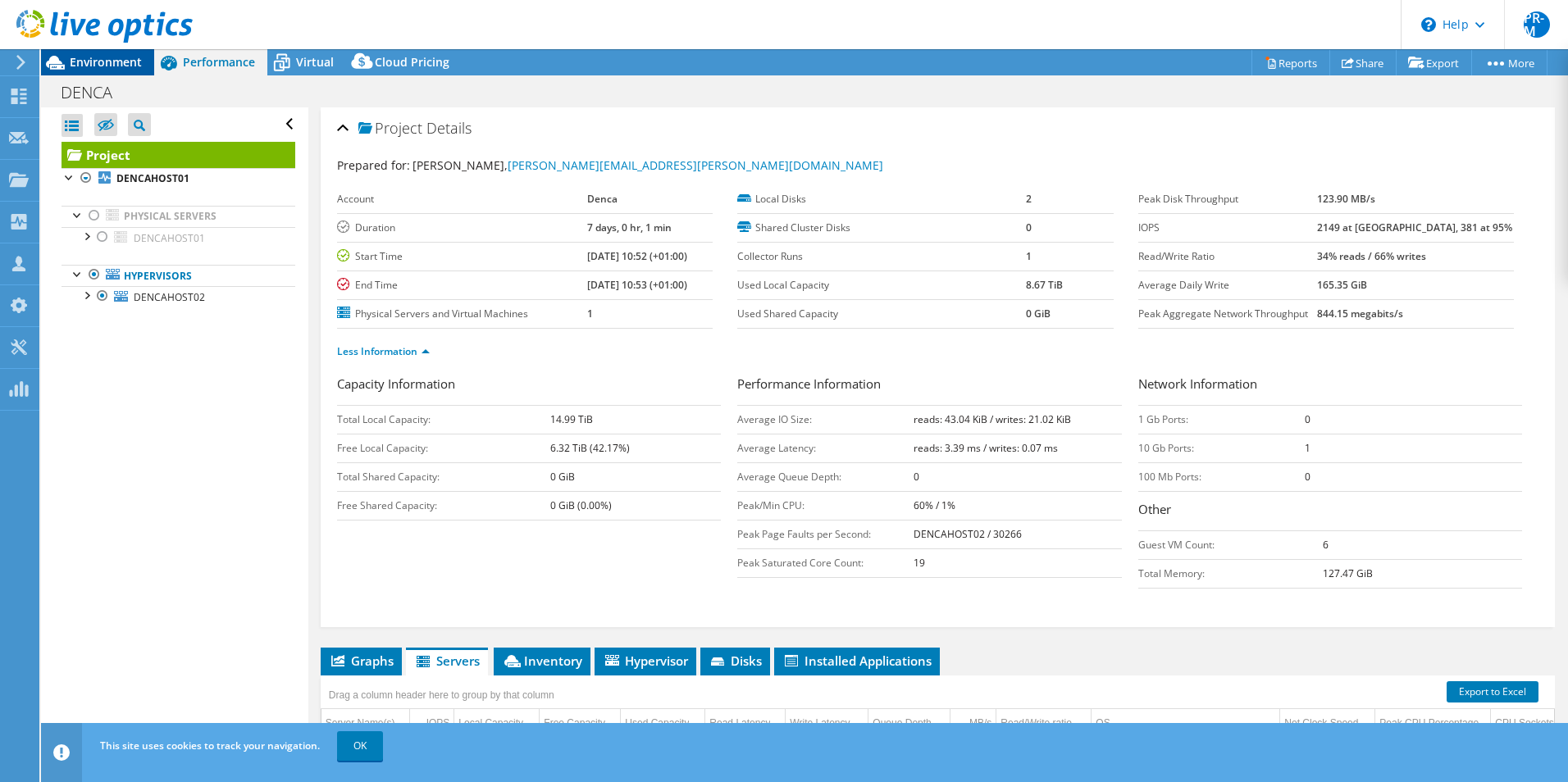
click at [108, 60] on span "Environment" at bounding box center [106, 62] width 72 height 15
